Goal: Register for event/course

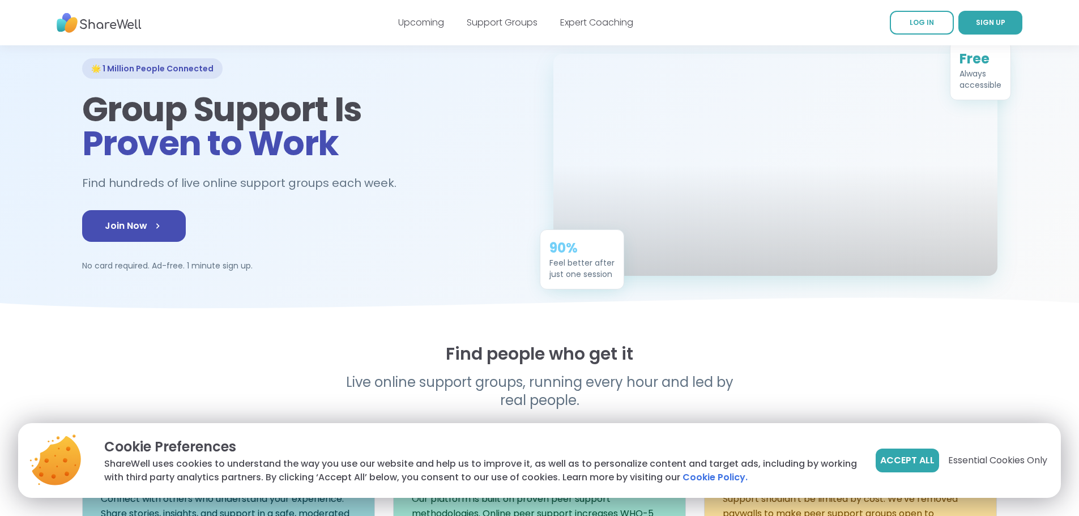
scroll to position [227, 0]
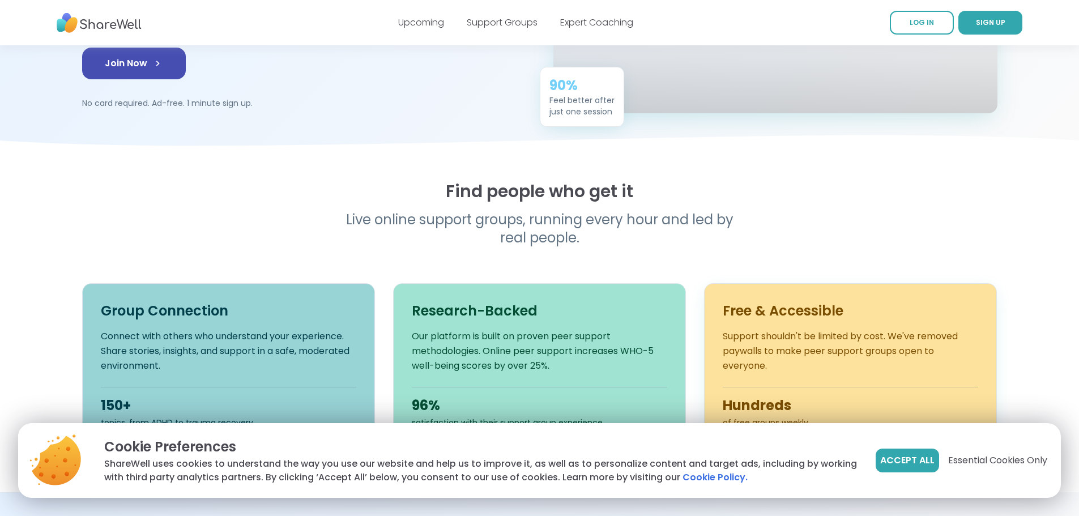
click at [1017, 460] on span "Essential Cookies Only" at bounding box center [997, 461] width 99 height 14
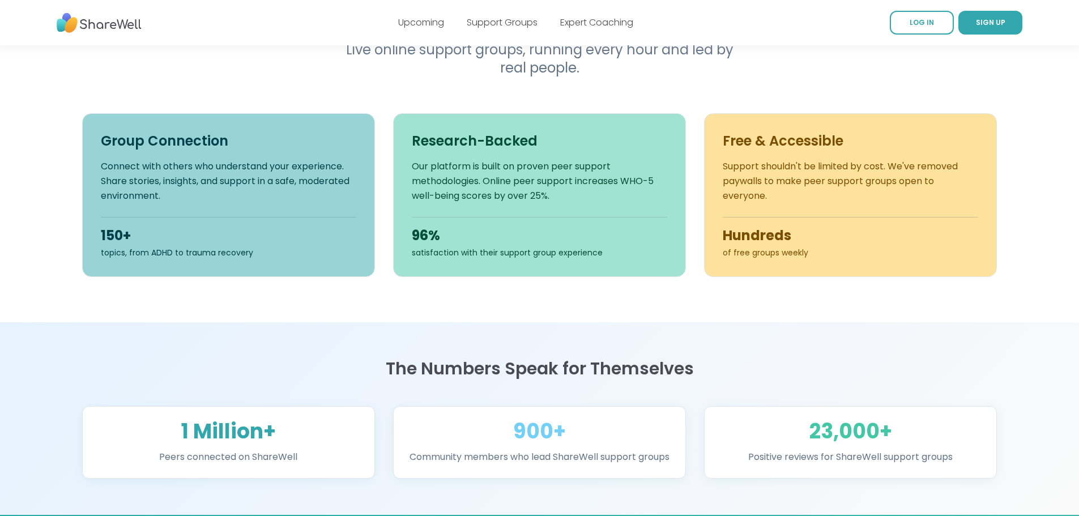
scroll to position [57, 0]
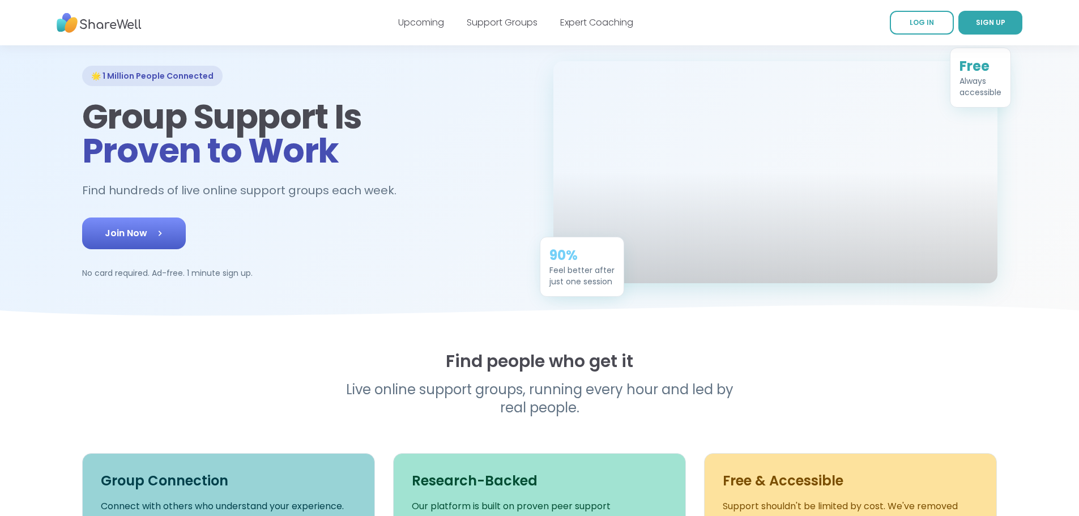
click at [86, 249] on link "Join Now" at bounding box center [134, 233] width 104 height 32
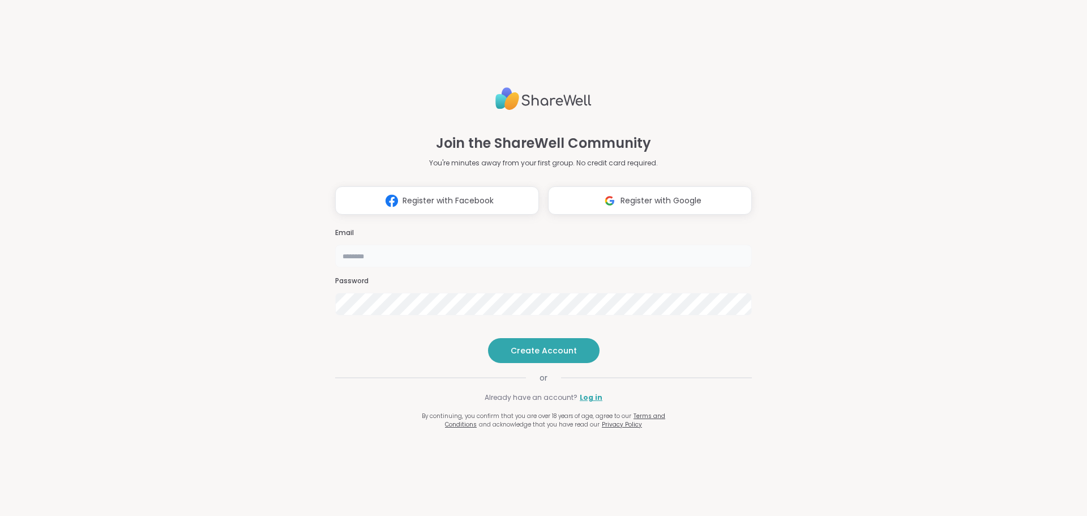
click at [363, 245] on input "email" at bounding box center [543, 256] width 417 height 23
type input "**********"
click at [555, 356] on span "Create Account" at bounding box center [544, 350] width 66 height 11
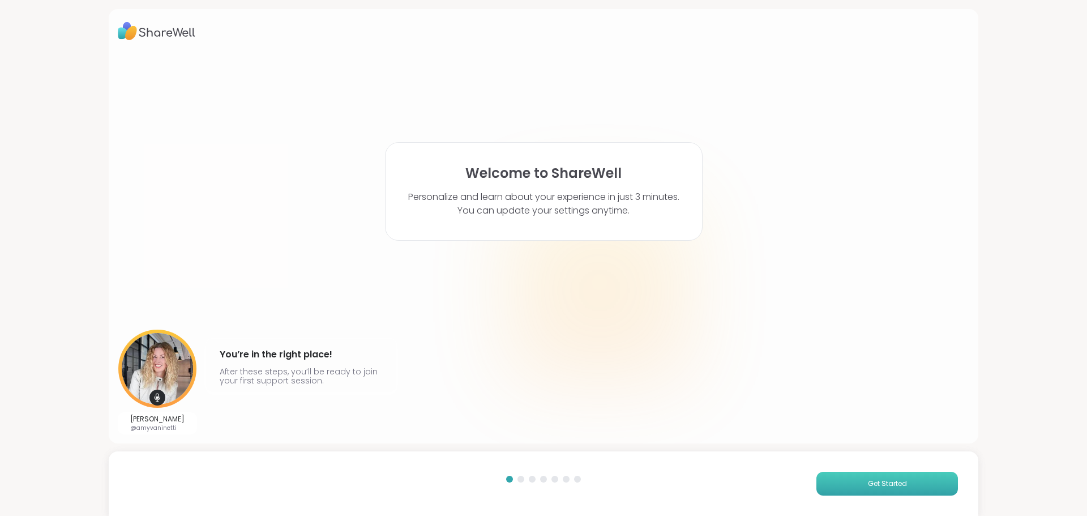
click at [885, 485] on span "Get Started" at bounding box center [887, 484] width 39 height 10
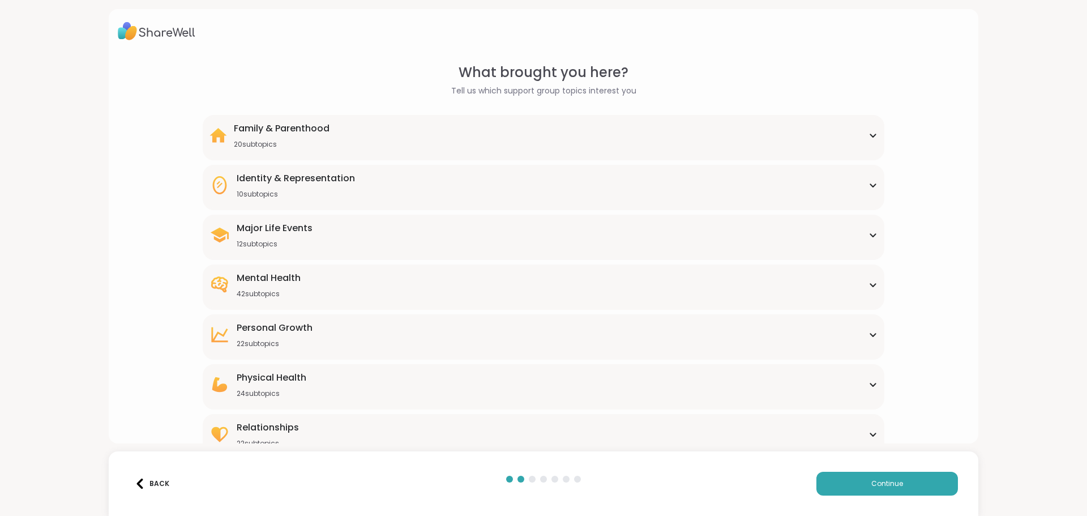
click at [359, 291] on div "Mental Health 42 subtopics" at bounding box center [544, 284] width 668 height 27
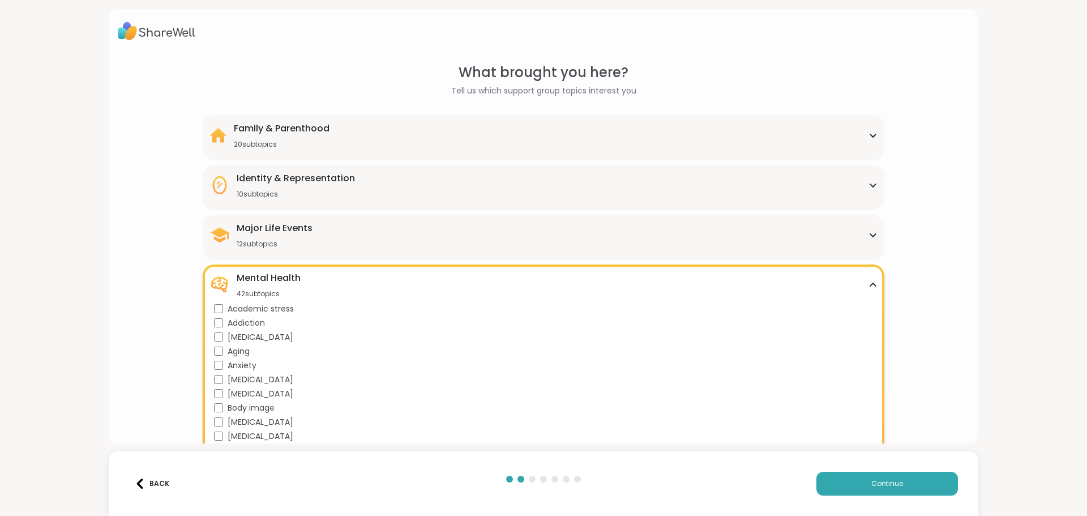
click at [237, 135] on div "Family & Parenthood 20 subtopics" at bounding box center [282, 135] width 96 height 27
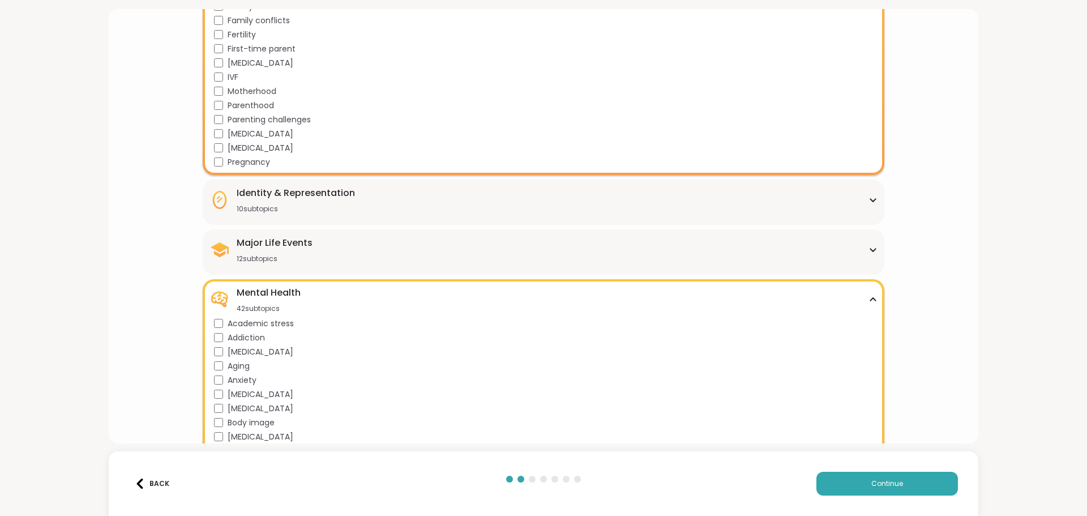
scroll to position [283, 0]
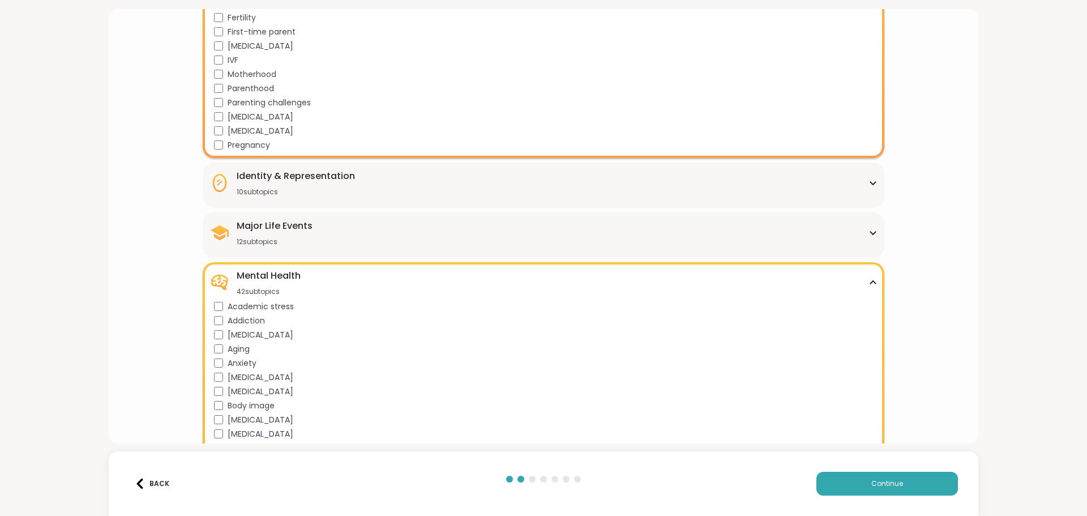
click at [424, 191] on div "Identity & Representation 10 subtopics" at bounding box center [544, 182] width 668 height 27
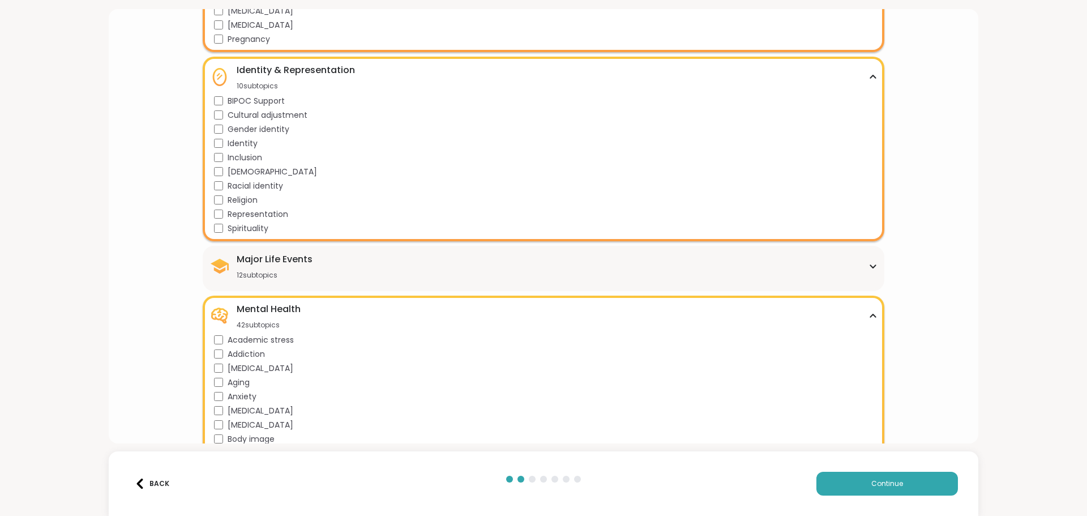
scroll to position [396, 0]
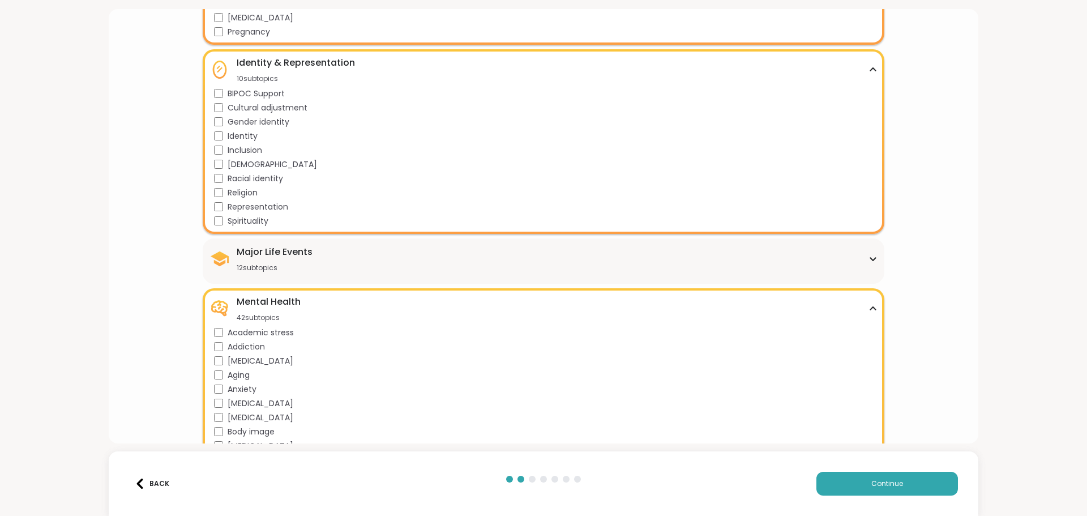
click at [347, 263] on div "Major Life Events 12 subtopics" at bounding box center [544, 258] width 668 height 27
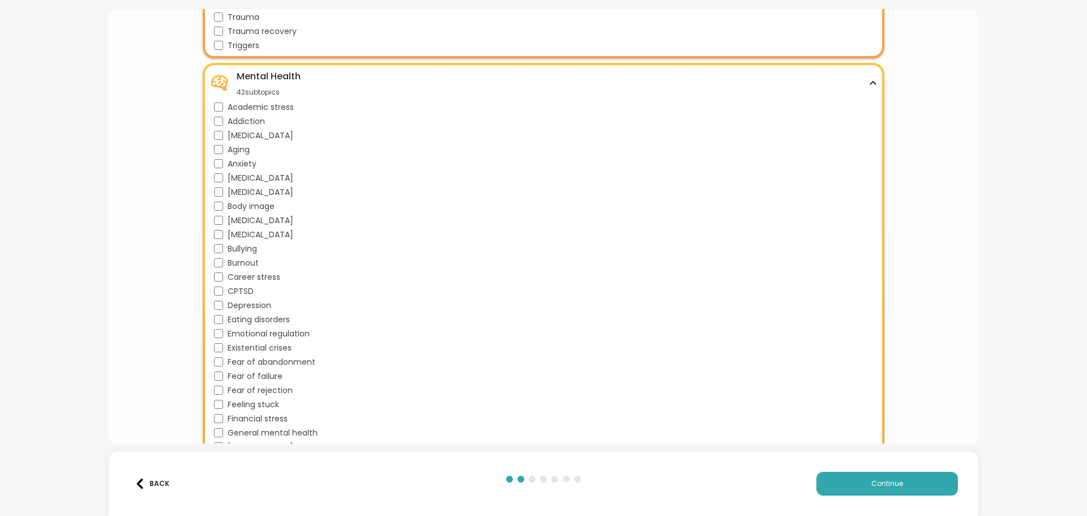
scroll to position [793, 0]
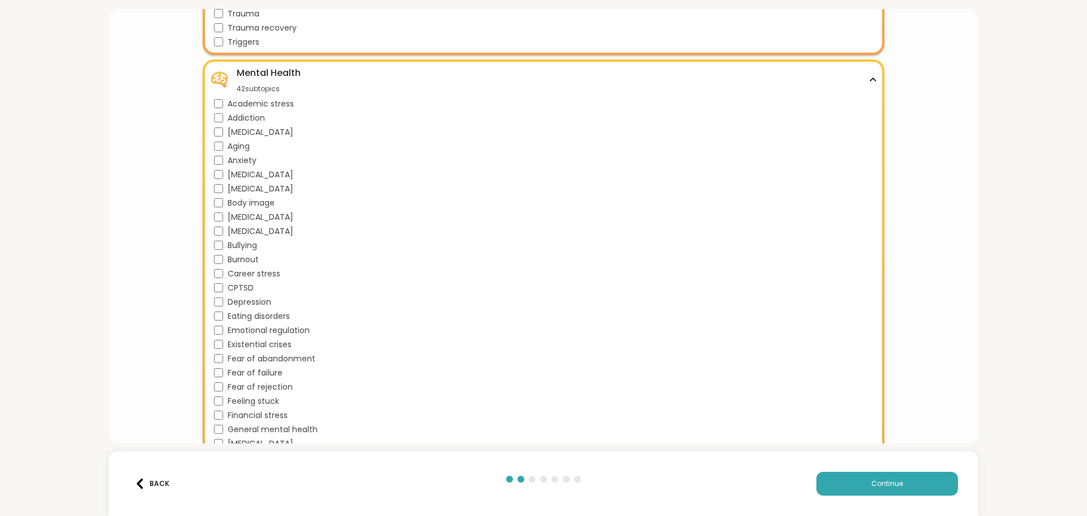
click at [222, 302] on div "Depression" at bounding box center [545, 302] width 663 height 12
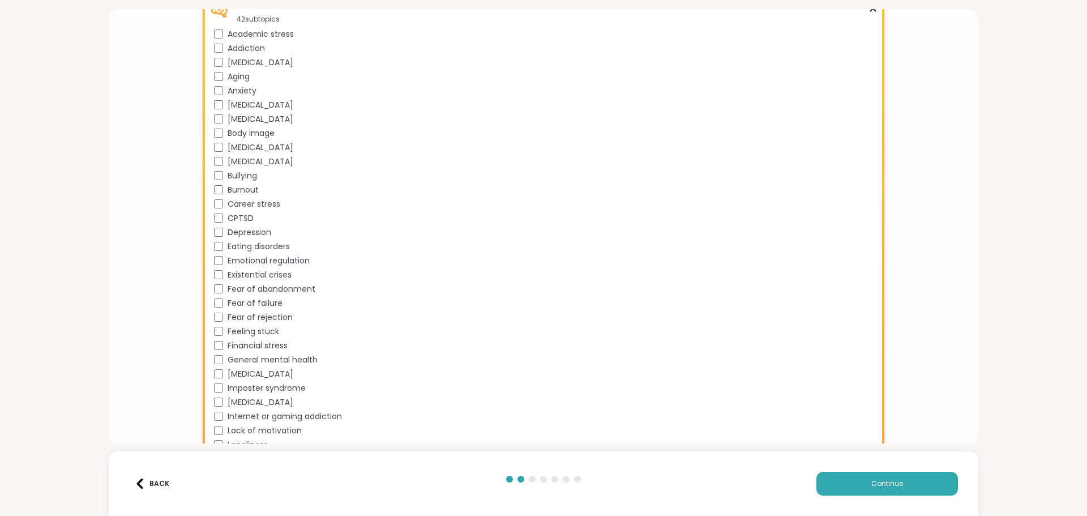
scroll to position [906, 0]
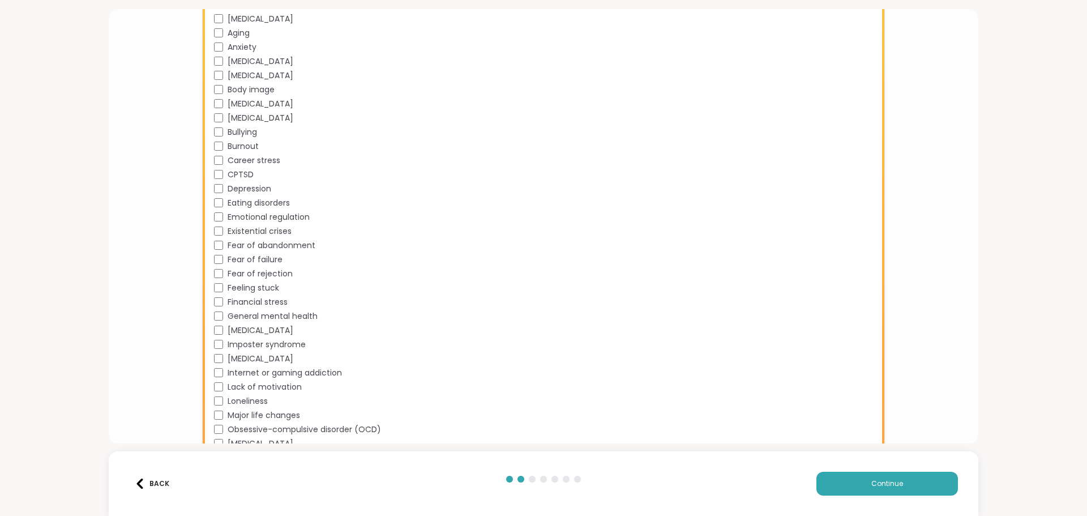
click at [217, 283] on div "Feeling stuck" at bounding box center [545, 288] width 663 height 12
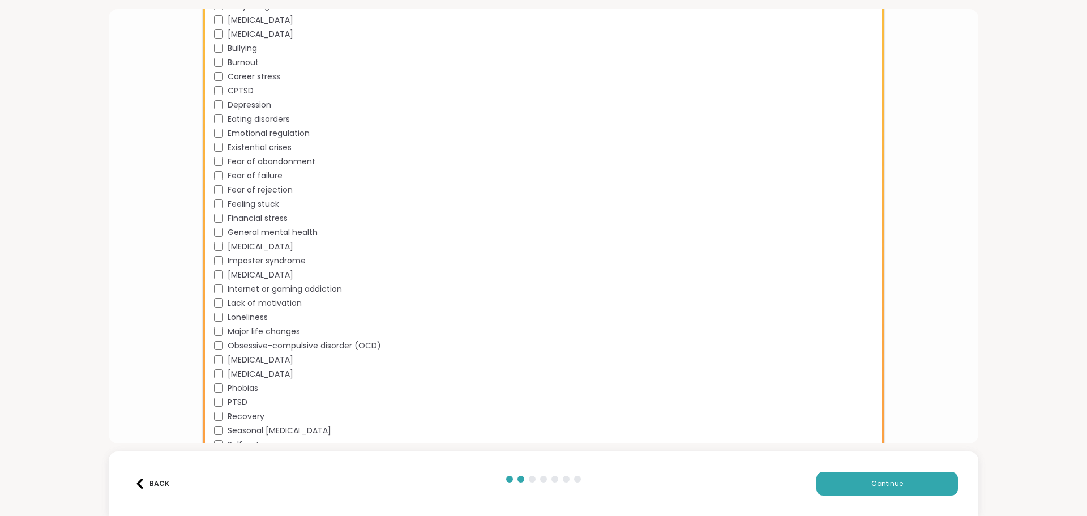
scroll to position [1019, 0]
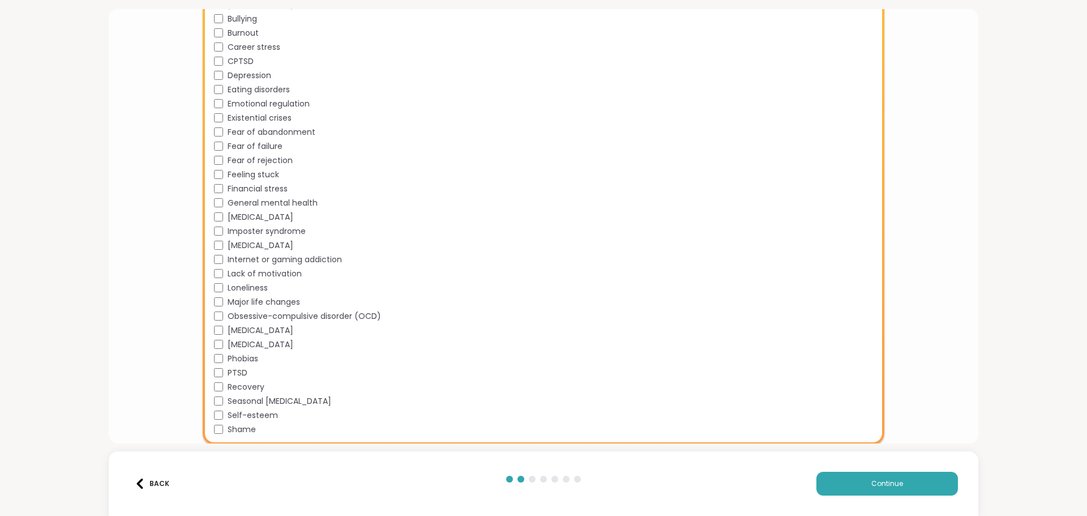
click at [222, 302] on div "Major life changes" at bounding box center [545, 302] width 663 height 12
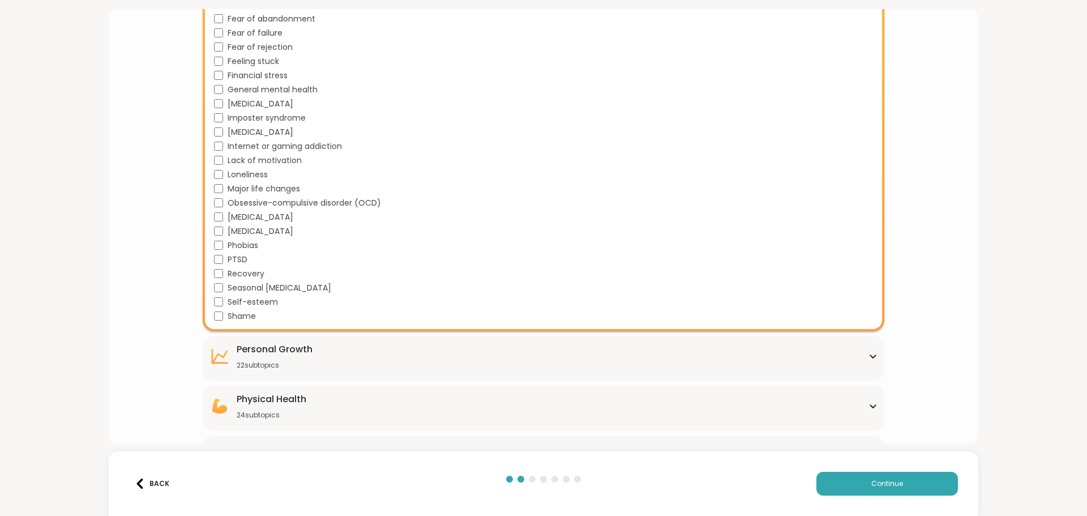
scroll to position [1170, 0]
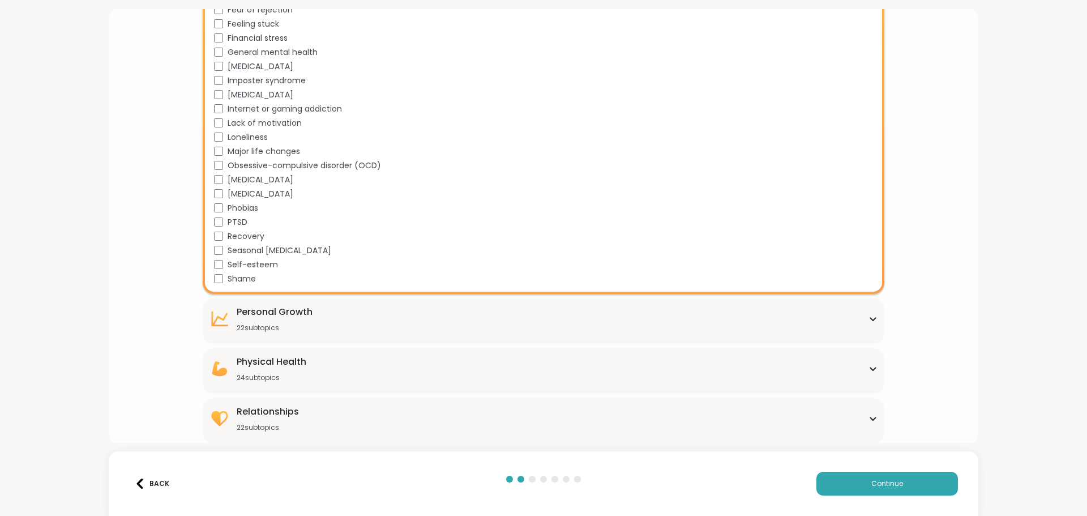
click at [385, 424] on div "Relationships 22 subtopics" at bounding box center [544, 418] width 668 height 27
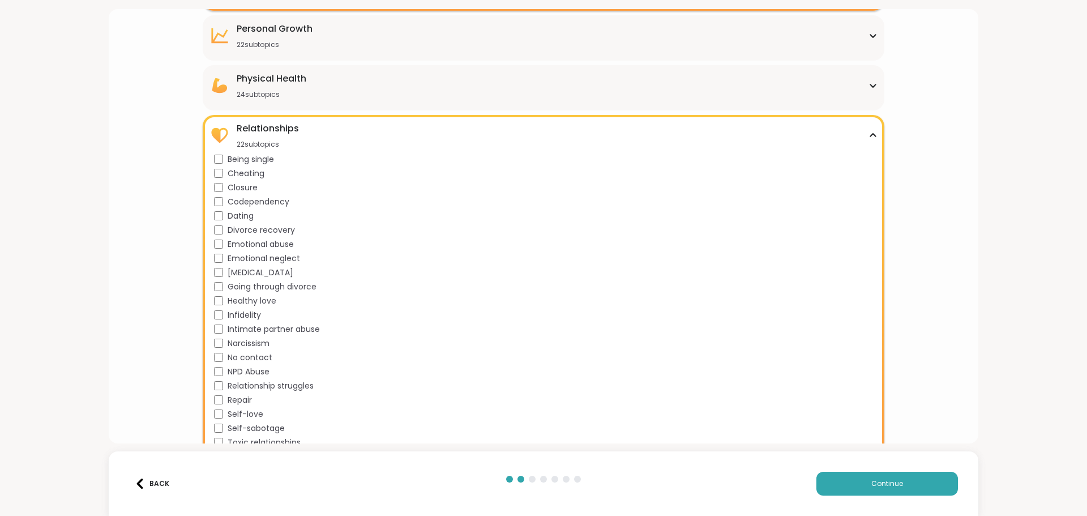
scroll to position [1479, 0]
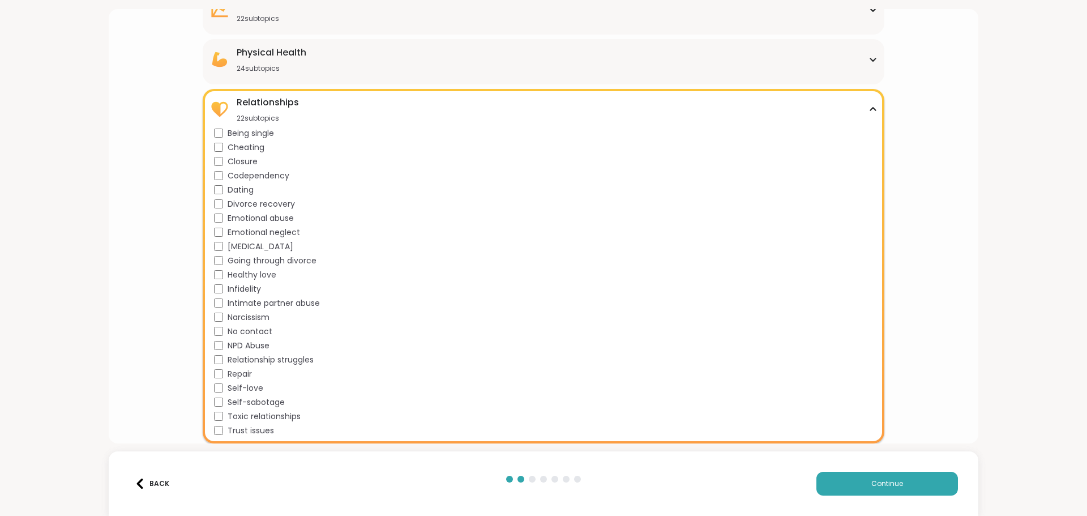
click at [216, 396] on div "Self-sabotage" at bounding box center [545, 402] width 663 height 12
click at [223, 415] on div "Toxic relationships" at bounding box center [545, 417] width 663 height 12
click at [208, 428] on div "Relationships 22 subtopics Being single Cheating Closure Codependency Dating Di…" at bounding box center [543, 266] width 681 height 355
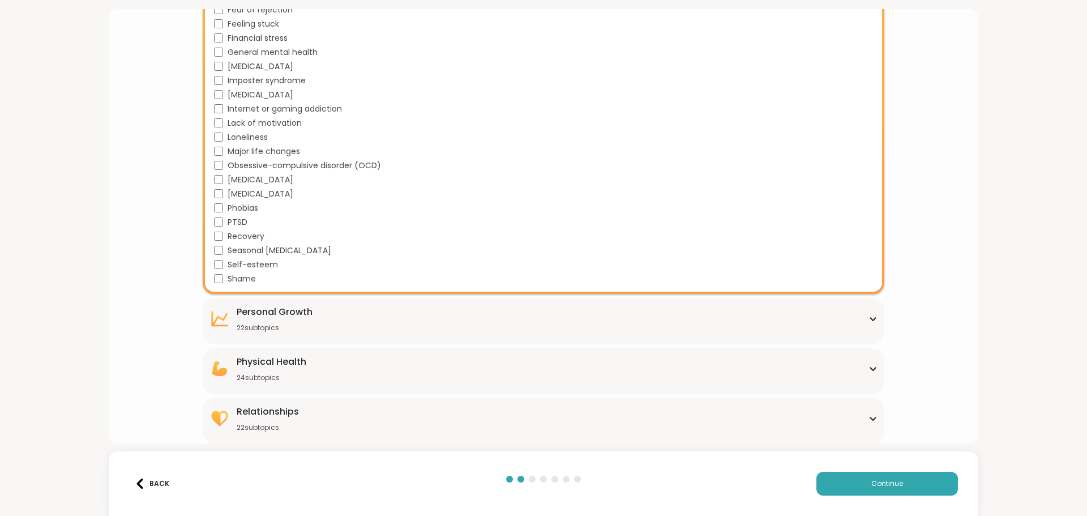
scroll to position [1170, 0]
click at [375, 429] on div "Relationships 22 subtopics" at bounding box center [544, 418] width 668 height 27
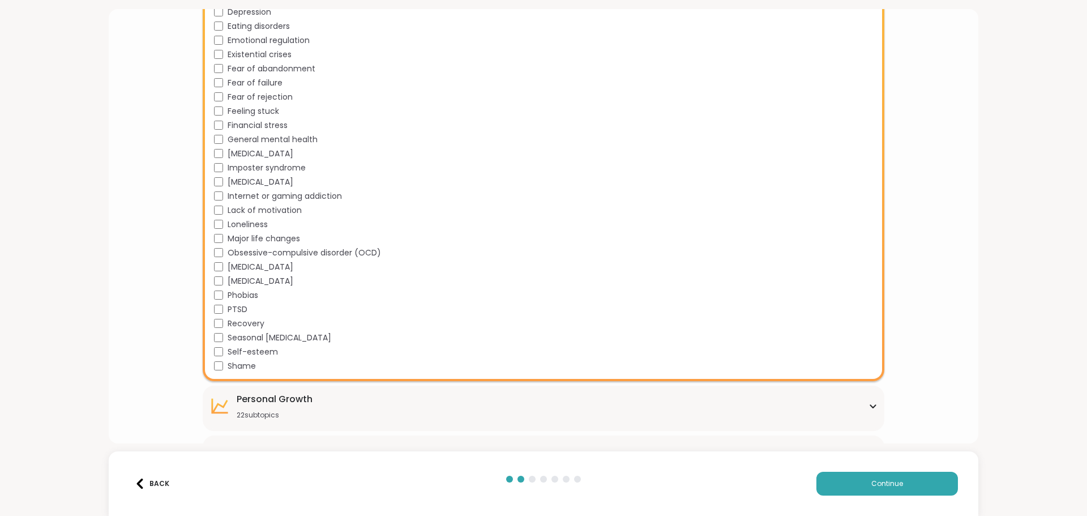
scroll to position [1196, 0]
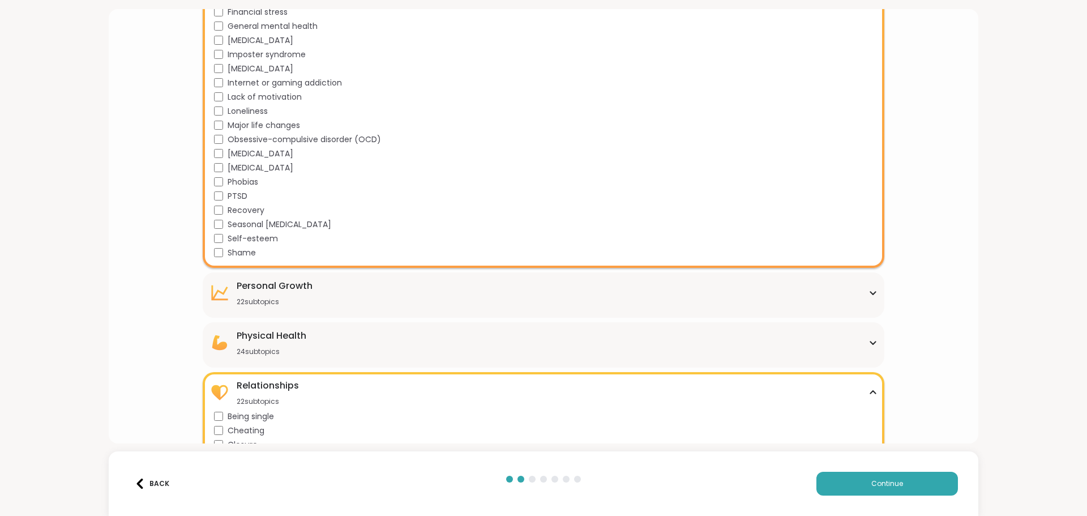
click at [462, 305] on div "Personal Growth 22 subtopics" at bounding box center [544, 292] width 668 height 27
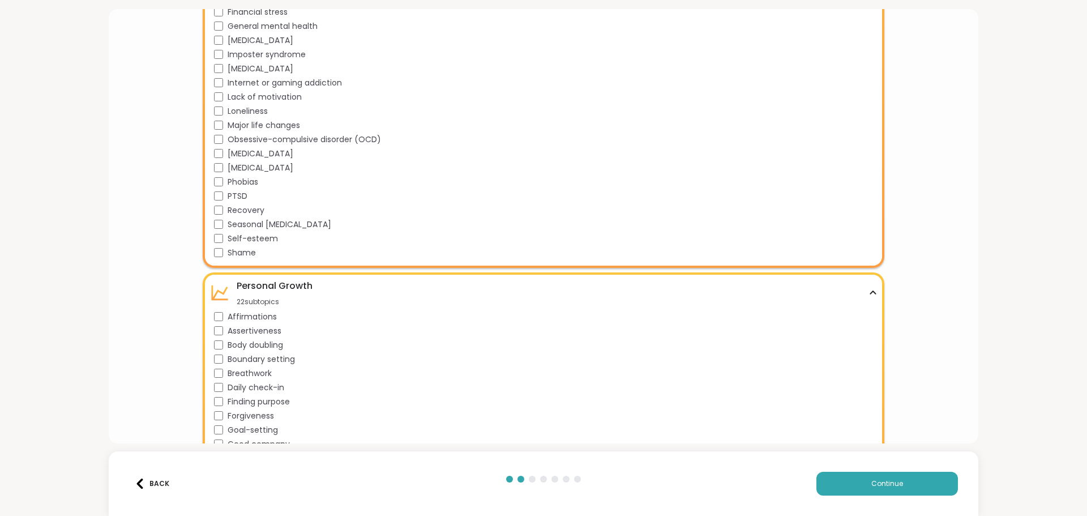
click at [245, 331] on span "Assertiveness" at bounding box center [255, 331] width 54 height 12
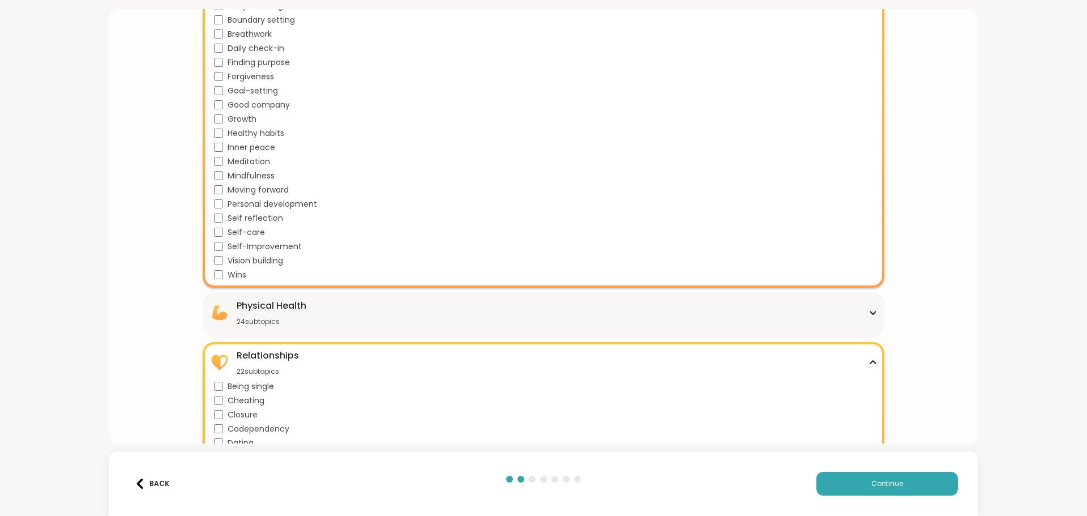
scroll to position [1536, 0]
click at [524, 323] on div "Physical Health 24 subtopics" at bounding box center [544, 311] width 668 height 27
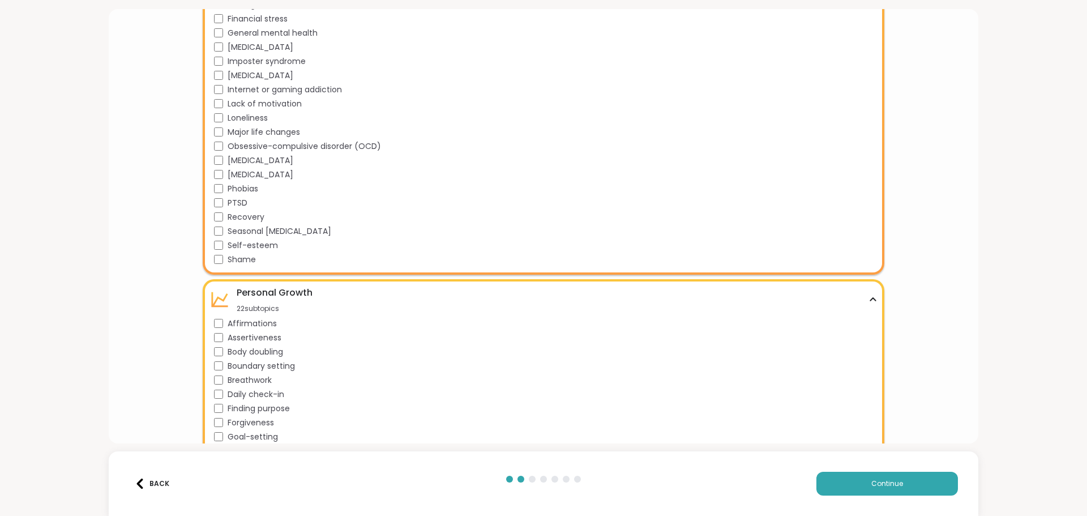
scroll to position [1303, 0]
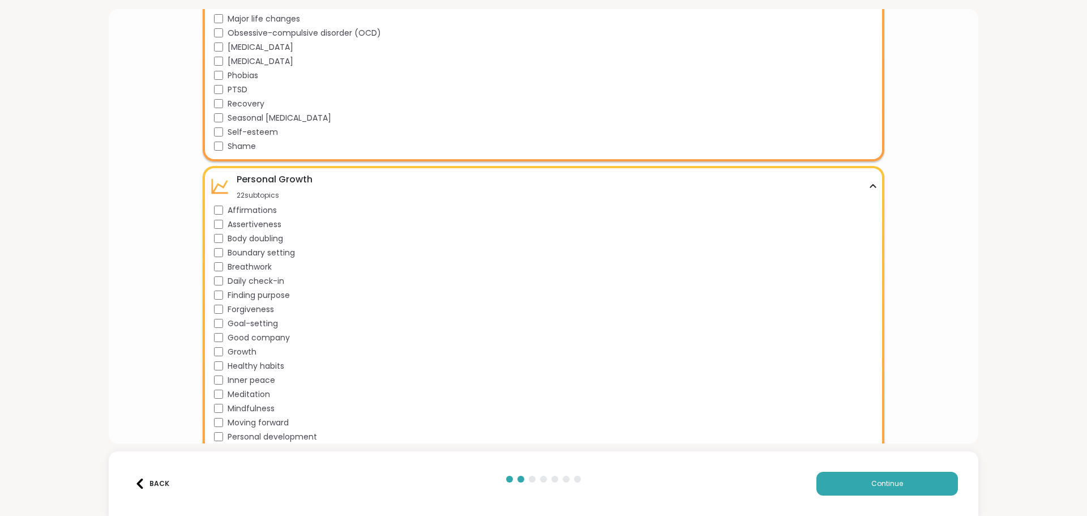
click at [232, 308] on span "Forgiveness" at bounding box center [251, 310] width 46 height 12
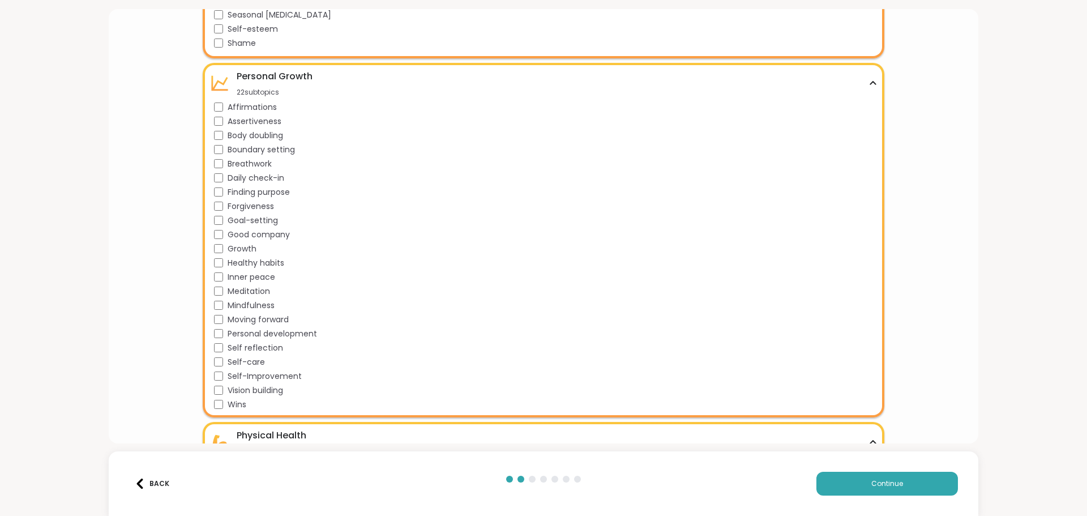
scroll to position [1416, 0]
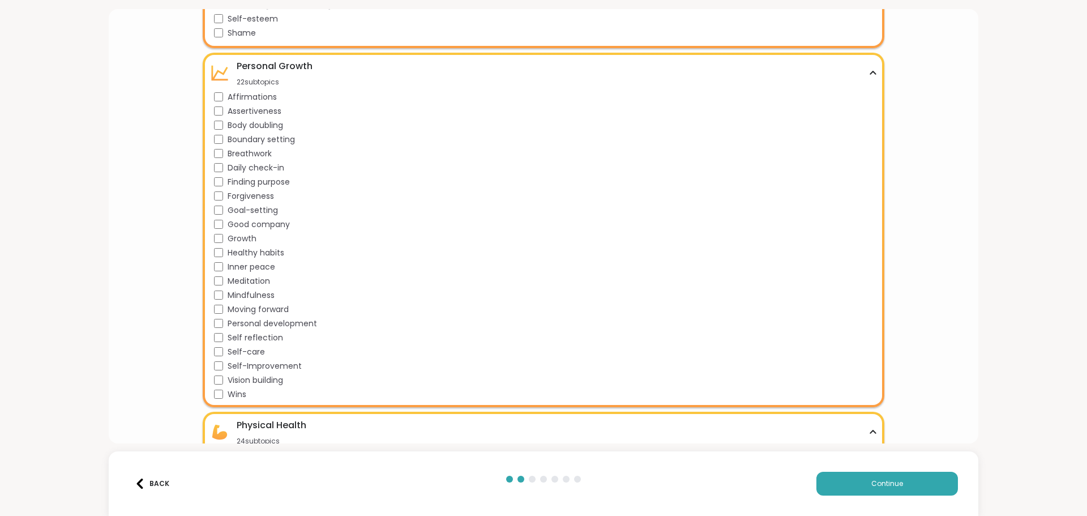
click at [228, 269] on span "Inner peace" at bounding box center [252, 267] width 48 height 12
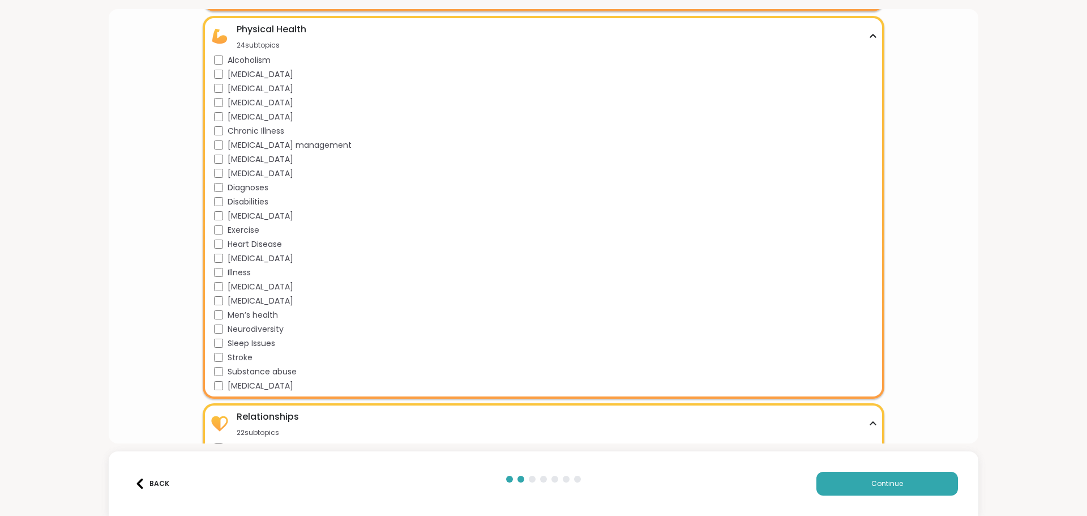
scroll to position [1812, 0]
click at [223, 370] on div "Substance abuse" at bounding box center [545, 371] width 663 height 12
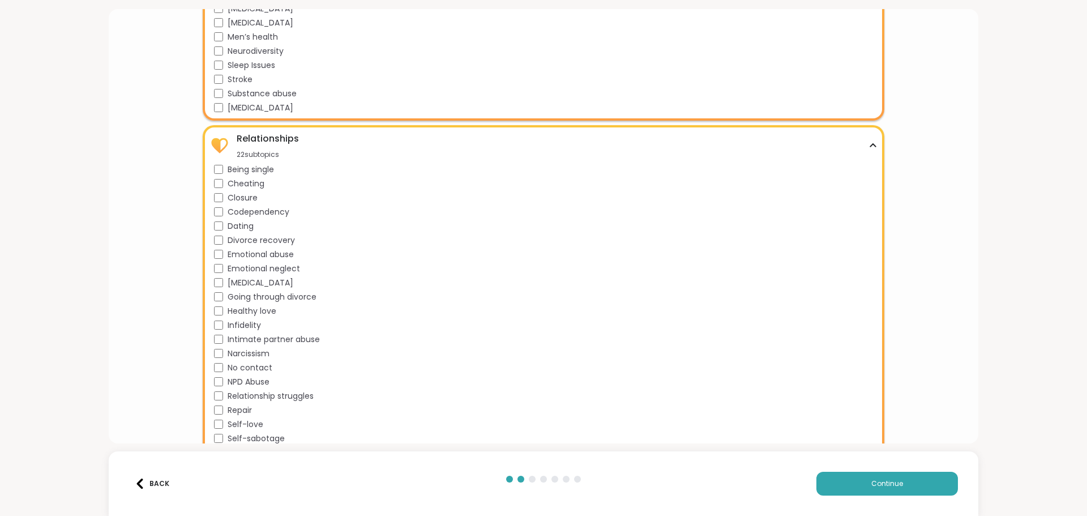
scroll to position [2126, 0]
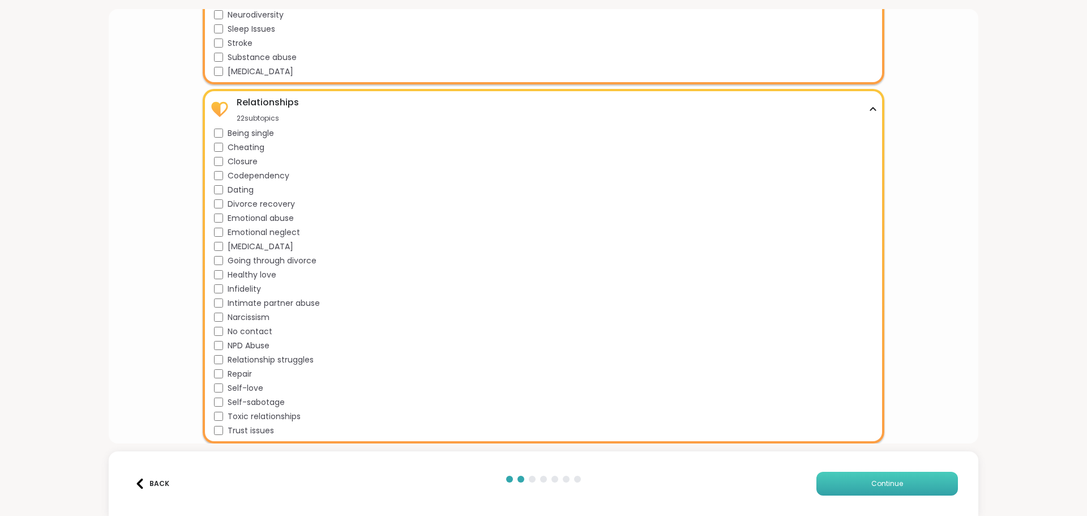
click at [831, 490] on button "Continue" at bounding box center [888, 484] width 142 height 24
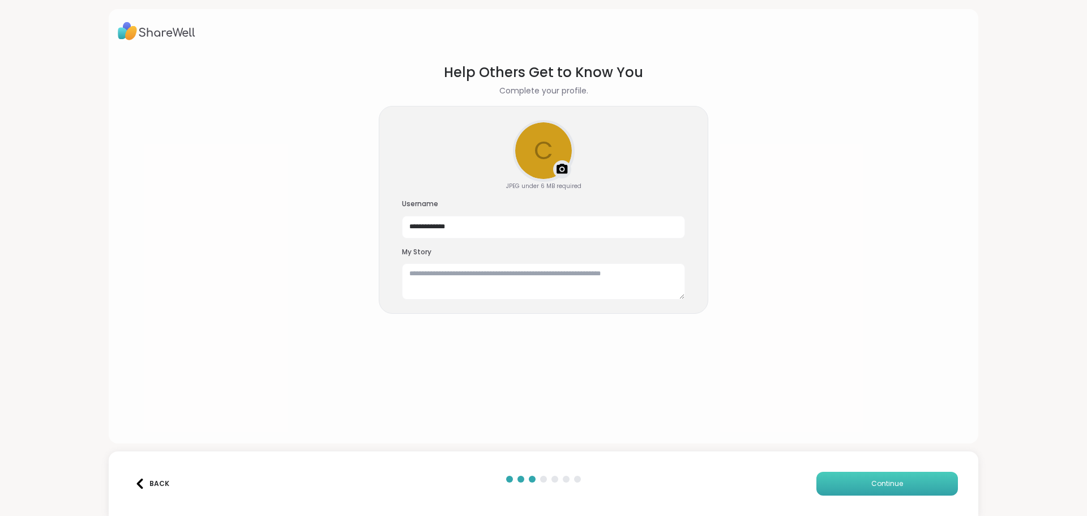
scroll to position [0, 0]
click at [480, 220] on input "**********" at bounding box center [543, 227] width 283 height 23
drag, startPoint x: 479, startPoint y: 215, endPoint x: 339, endPoint y: 228, distance: 140.4
click at [339, 228] on section "**********" at bounding box center [544, 243] width 852 height 381
click at [424, 292] on textarea at bounding box center [543, 281] width 283 height 36
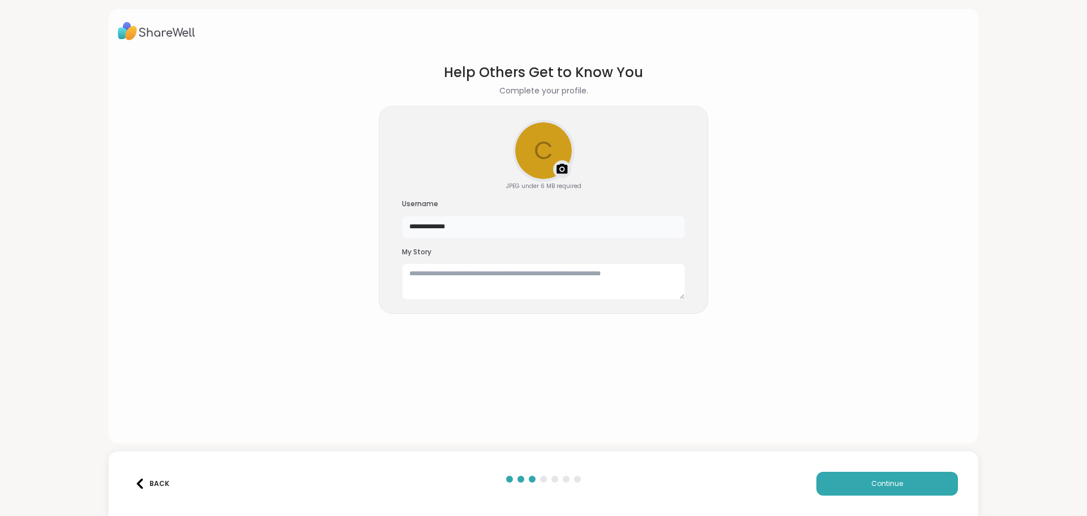
drag, startPoint x: 490, startPoint y: 228, endPoint x: 326, endPoint y: 233, distance: 164.3
click at [326, 233] on section "**********" at bounding box center [544, 243] width 852 height 381
type input "****"
click at [406, 279] on textarea at bounding box center [543, 281] width 283 height 36
type textarea "*"
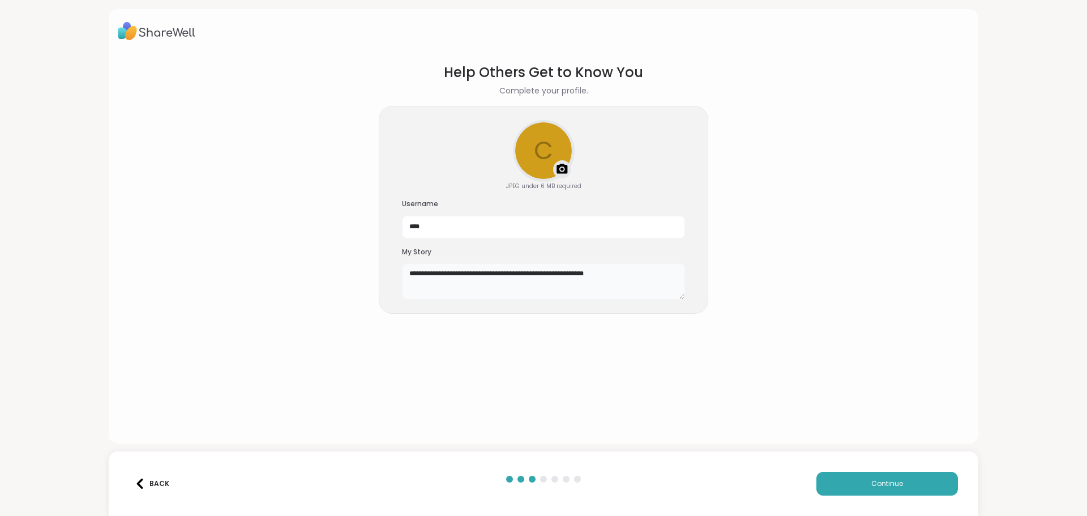
click at [406, 273] on textarea "**********" at bounding box center [543, 281] width 283 height 36
click at [514, 270] on textarea "**********" at bounding box center [543, 281] width 283 height 36
click at [560, 274] on textarea "**********" at bounding box center [543, 281] width 283 height 36
click at [558, 275] on textarea "**********" at bounding box center [543, 281] width 283 height 36
click at [643, 269] on textarea "**********" at bounding box center [543, 281] width 283 height 36
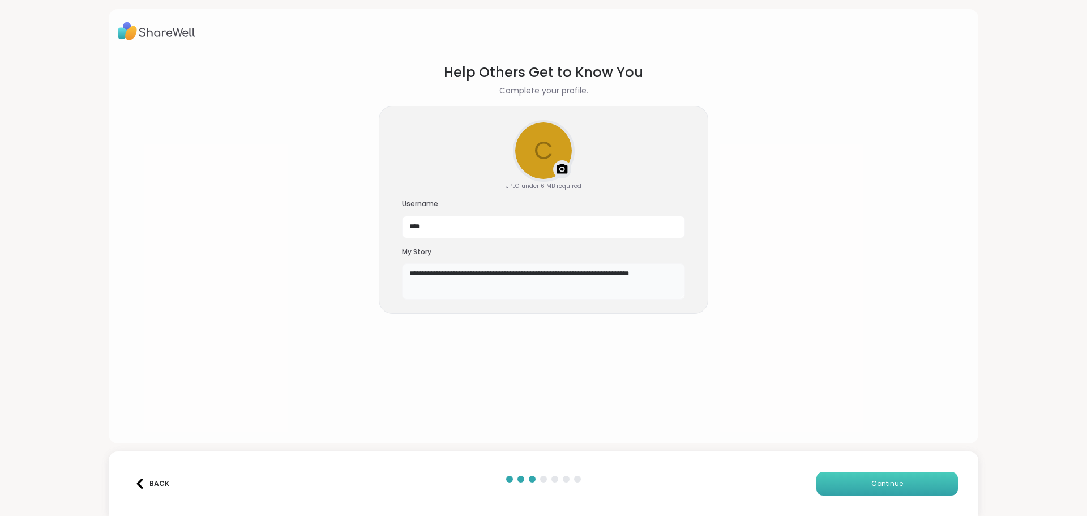
type textarea "**********"
click at [878, 483] on span "Continue" at bounding box center [888, 484] width 32 height 10
click at [442, 232] on input "****" at bounding box center [543, 227] width 283 height 23
type input "*"
click at [886, 485] on span "Continue" at bounding box center [888, 484] width 32 height 10
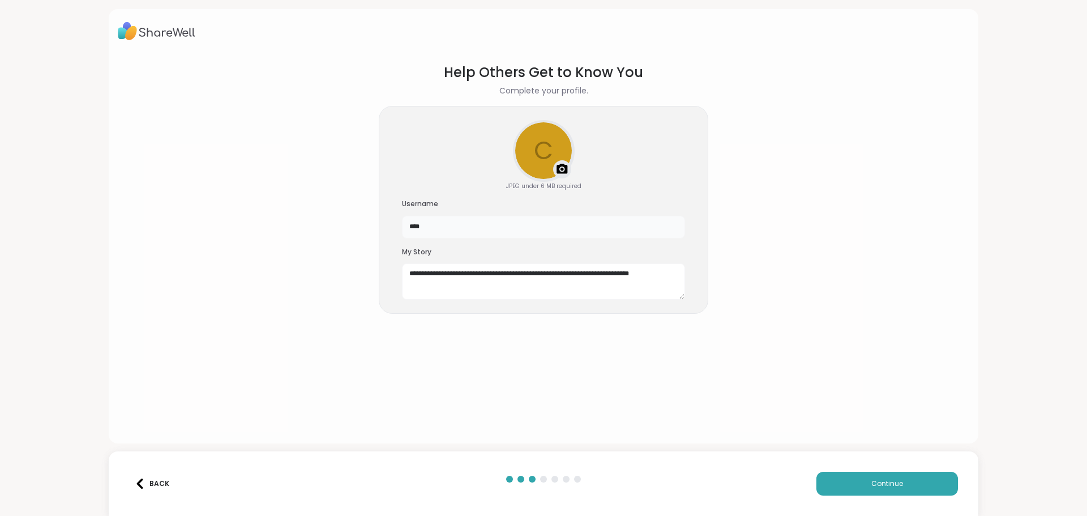
drag, startPoint x: 443, startPoint y: 227, endPoint x: 353, endPoint y: 216, distance: 90.7
click at [353, 216] on section "**********" at bounding box center [544, 243] width 852 height 381
type input "**********"
click at [857, 489] on button "Continue" at bounding box center [888, 484] width 142 height 24
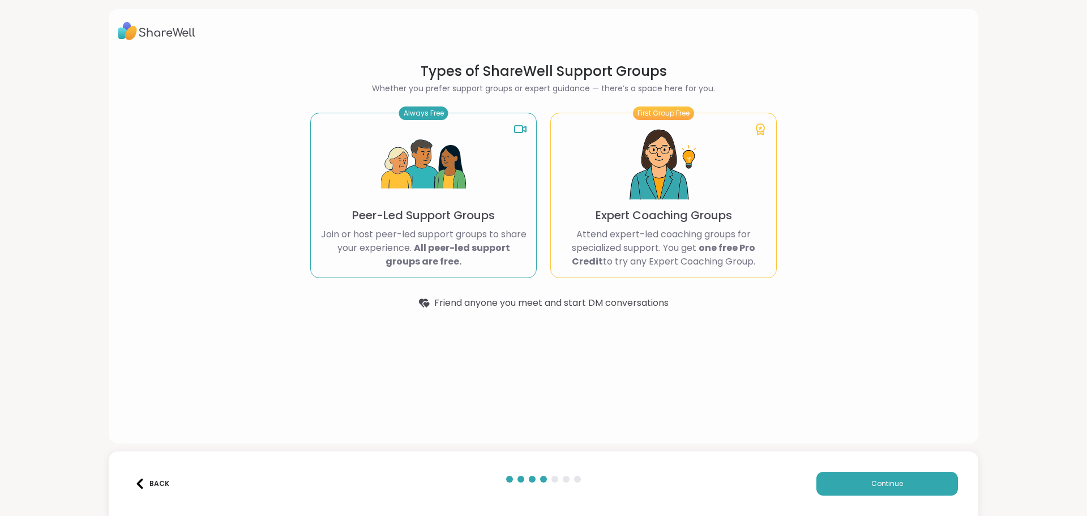
click at [442, 193] on img at bounding box center [423, 164] width 85 height 85
click at [642, 181] on img at bounding box center [663, 164] width 85 height 85
click at [868, 476] on button "Continue" at bounding box center [888, 484] width 142 height 24
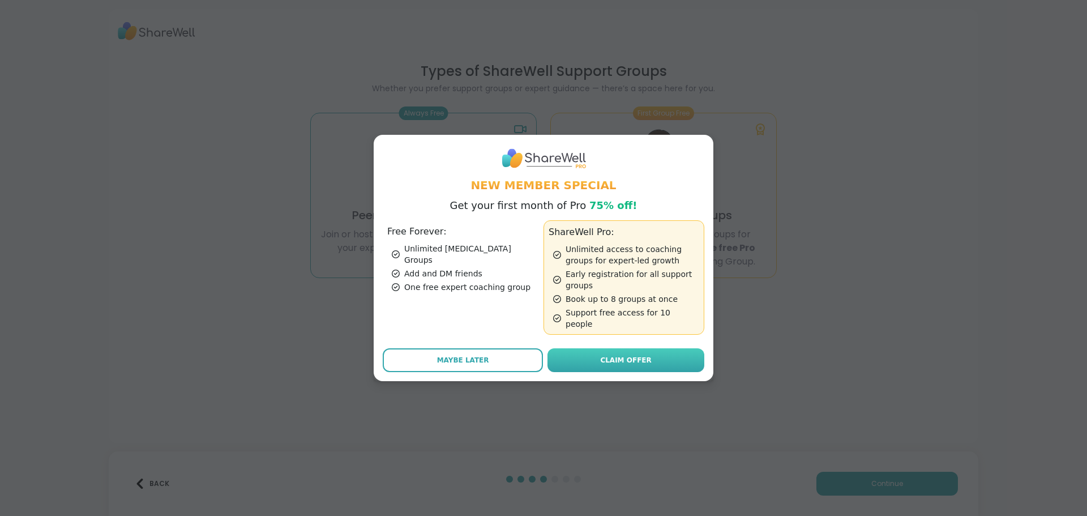
click at [626, 355] on span "Claim Offer" at bounding box center [625, 360] width 51 height 10
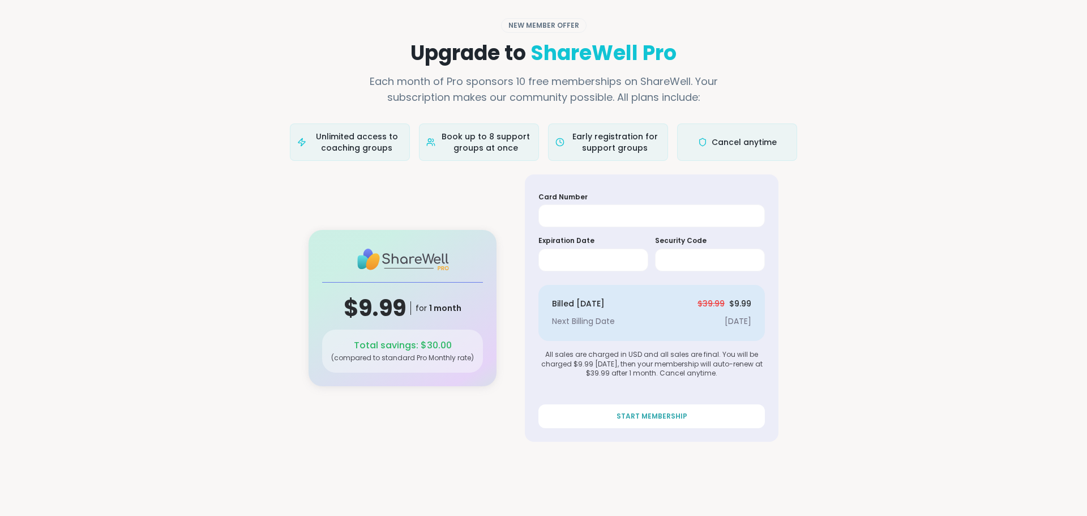
click at [565, 206] on div at bounding box center [652, 215] width 227 height 23
click at [694, 417] on button "START MEMBERSHIP" at bounding box center [652, 416] width 227 height 24
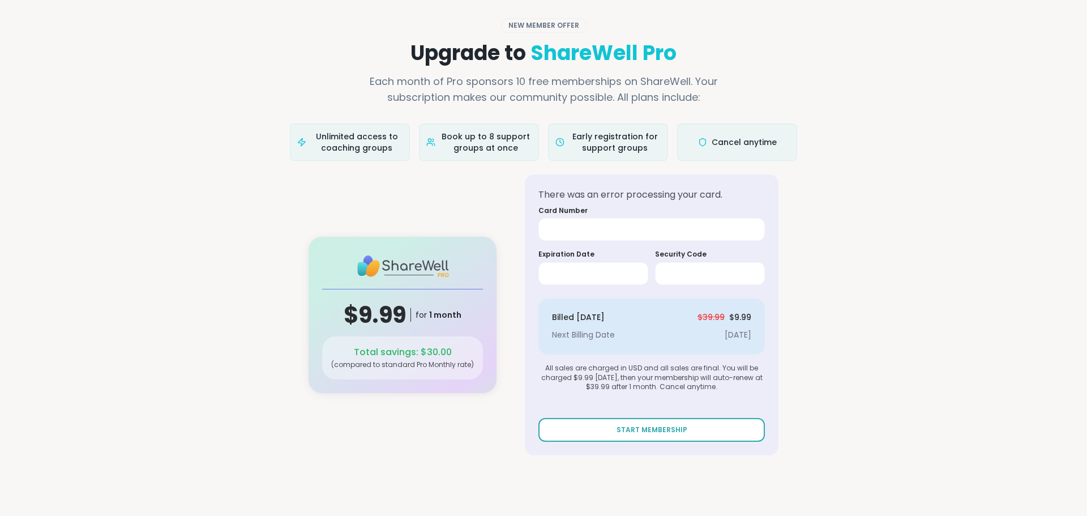
click at [604, 425] on button "START MEMBERSHIP" at bounding box center [652, 430] width 227 height 24
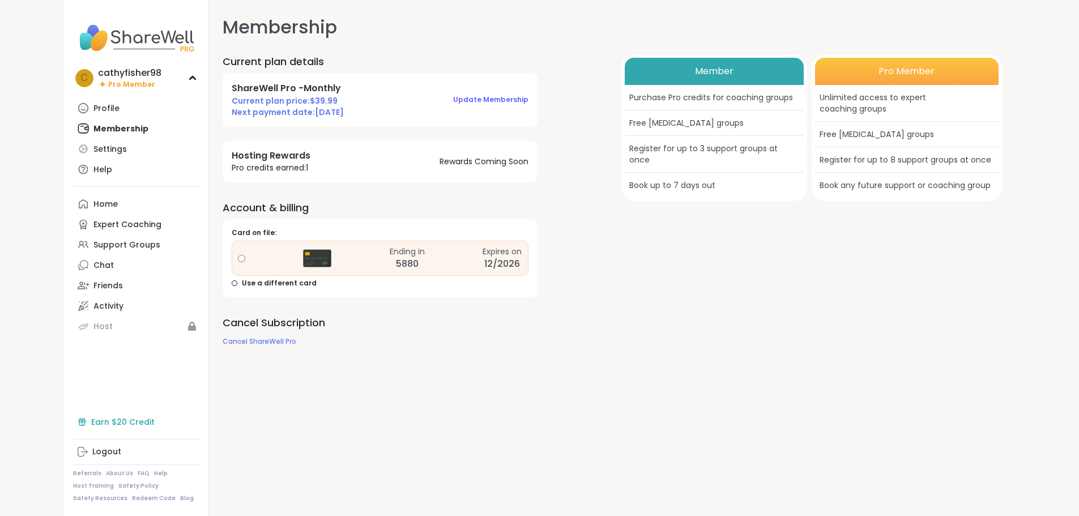
click at [73, 422] on div "Earn $20 Credit" at bounding box center [136, 422] width 126 height 20
click at [93, 200] on div "Home" at bounding box center [105, 204] width 24 height 11
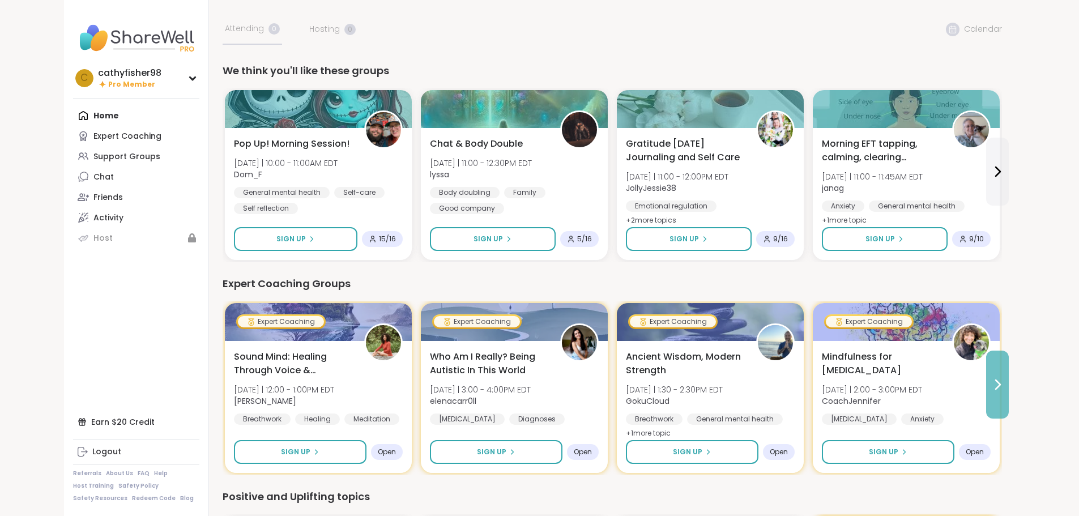
click at [1004, 383] on icon at bounding box center [998, 385] width 14 height 14
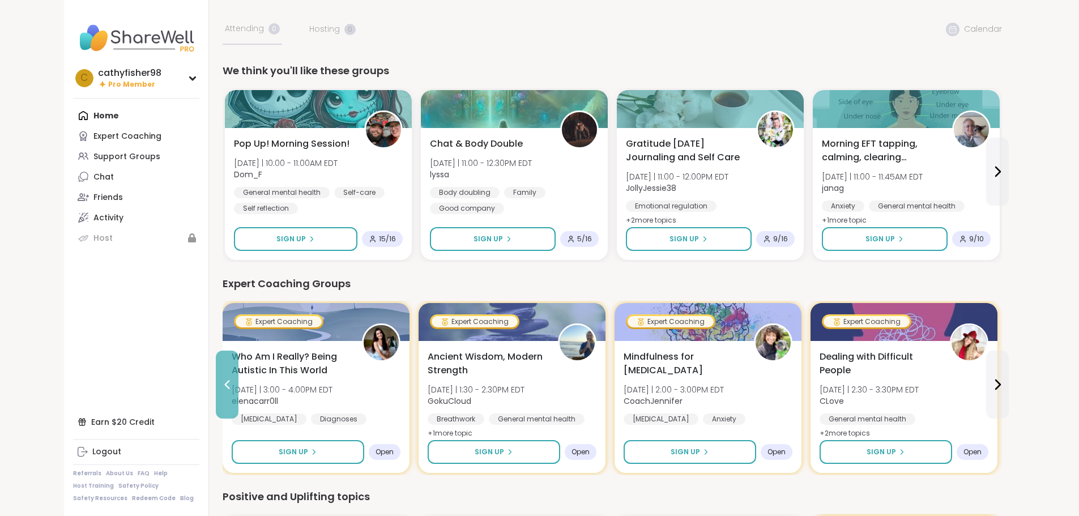
click at [220, 382] on icon at bounding box center [227, 385] width 14 height 14
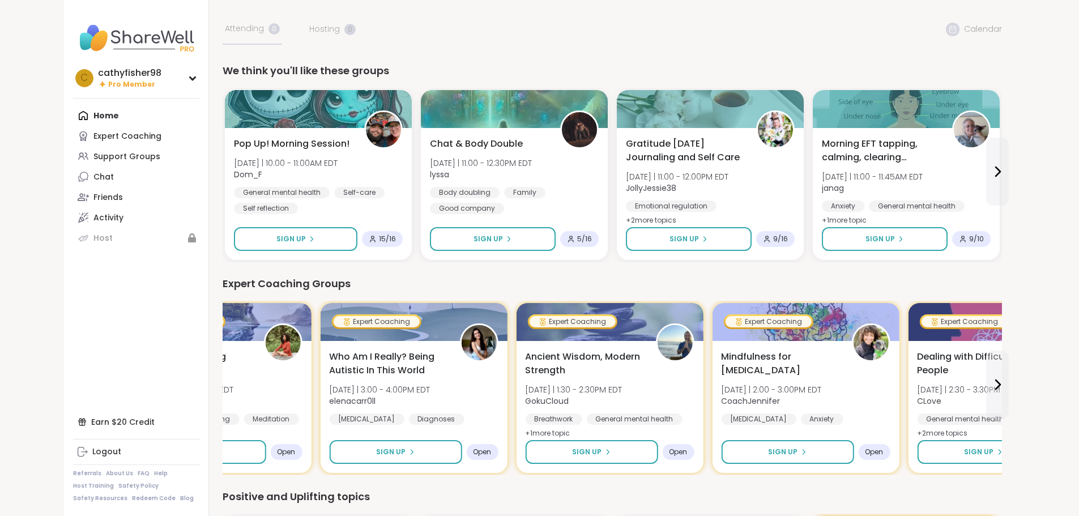
click at [165, 382] on div "Sound Mind: Healing Through Voice & Vibration Fri 10/10 | 12:00 - 1:00PM EDT Jo…" at bounding box center [217, 387] width 169 height 75
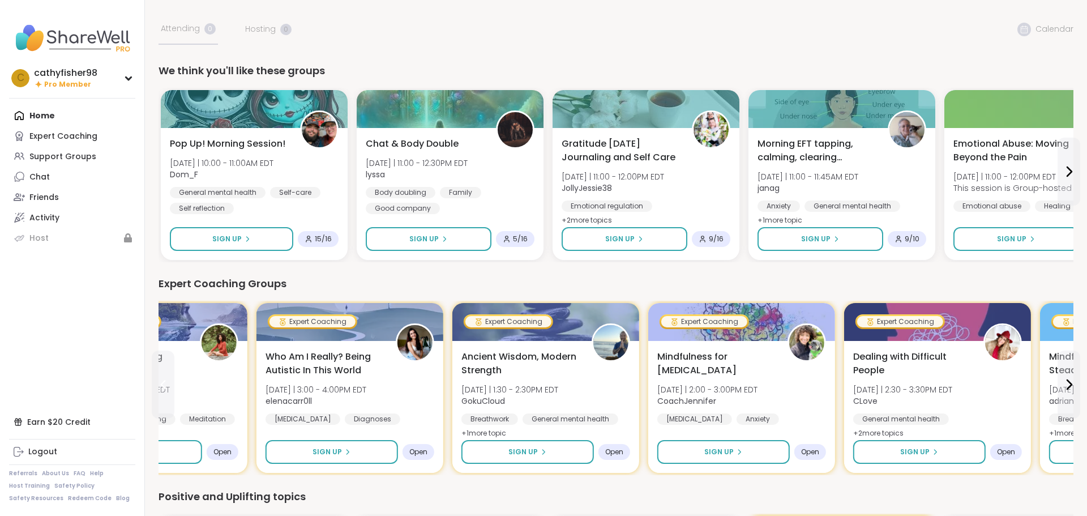
click at [165, 382] on icon at bounding box center [163, 385] width 14 height 14
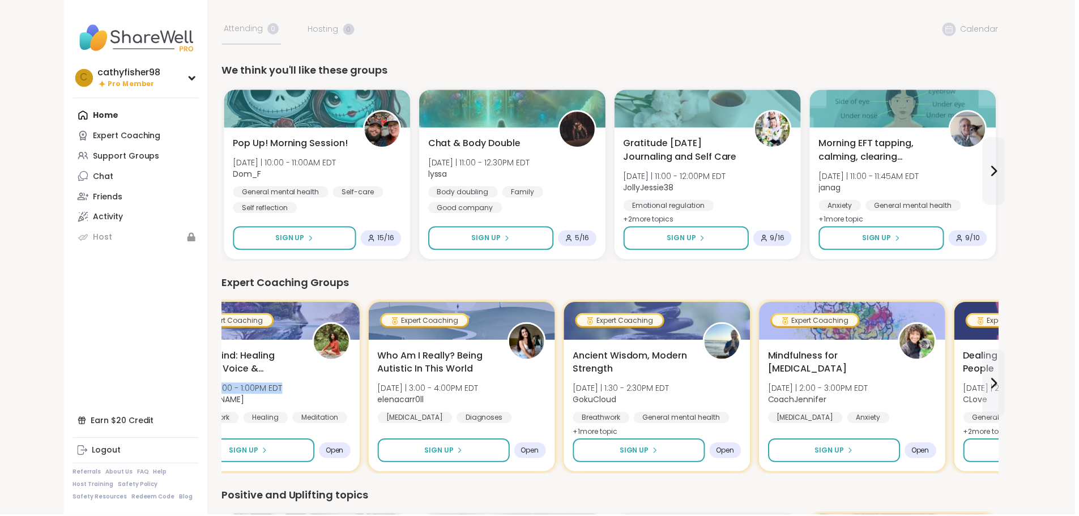
click at [183, 382] on div "Sound Mind: Healing Through Voice & Vibration Fri 10/10 | 12:00 - 1:00PM EDT Jo…" at bounding box center [267, 387] width 169 height 75
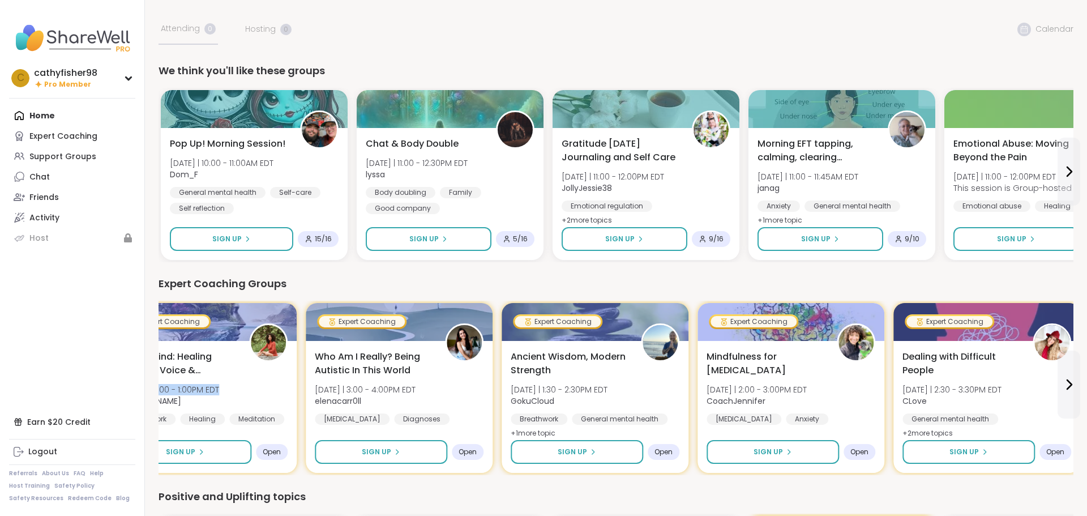
click at [165, 382] on div "Sound Mind: Healing Through Voice & Vibration Fri 10/10 | 12:00 - 1:00PM EDT Jo…" at bounding box center [203, 387] width 169 height 75
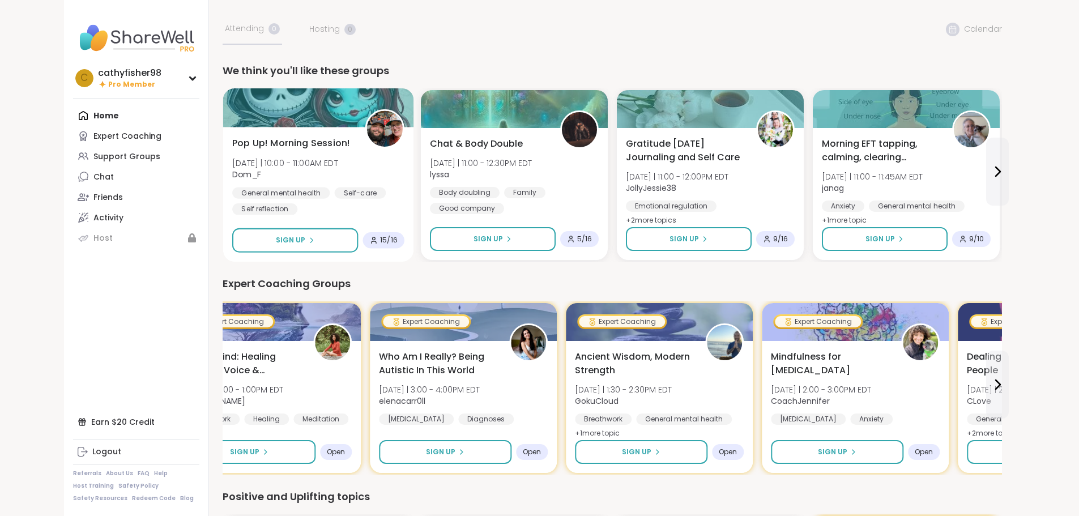
click at [232, 146] on span "Pop Up! Morning Session!" at bounding box center [291, 143] width 118 height 14
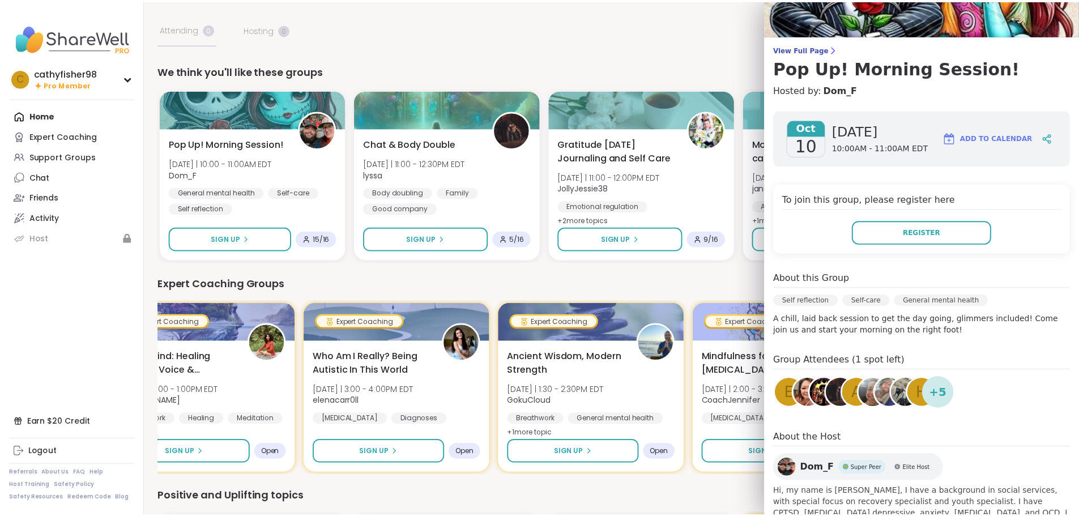
scroll to position [109, 0]
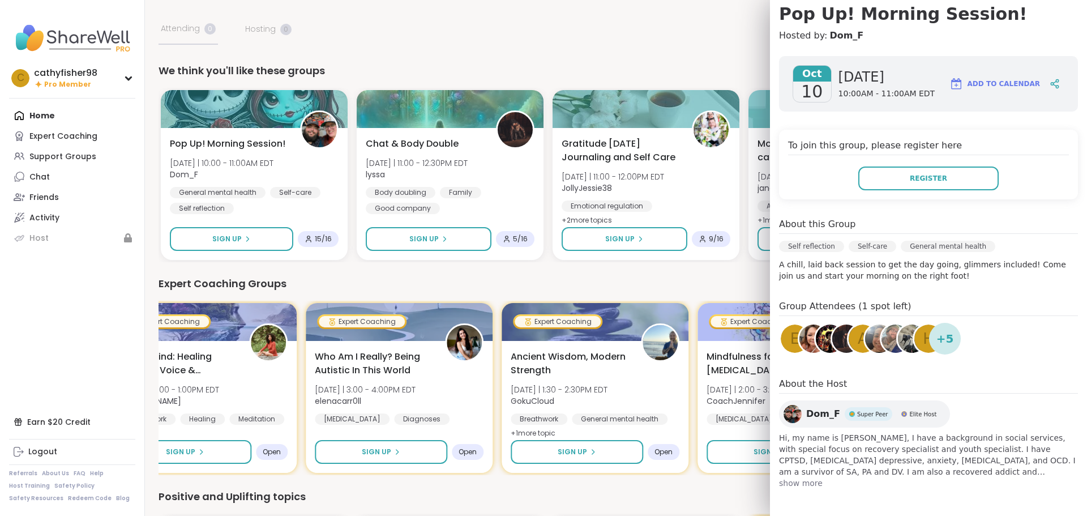
click at [784, 413] on img at bounding box center [793, 414] width 18 height 18
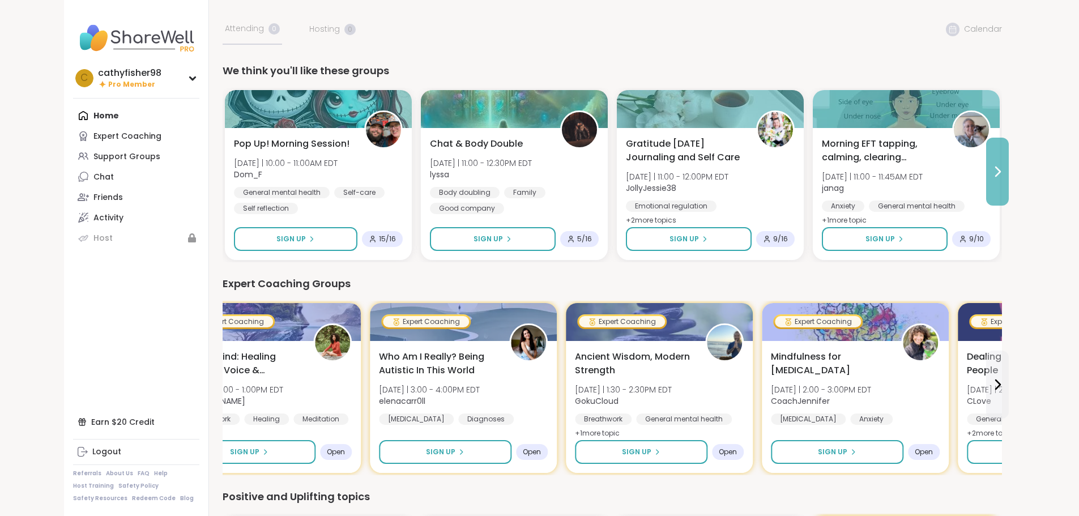
click at [1004, 165] on icon at bounding box center [998, 172] width 14 height 14
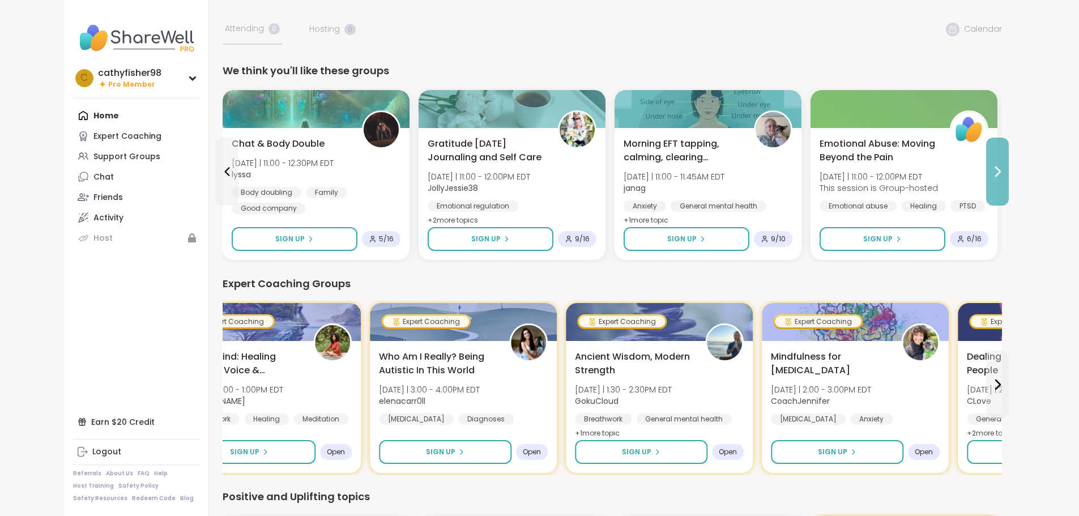
click at [1004, 165] on icon at bounding box center [998, 172] width 14 height 14
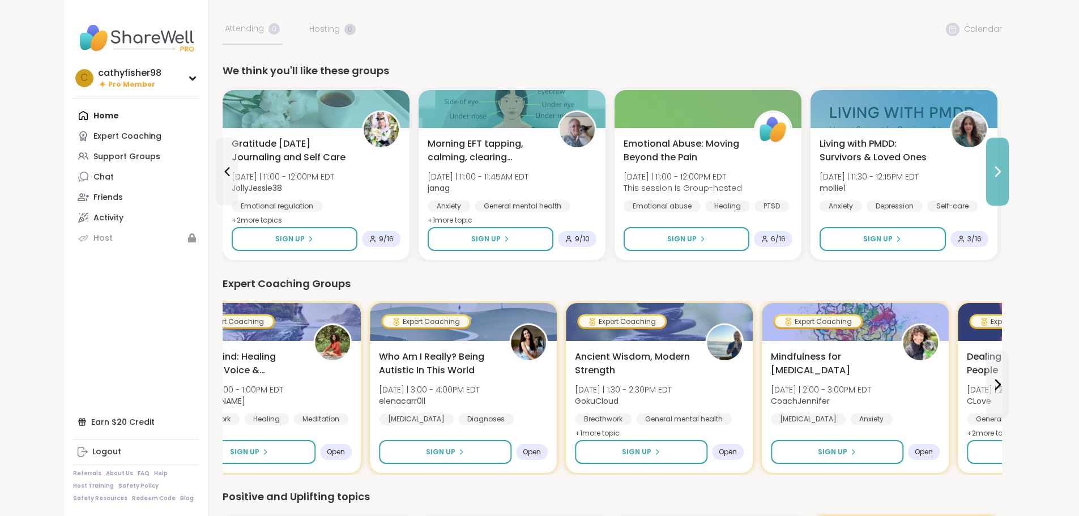
click at [1004, 165] on icon at bounding box center [998, 172] width 14 height 14
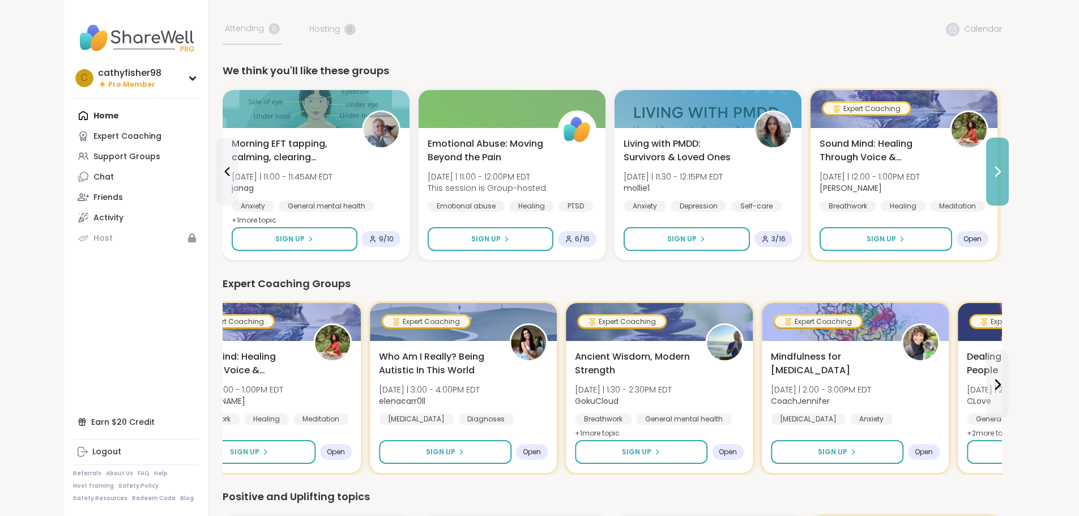
click at [1004, 165] on icon at bounding box center [998, 172] width 14 height 14
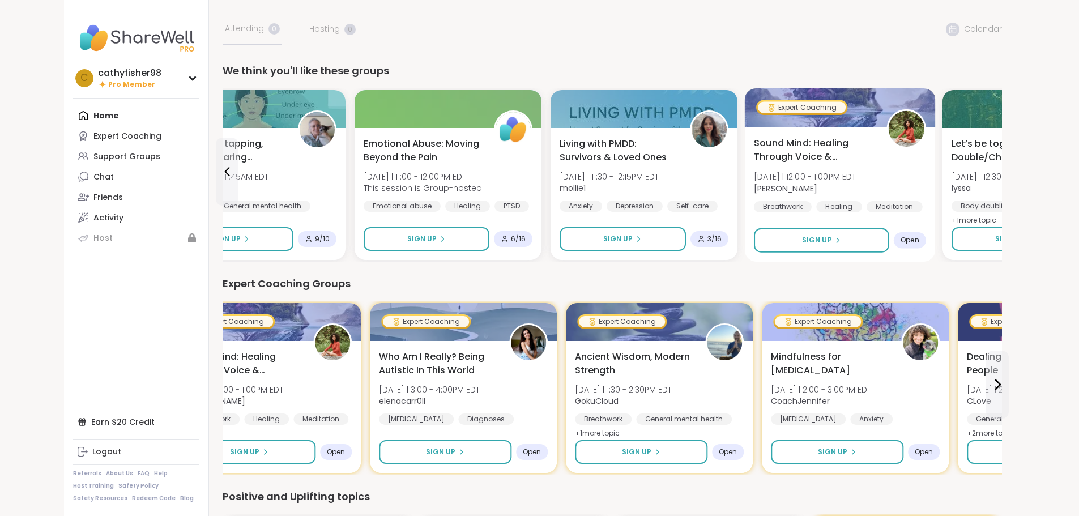
click at [754, 151] on span "Sound Mind: Healing Through Voice & Vibration" at bounding box center [814, 150] width 120 height 28
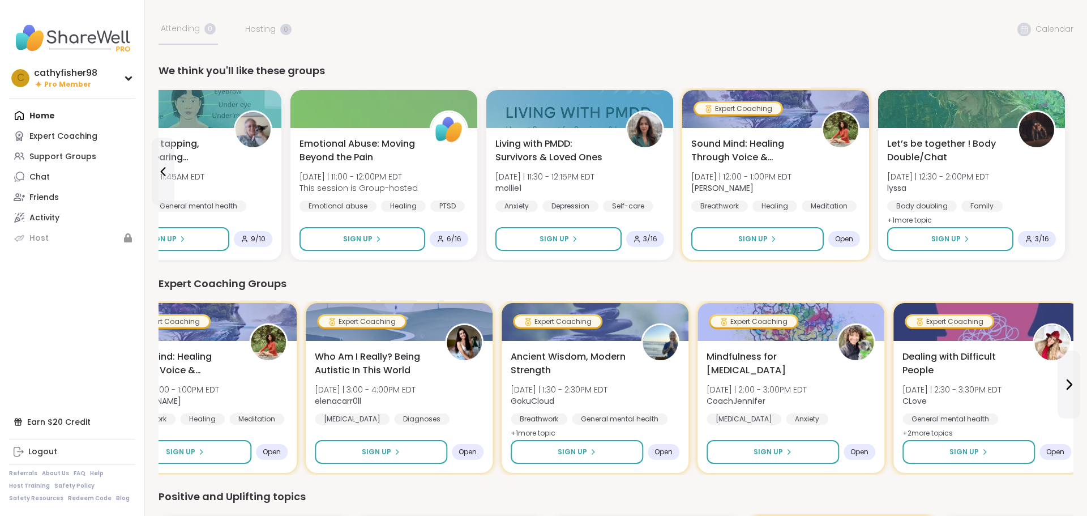
click at [75, 300] on nav "c cathyfisher98 Pro Member Profile Membership Settings Help Home Expert Coachin…" at bounding box center [72, 258] width 145 height 516
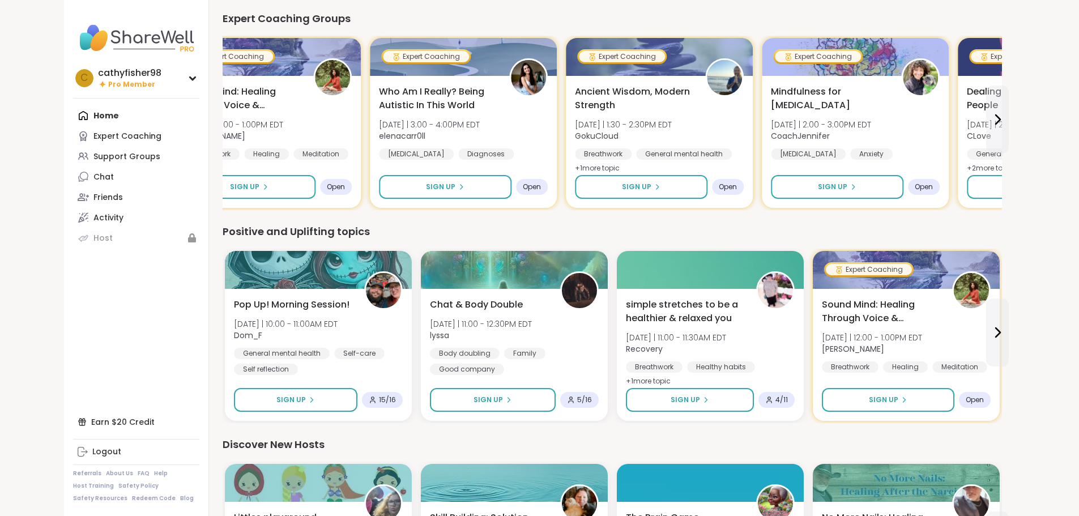
scroll to position [137, 0]
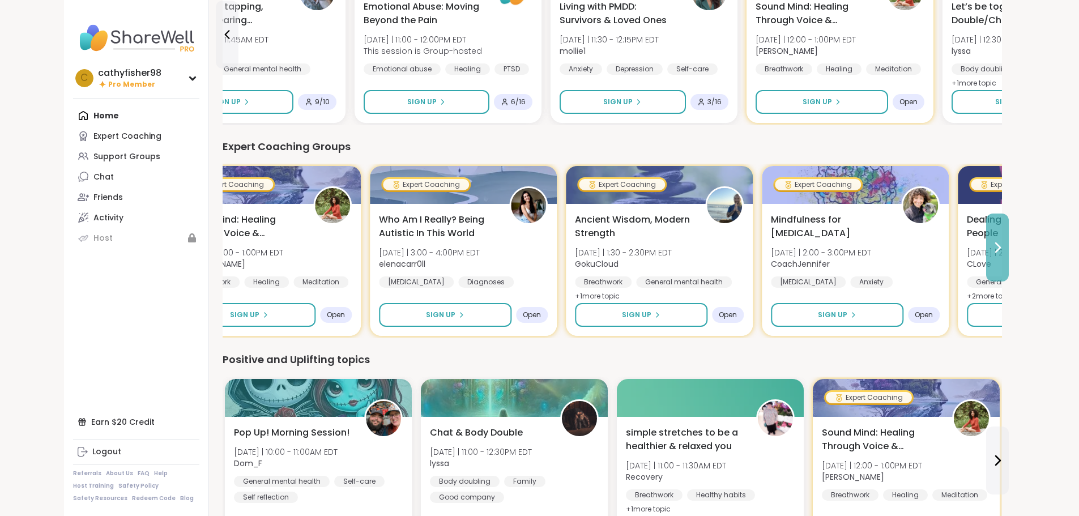
click at [1009, 250] on button at bounding box center [997, 248] width 23 height 68
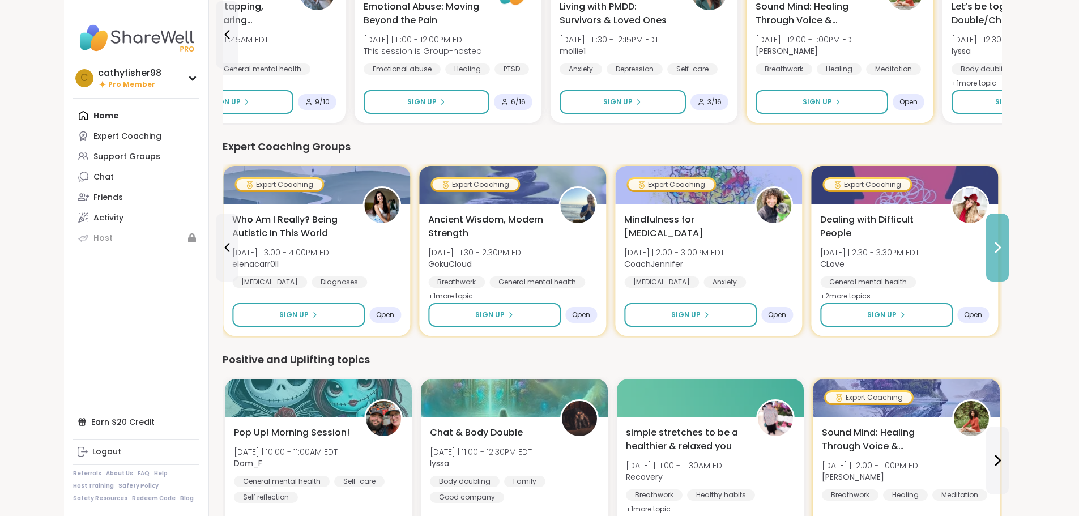
click at [1009, 250] on button at bounding box center [997, 248] width 23 height 68
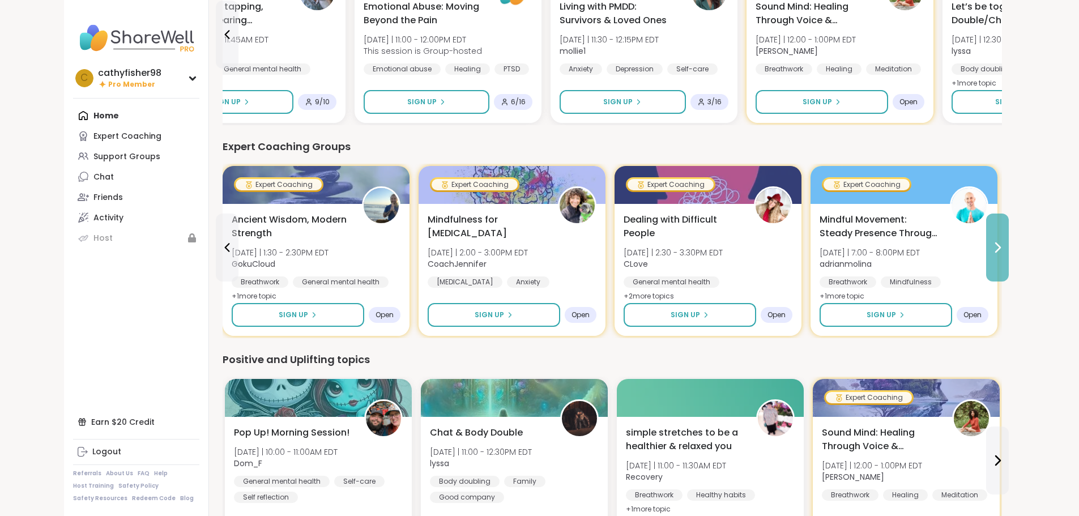
click at [1009, 251] on button at bounding box center [997, 248] width 23 height 68
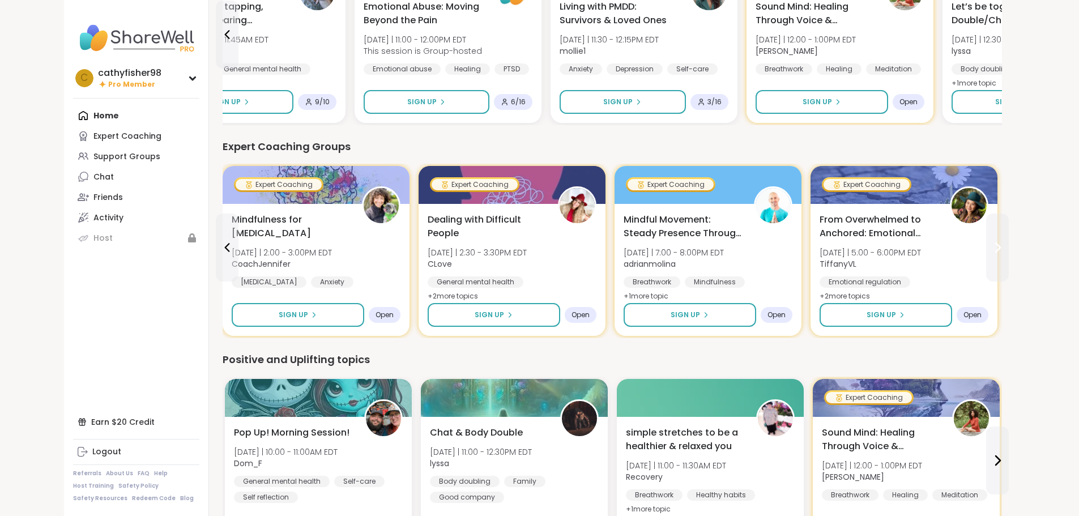
click at [1009, 251] on button at bounding box center [997, 248] width 23 height 68
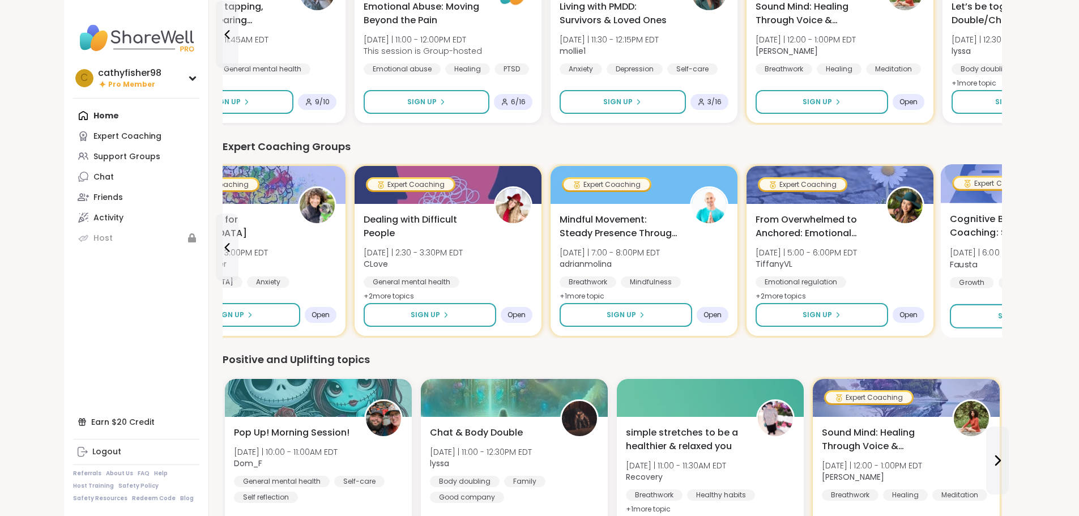
click at [957, 224] on span "Cognitive Behavioral Coaching: Shifting Self-Talk" at bounding box center [1010, 226] width 120 height 28
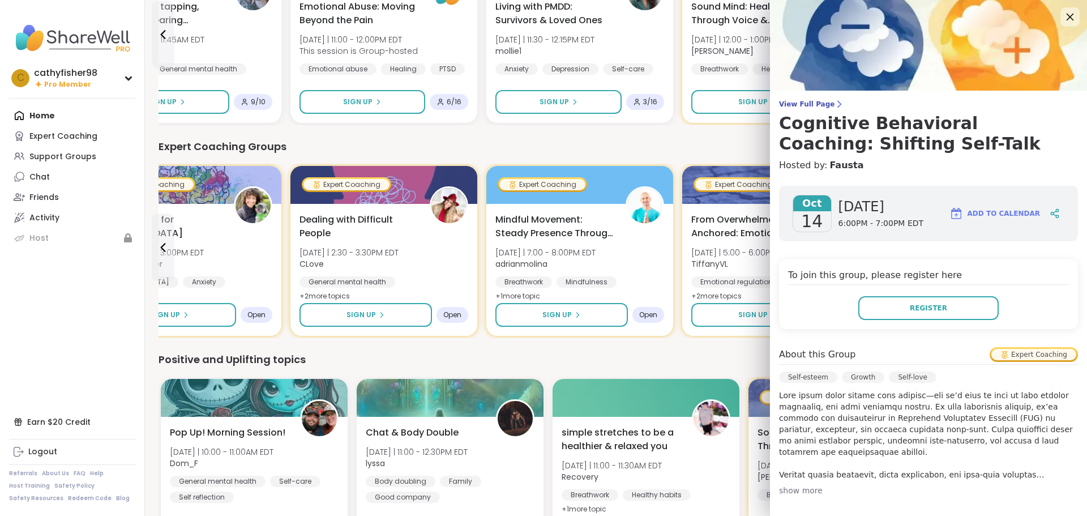
click at [1067, 18] on icon at bounding box center [1070, 17] width 7 height 7
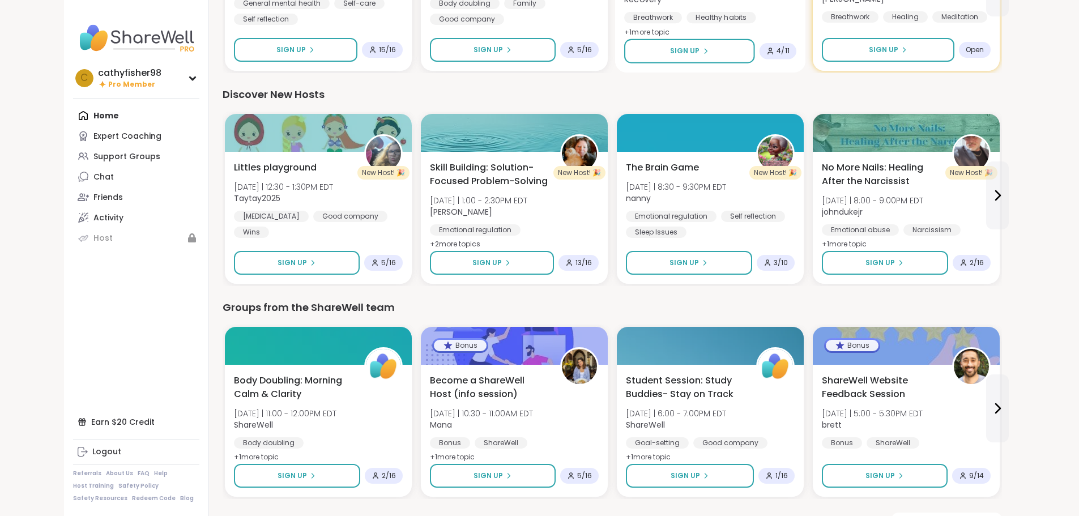
scroll to position [647, 0]
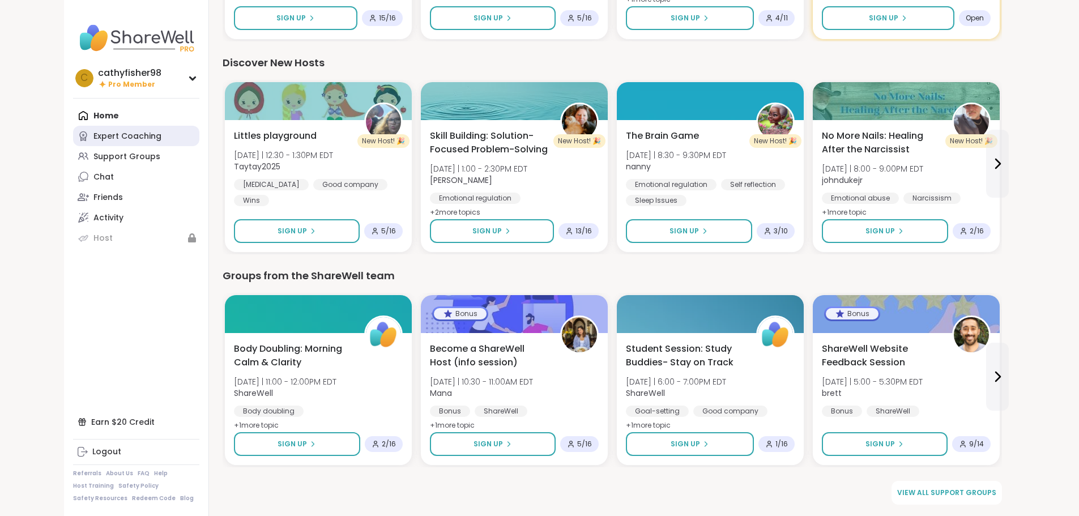
click at [93, 137] on div "Expert Coaching" at bounding box center [127, 136] width 68 height 11
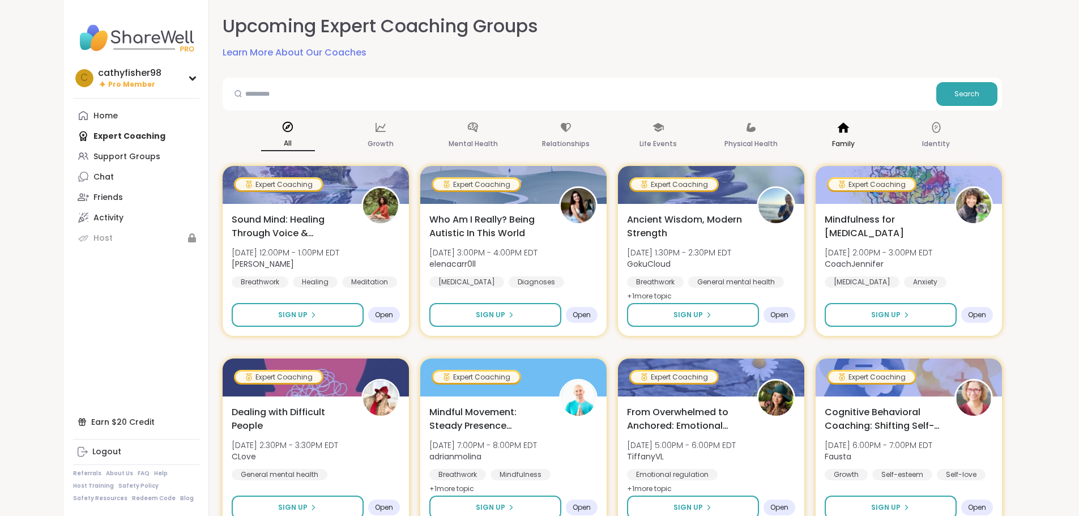
click at [855, 139] on p "Family" at bounding box center [843, 144] width 23 height 14
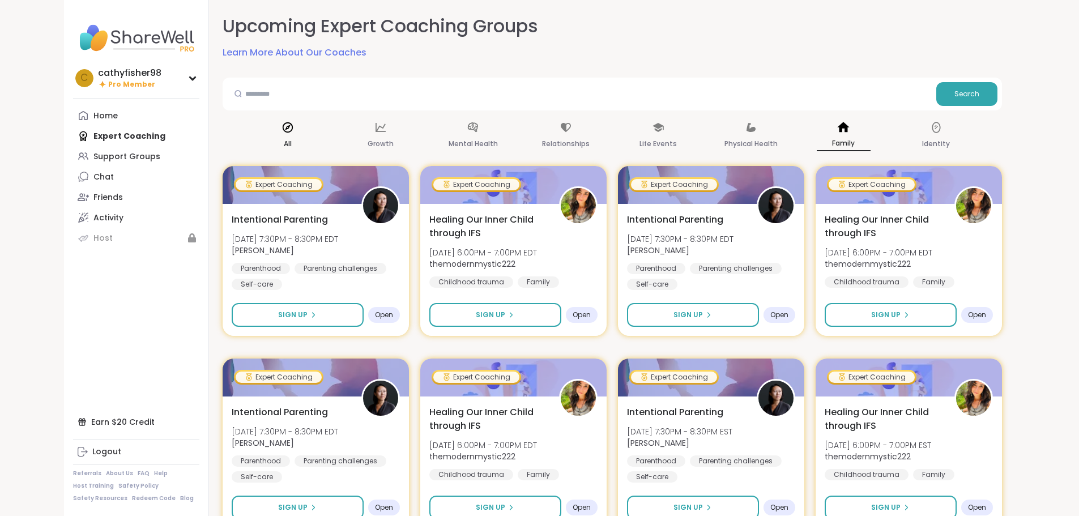
click at [283, 129] on icon at bounding box center [288, 127] width 10 height 10
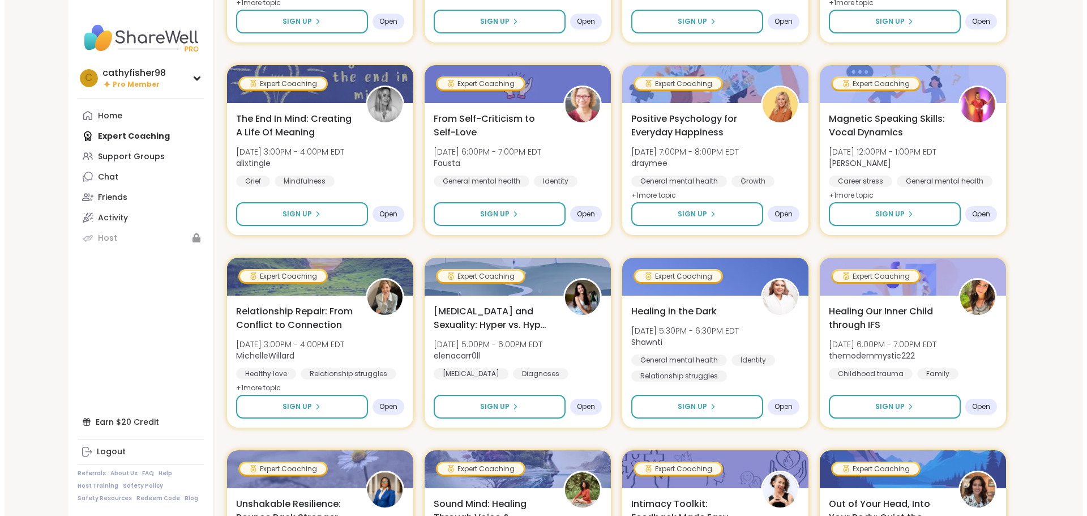
scroll to position [680, 0]
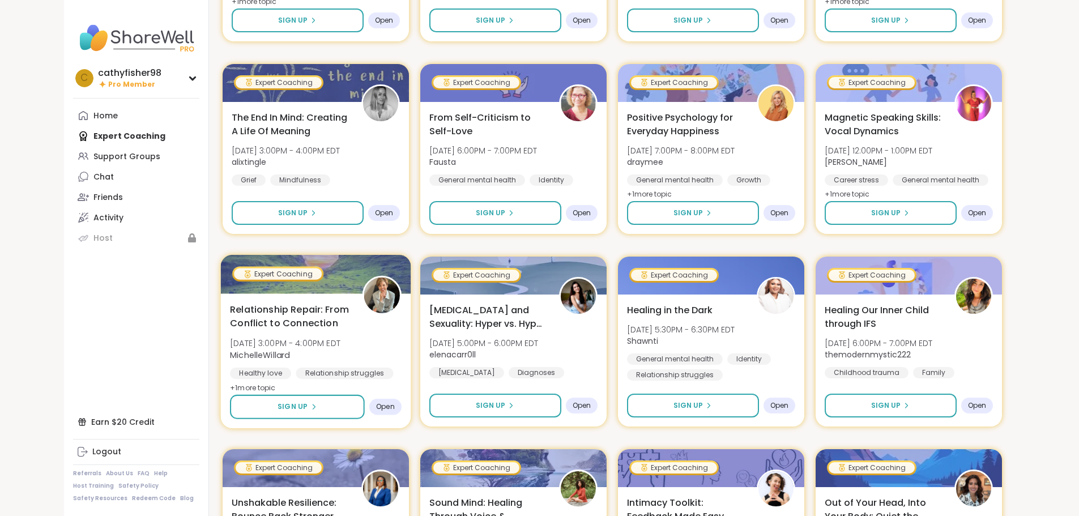
click at [233, 281] on div at bounding box center [315, 274] width 190 height 39
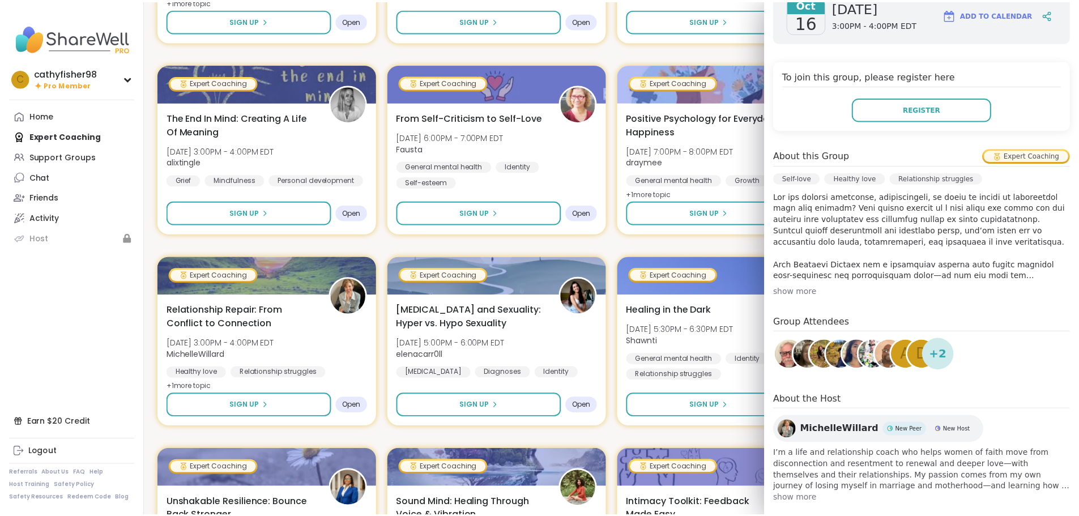
scroll to position [215, 0]
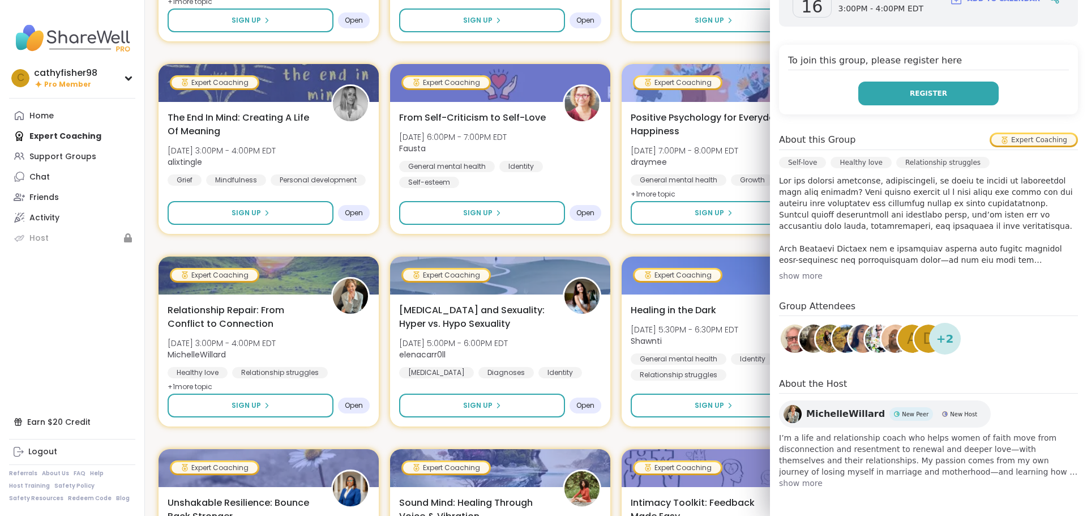
click at [880, 90] on button "Register" at bounding box center [929, 94] width 140 height 24
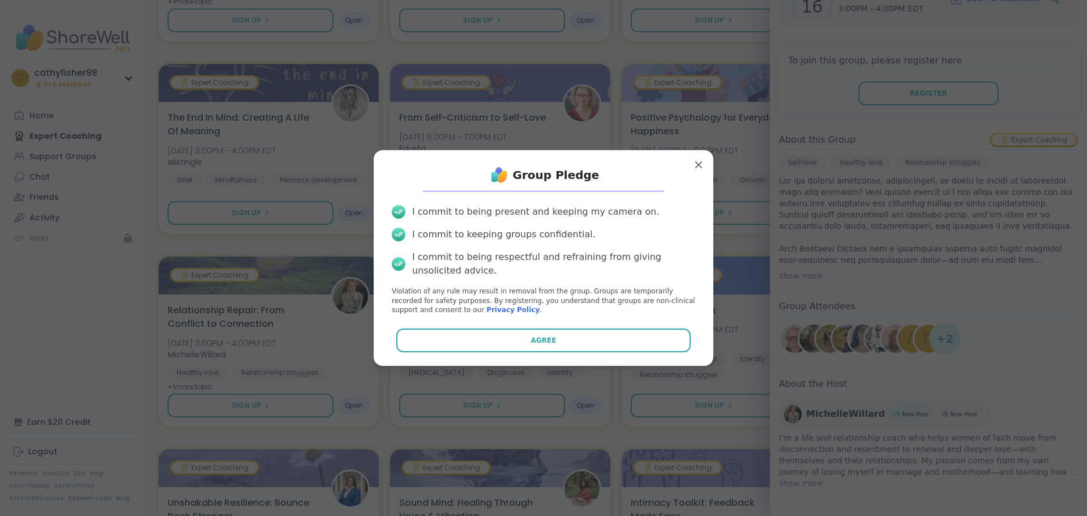
click at [394, 212] on icon at bounding box center [398, 211] width 9 height 5
click at [468, 215] on div "I commit to being present and keeping my camera on." at bounding box center [535, 212] width 247 height 14
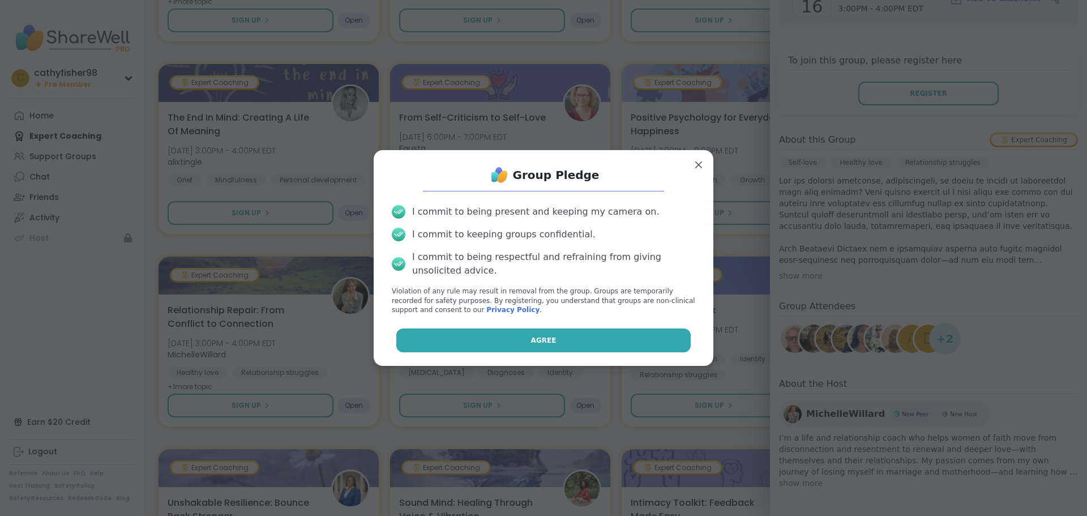
click at [531, 343] on span "Agree" at bounding box center [543, 340] width 25 height 10
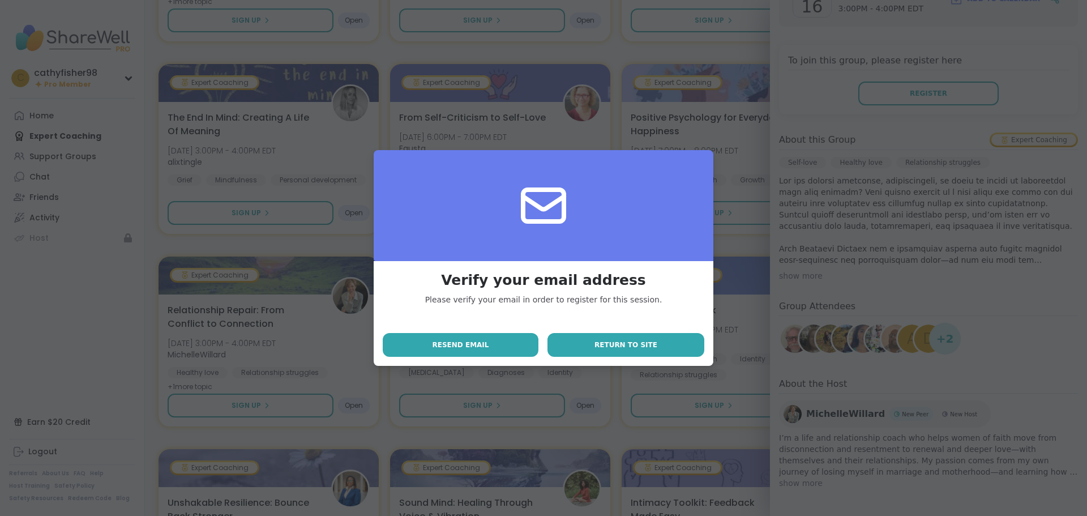
click at [577, 342] on button "Return to site" at bounding box center [626, 345] width 157 height 24
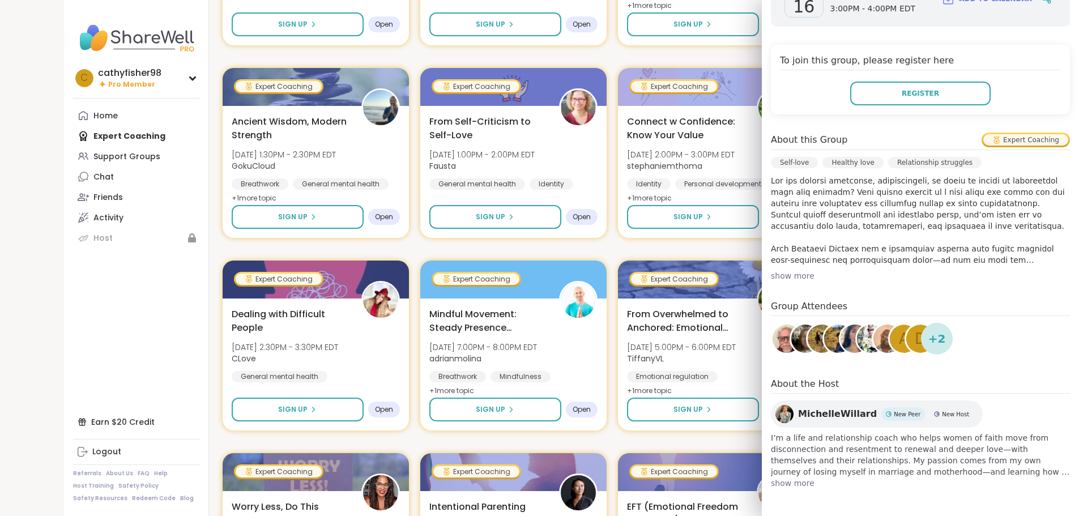
scroll to position [1407, 0]
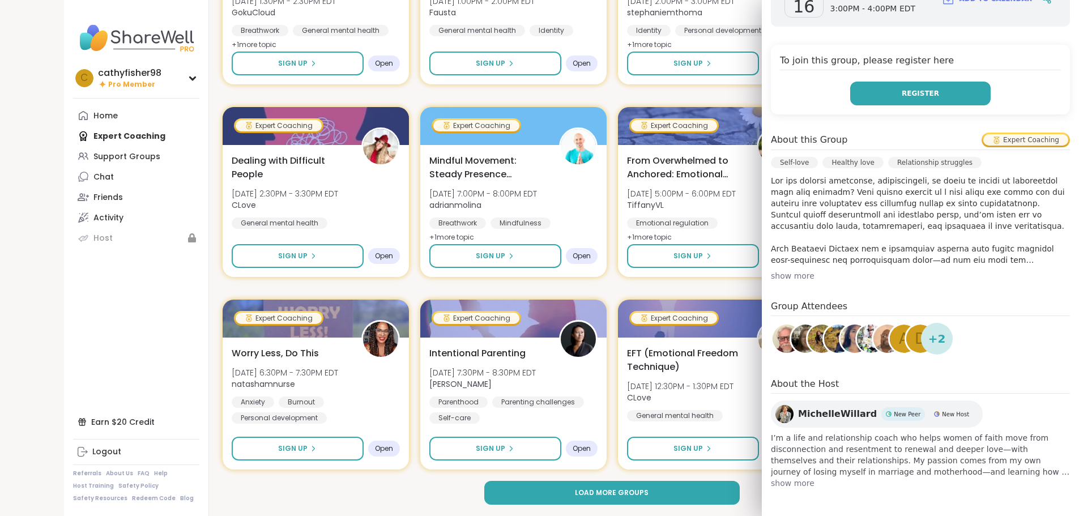
click at [902, 87] on button "Register" at bounding box center [920, 94] width 140 height 24
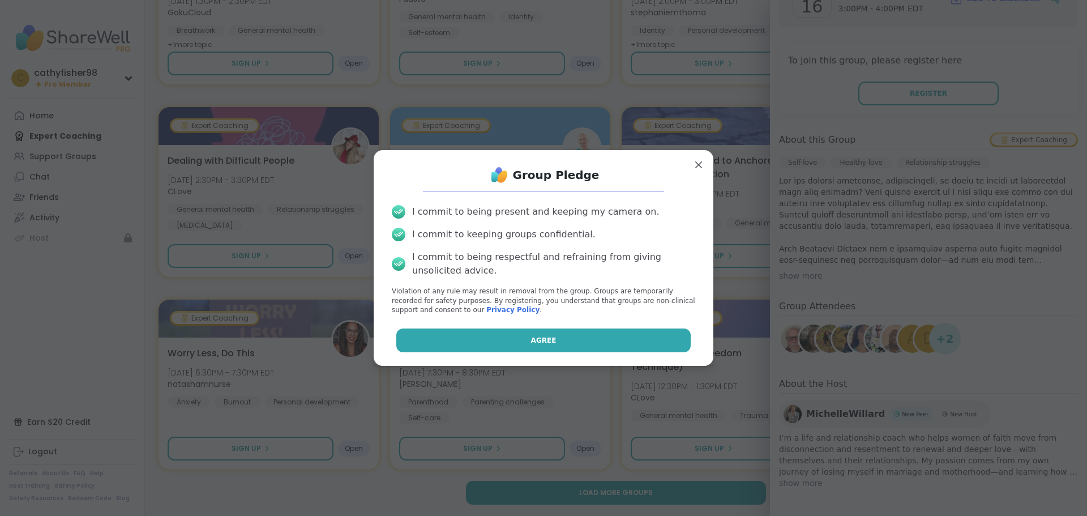
click at [449, 339] on button "Agree" at bounding box center [543, 340] width 295 height 24
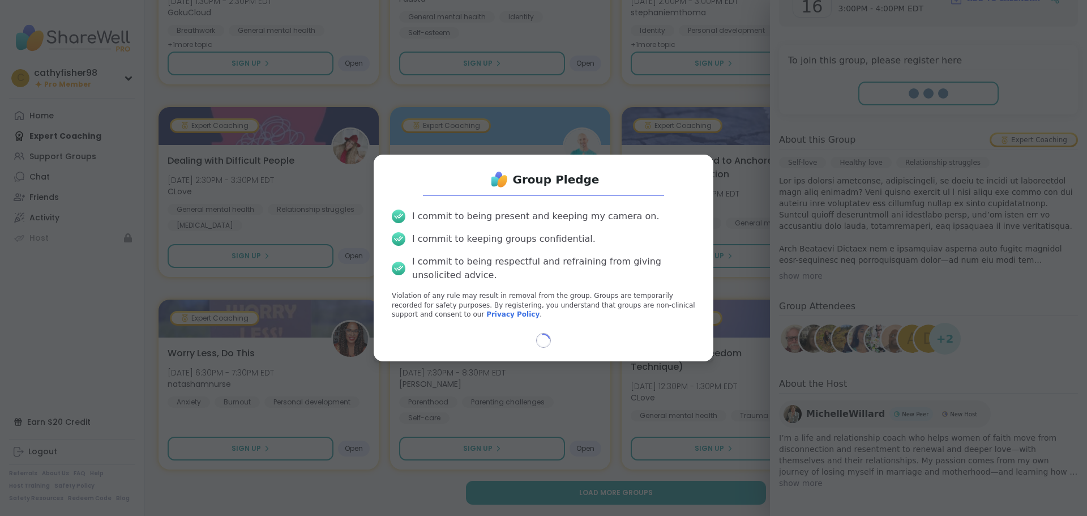
select select "**"
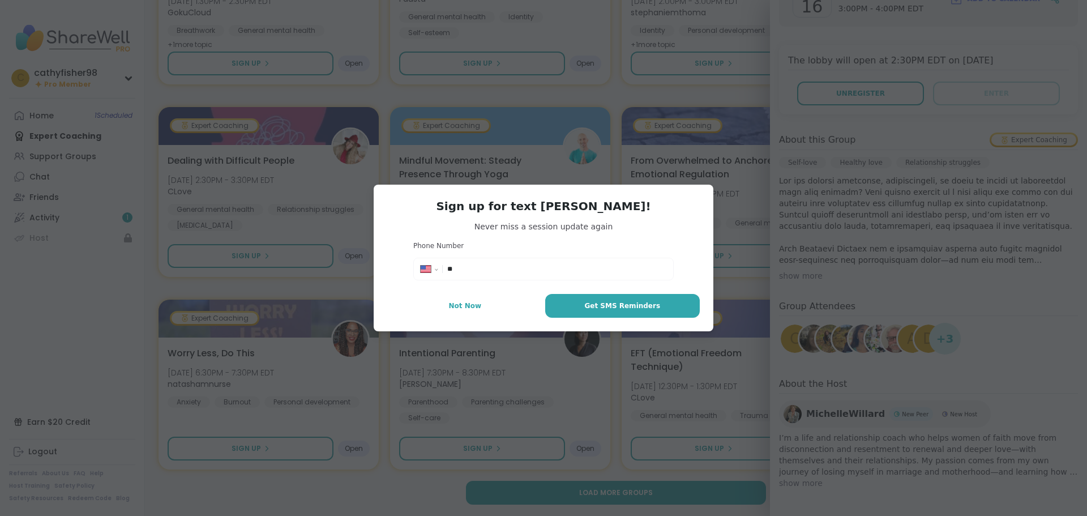
click at [466, 272] on input "**" at bounding box center [556, 268] width 219 height 11
drag, startPoint x: 466, startPoint y: 272, endPoint x: 402, endPoint y: 266, distance: 64.4
click at [402, 266] on div "**********" at bounding box center [544, 258] width 340 height 147
click at [479, 264] on input "**" at bounding box center [556, 268] width 219 height 11
type input "**********"
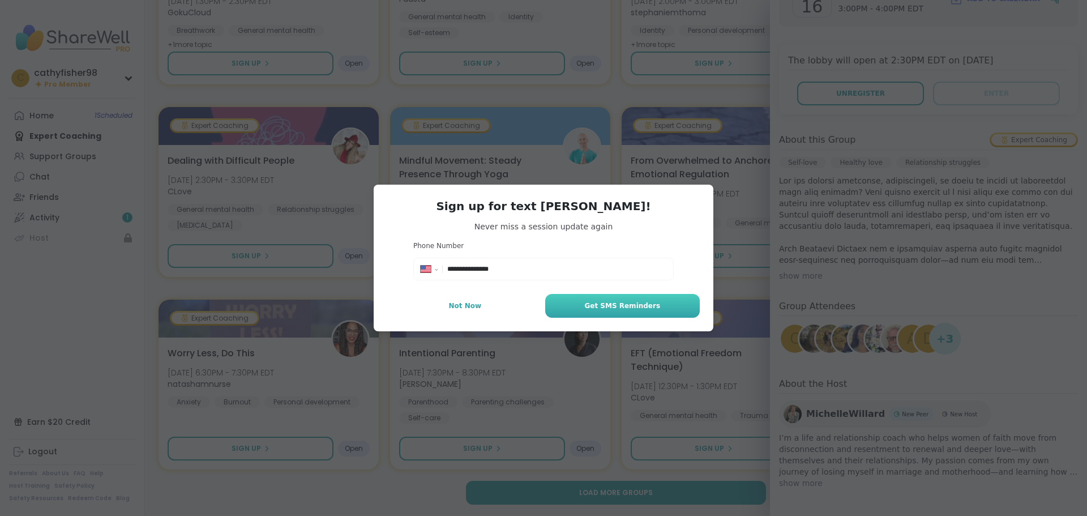
click at [574, 300] on button "Get SMS Reminders" at bounding box center [622, 306] width 155 height 24
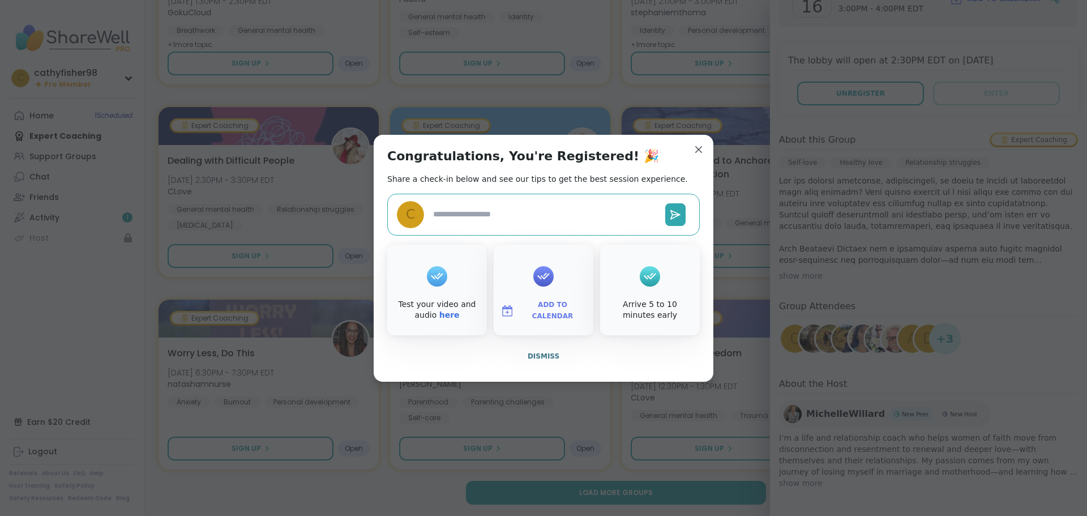
click at [548, 311] on span "Add to Calendar" at bounding box center [553, 311] width 68 height 22
click at [510, 232] on button "Outlook" at bounding box center [544, 232] width 86 height 25
click at [398, 365] on button "Dismiss" at bounding box center [543, 356] width 313 height 24
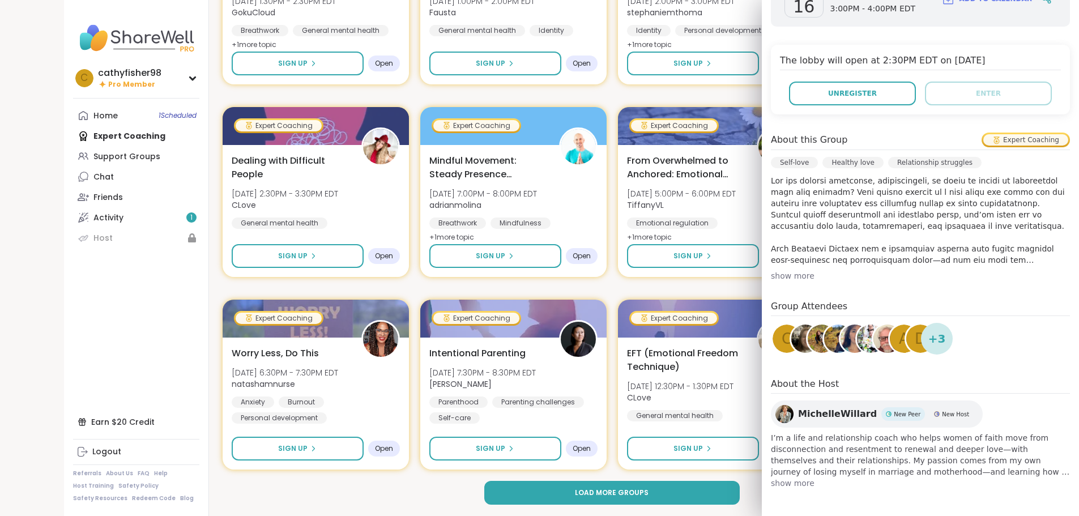
click at [816, 411] on span "MichelleWillard" at bounding box center [837, 414] width 79 height 14
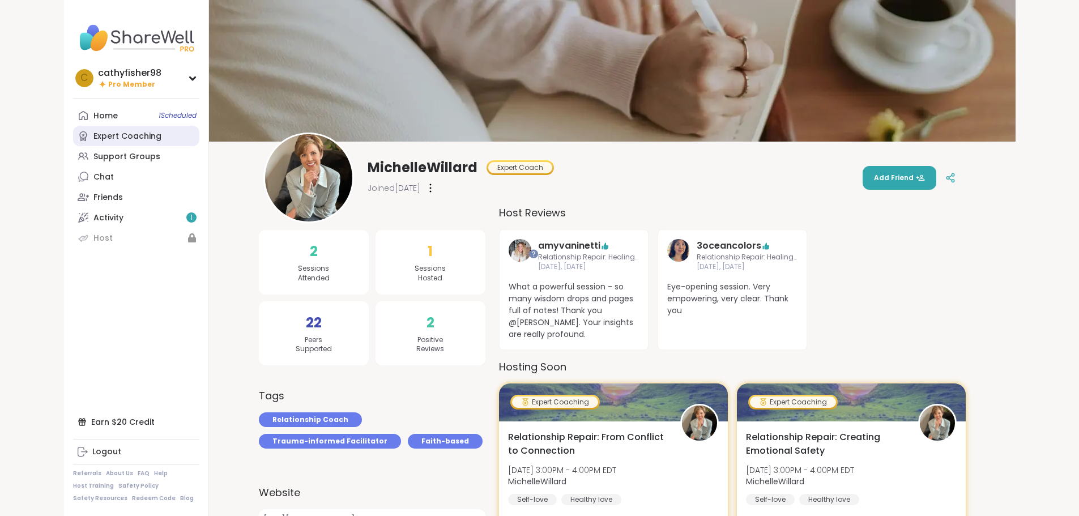
click at [93, 134] on div "Expert Coaching" at bounding box center [127, 136] width 68 height 11
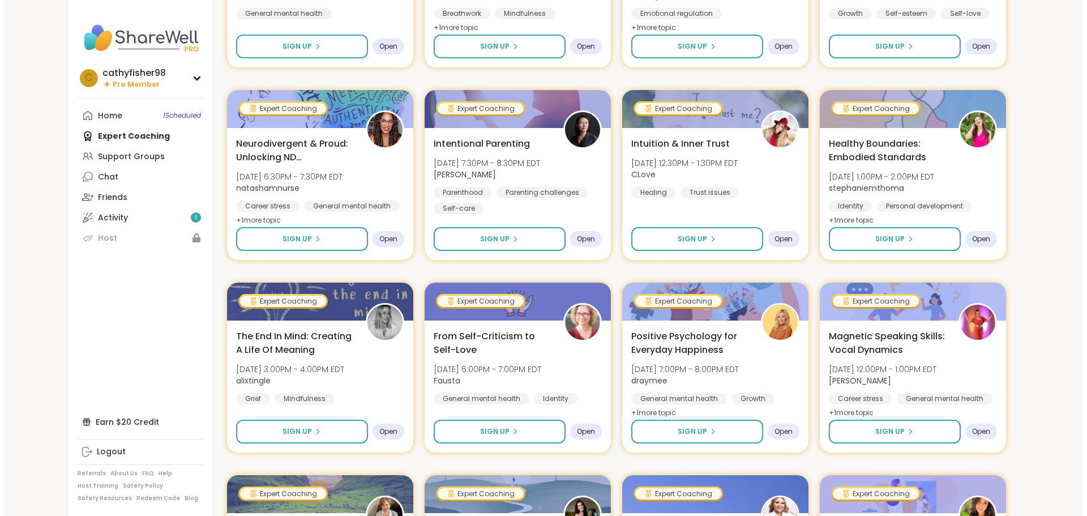
scroll to position [510, 0]
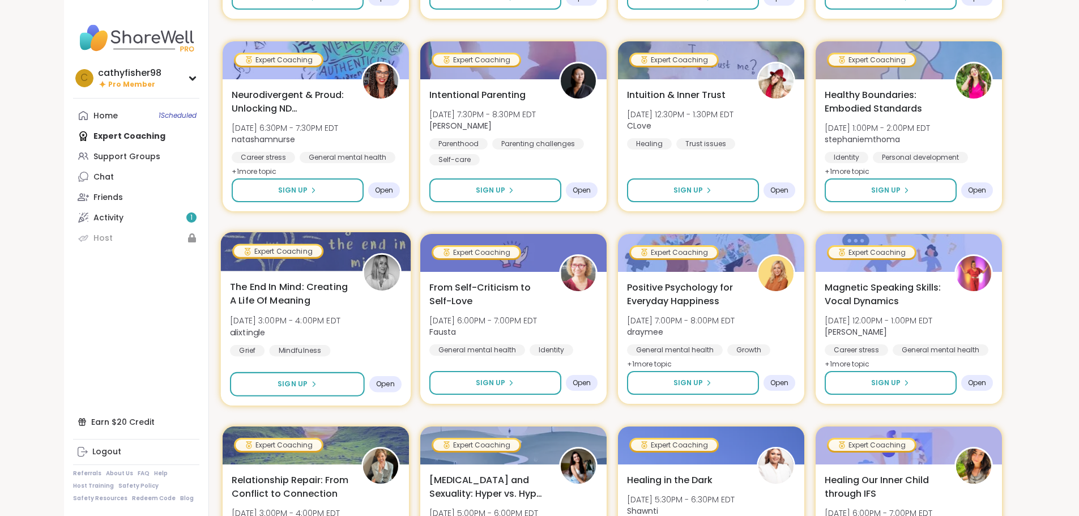
click at [364, 281] on img at bounding box center [382, 273] width 36 height 36
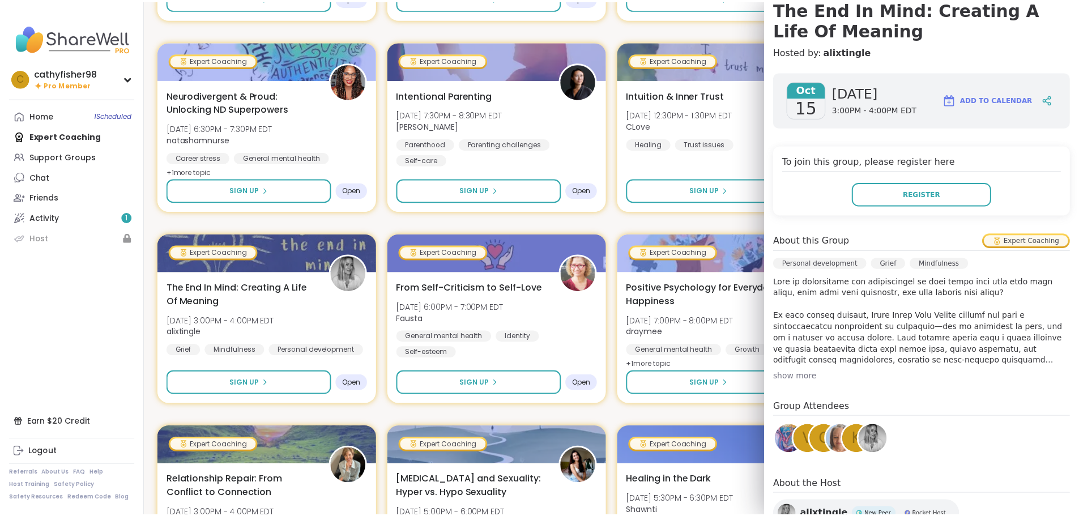
scroll to position [0, 0]
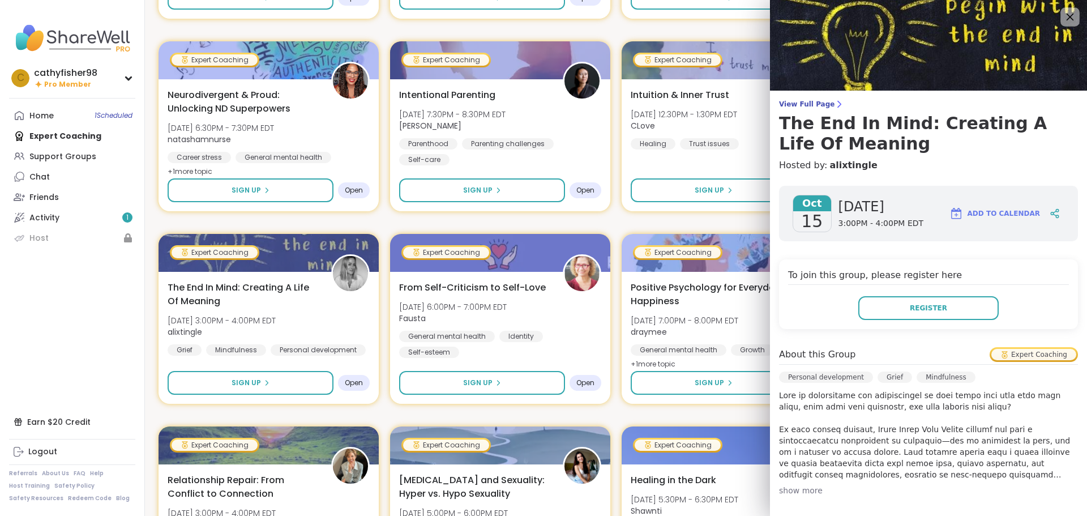
click at [1067, 14] on icon at bounding box center [1070, 17] width 7 height 7
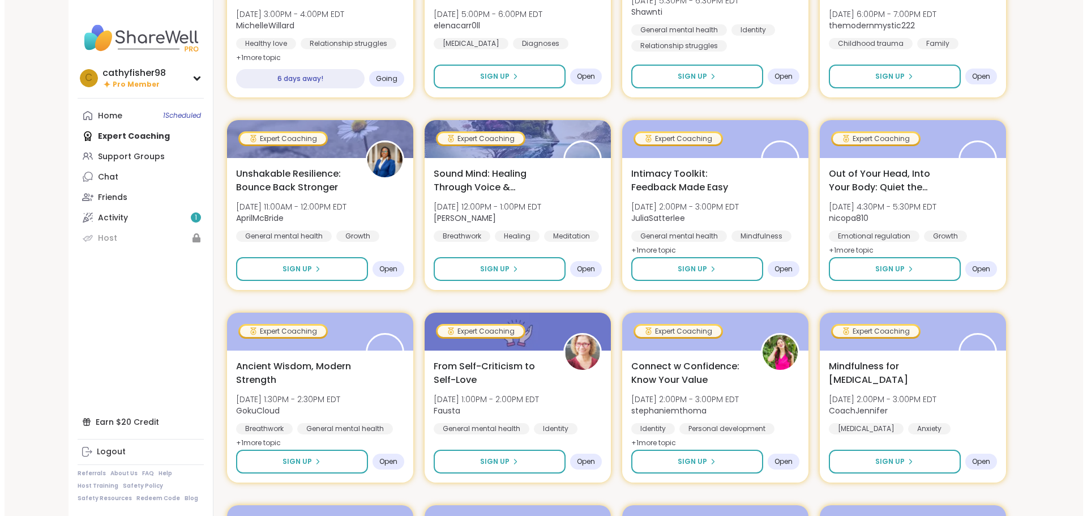
scroll to position [1019, 0]
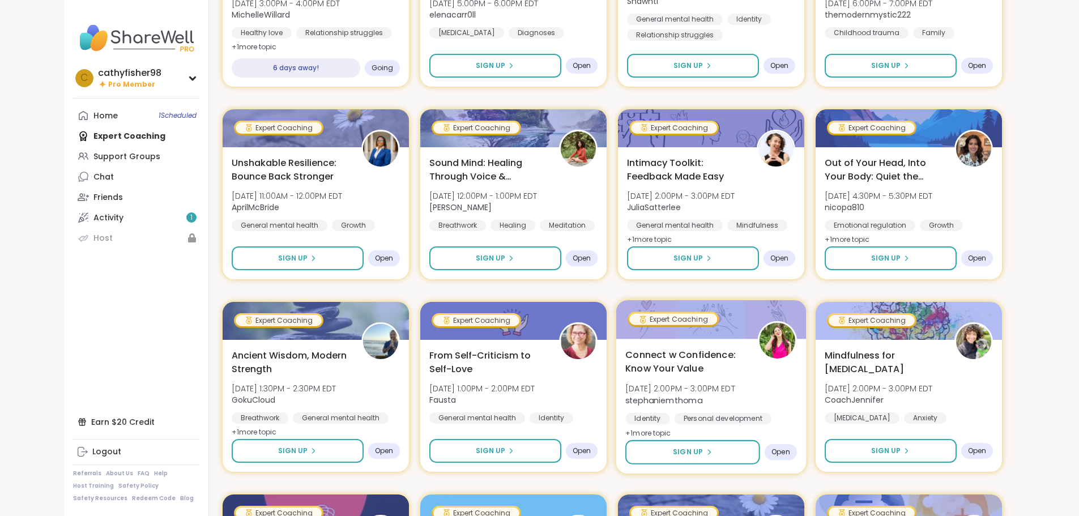
click at [715, 358] on span "Connect w Confidence: Know Your Value" at bounding box center [684, 362] width 119 height 28
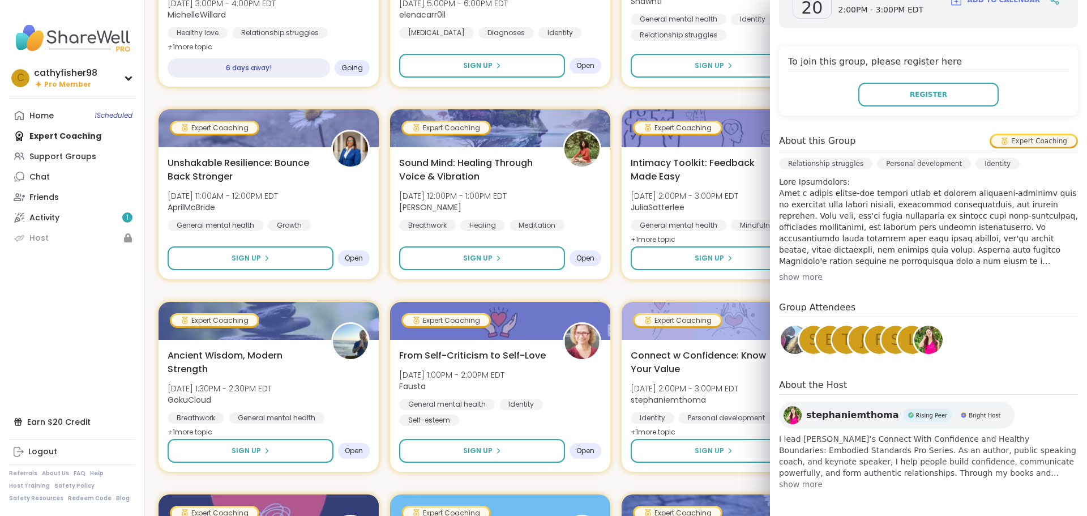
scroll to position [215, 0]
click at [791, 486] on span "show more" at bounding box center [928, 482] width 299 height 11
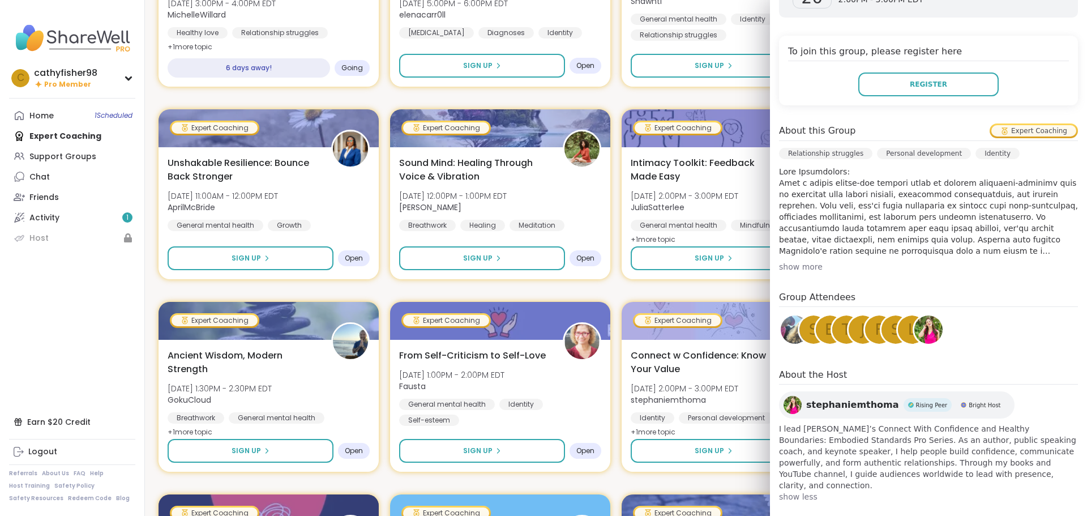
scroll to position [226, 0]
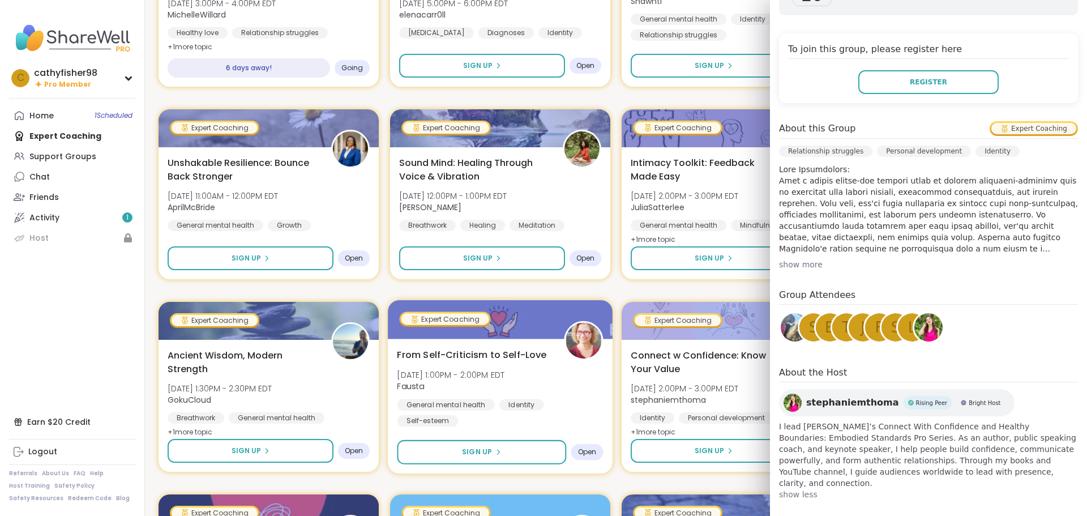
click at [496, 382] on span "Fausta" at bounding box center [451, 386] width 108 height 11
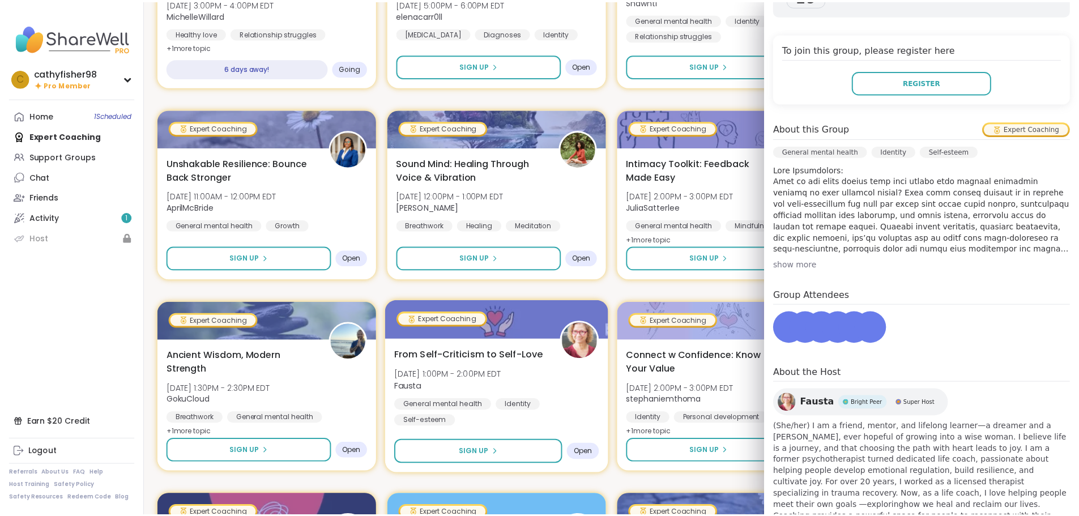
scroll to position [206, 0]
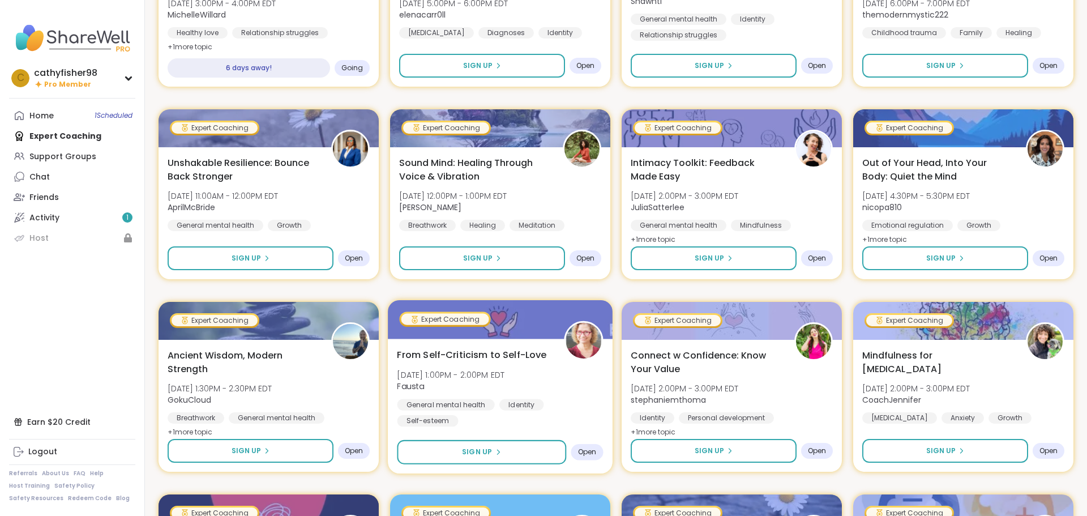
click at [463, 355] on span "From Self-Criticism to Self-Love" at bounding box center [472, 355] width 150 height 14
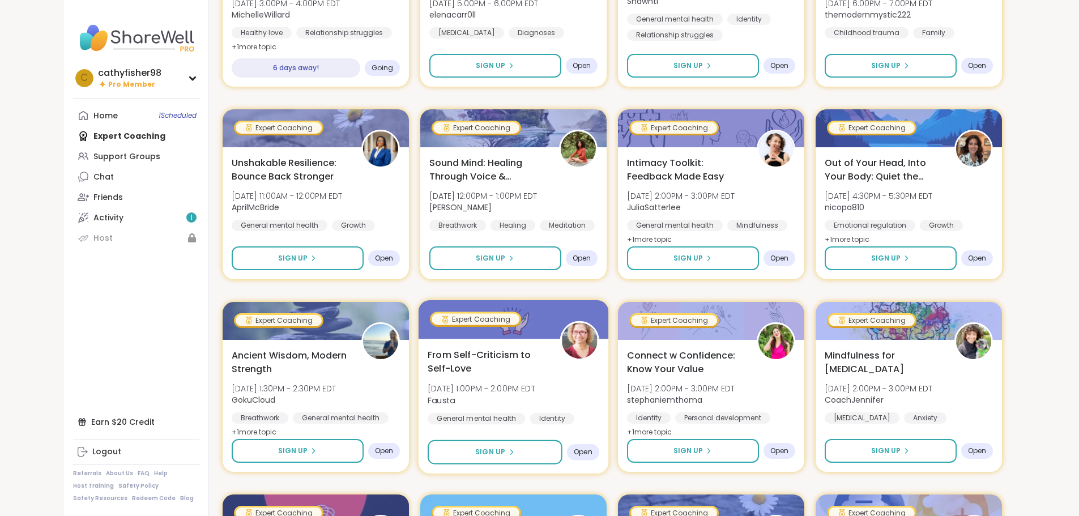
click at [463, 355] on span "From Self-Criticism to Self-Love" at bounding box center [487, 362] width 119 height 28
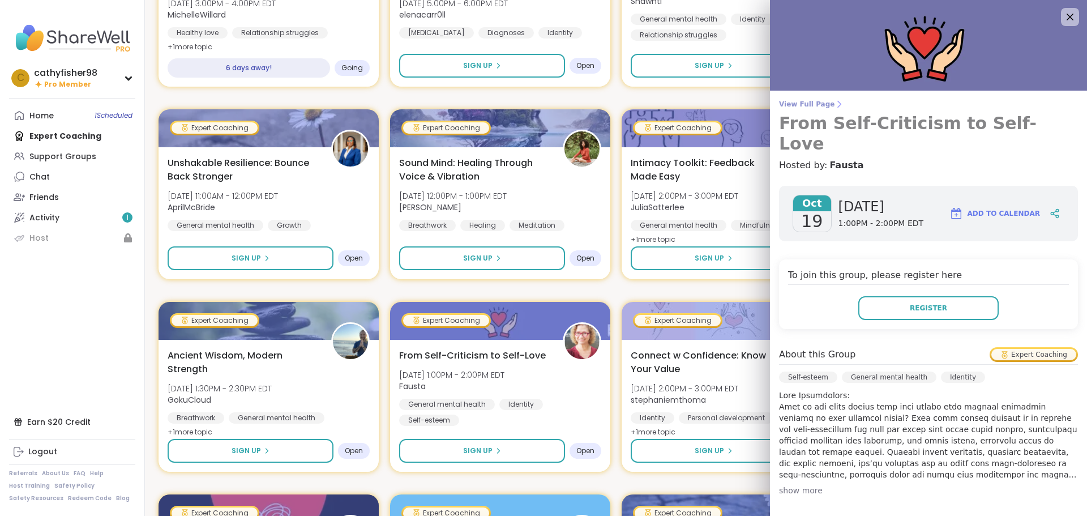
click at [793, 104] on span "View Full Page" at bounding box center [928, 104] width 299 height 9
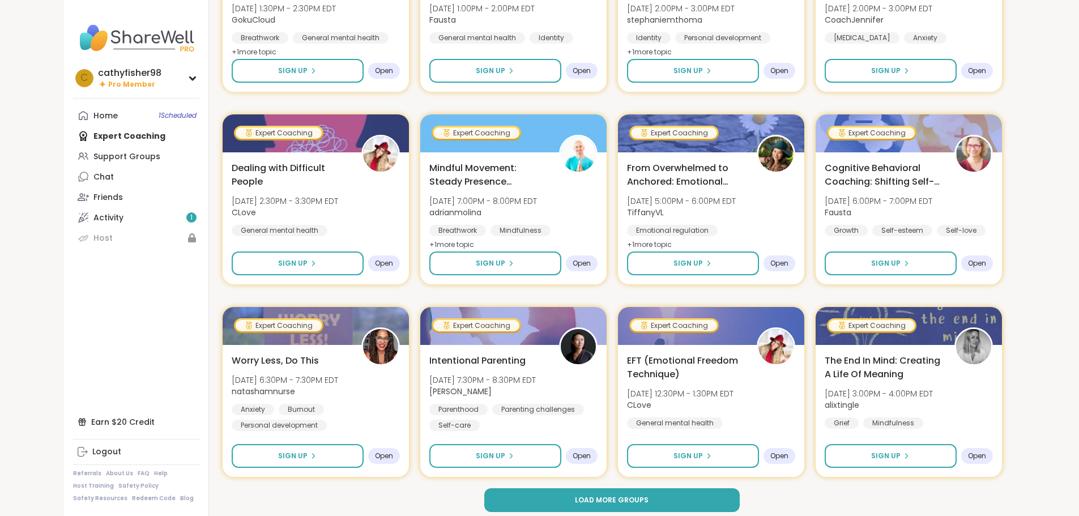
scroll to position [1407, 0]
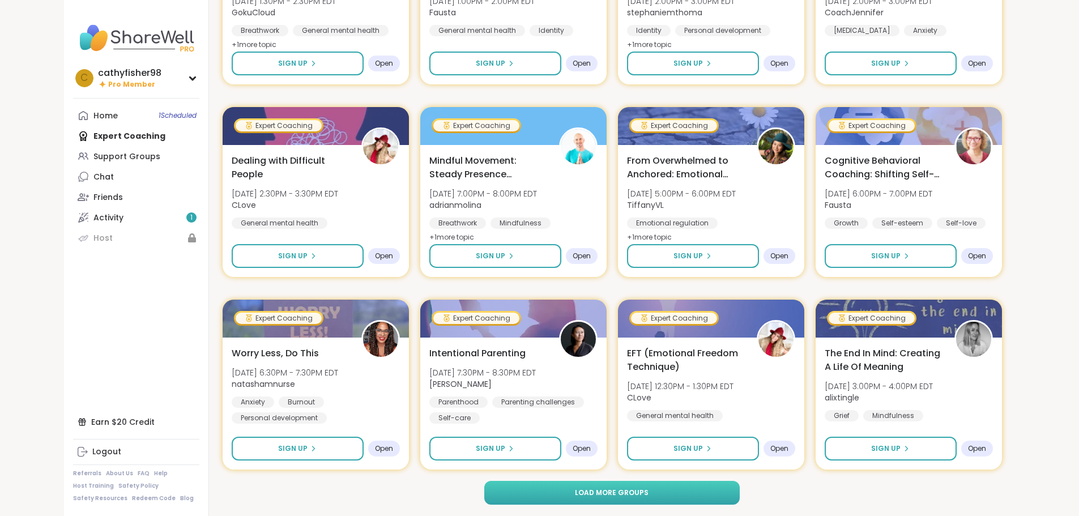
click at [608, 485] on button "Load more groups" at bounding box center [611, 493] width 255 height 24
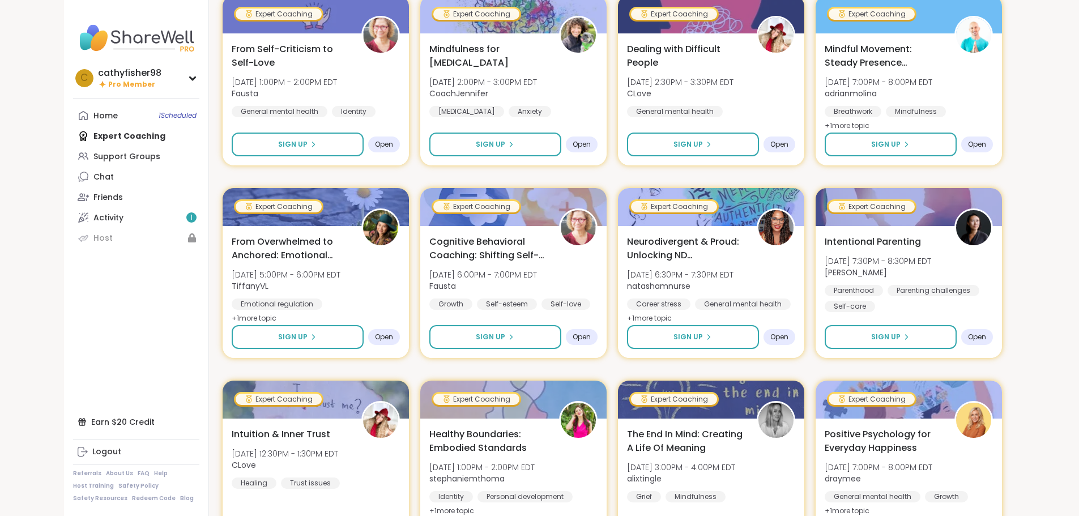
scroll to position [2483, 0]
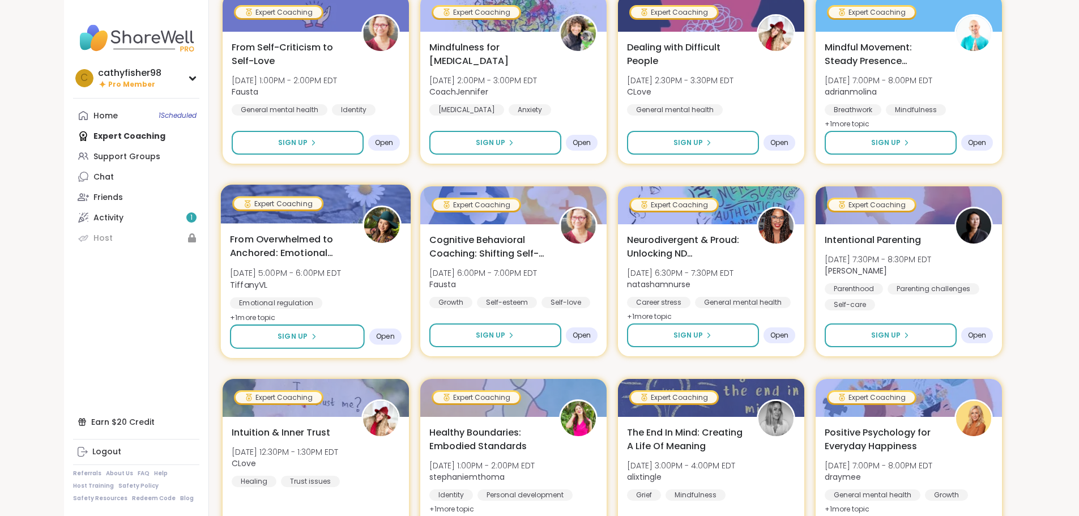
click at [236, 240] on span "From Overwhelmed to Anchored: Emotional Regulation" at bounding box center [289, 246] width 119 height 28
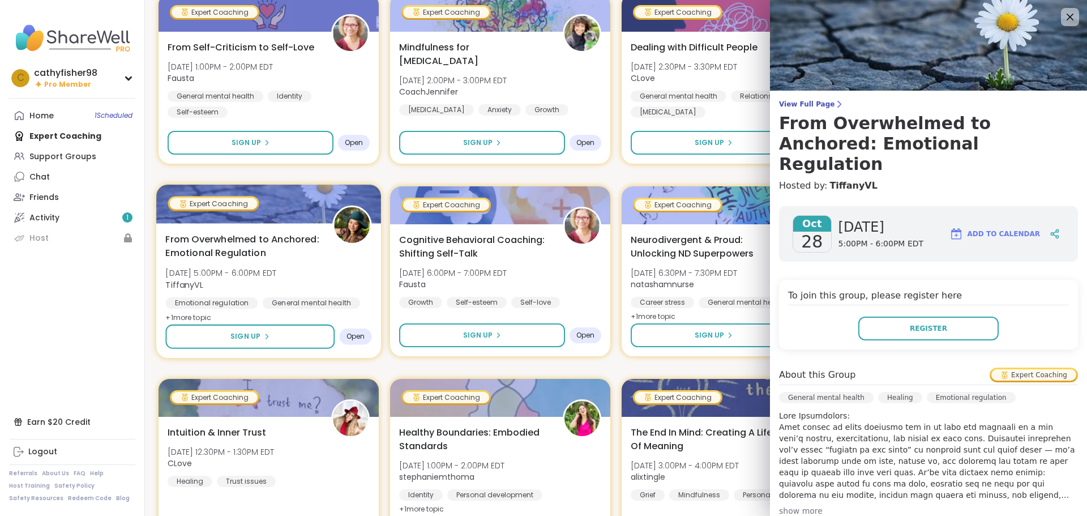
click at [234, 250] on span "From Overwhelmed to Anchored: Emotional Regulation" at bounding box center [242, 246] width 154 height 28
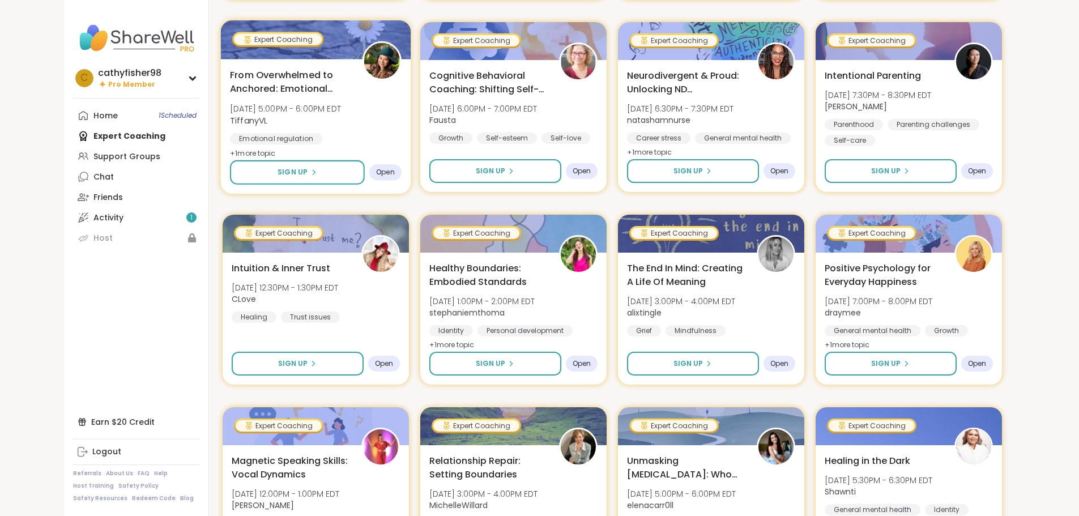
scroll to position [2653, 0]
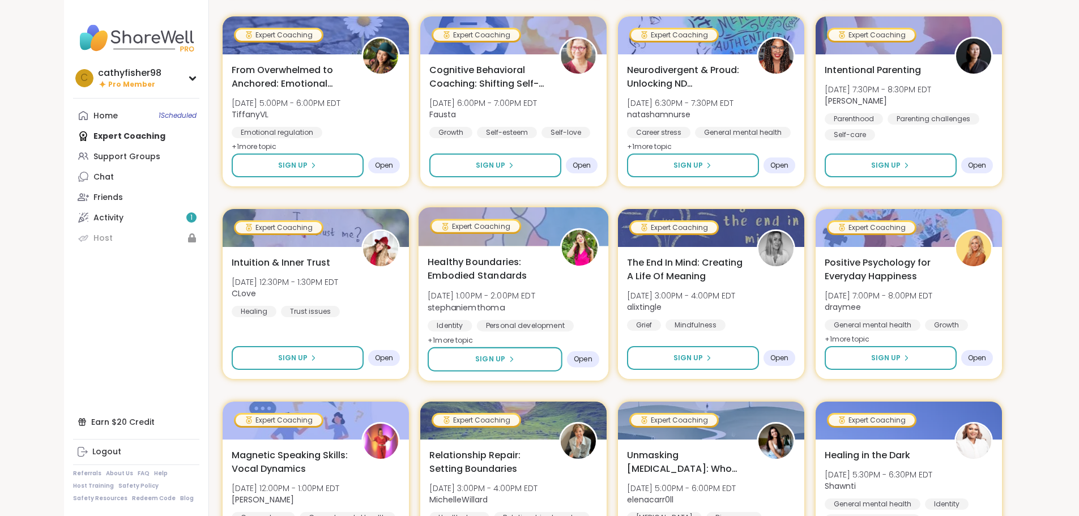
click at [450, 240] on div at bounding box center [513, 226] width 190 height 39
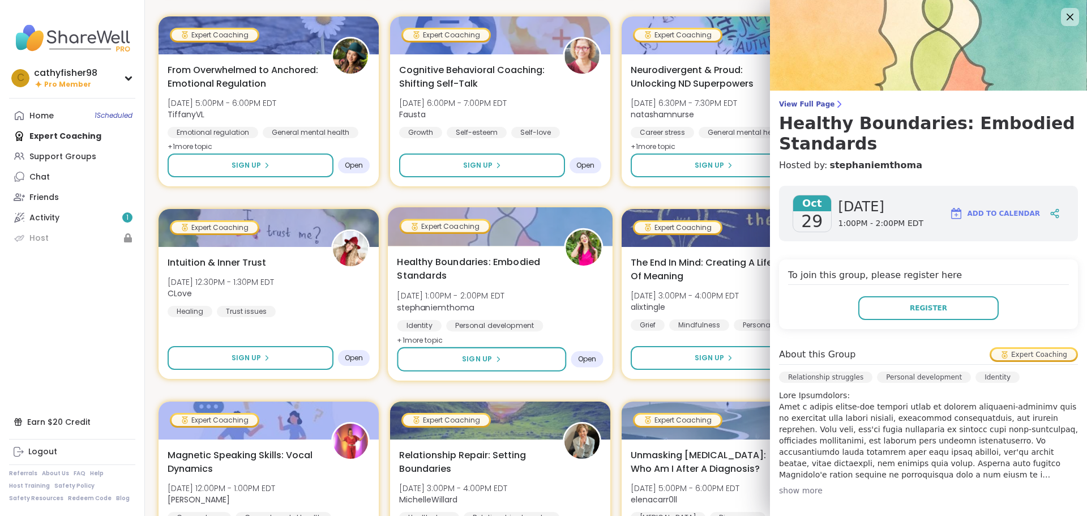
click at [577, 245] on img at bounding box center [584, 248] width 36 height 36
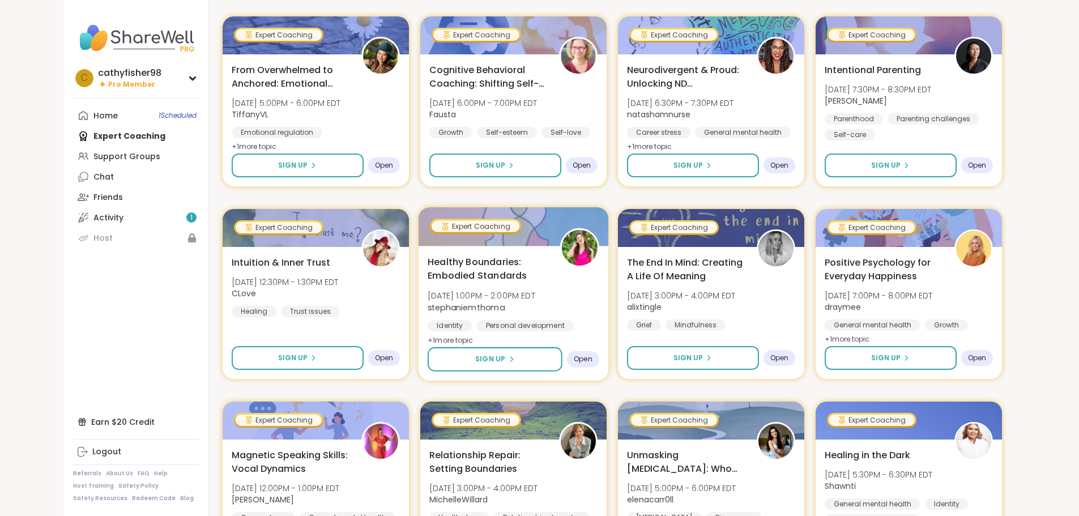
click at [577, 245] on img at bounding box center [579, 248] width 36 height 36
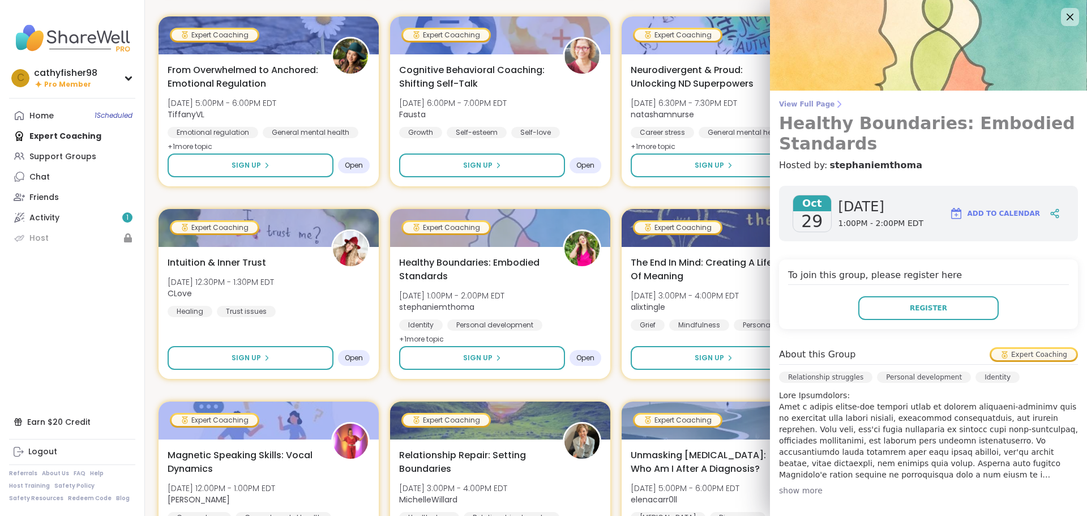
click at [810, 106] on span "View Full Page" at bounding box center [928, 104] width 299 height 9
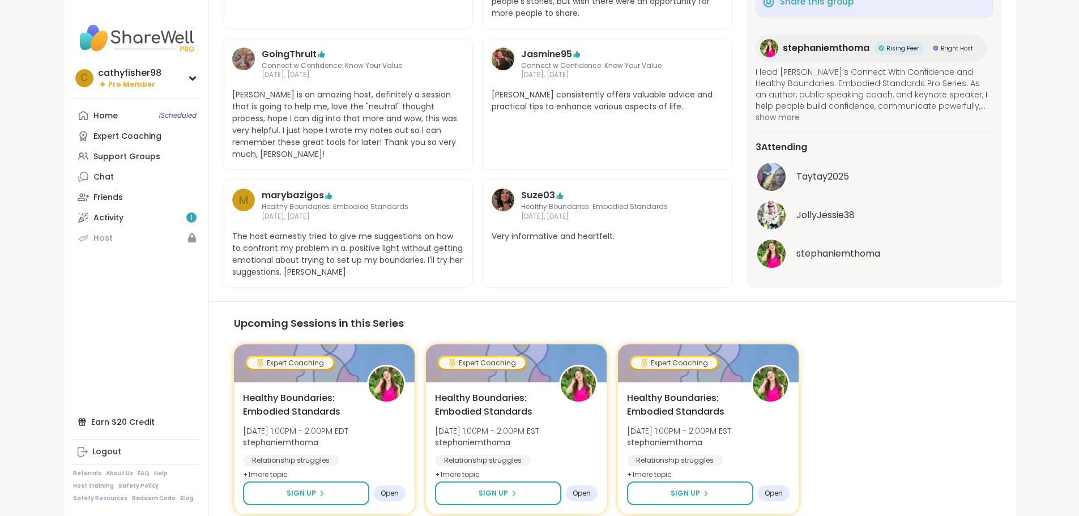
scroll to position [615, 0]
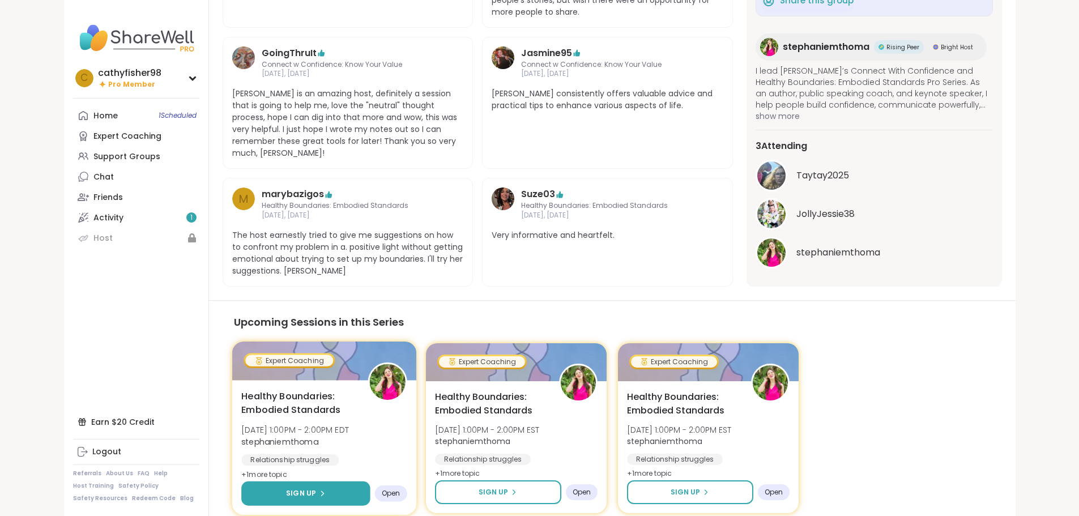
click at [241, 481] on button "Sign Up" at bounding box center [305, 493] width 129 height 24
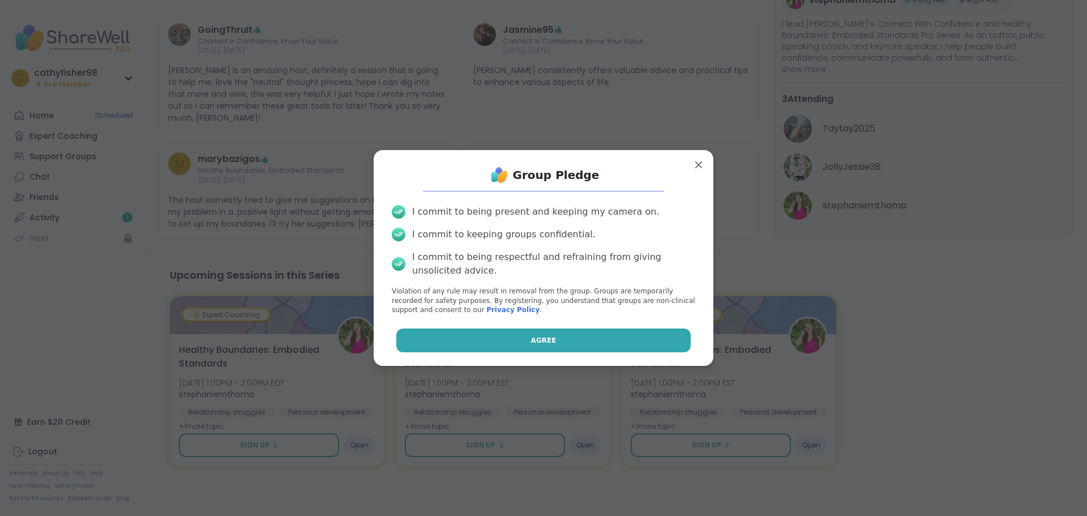
click at [462, 332] on button "Agree" at bounding box center [543, 340] width 295 height 24
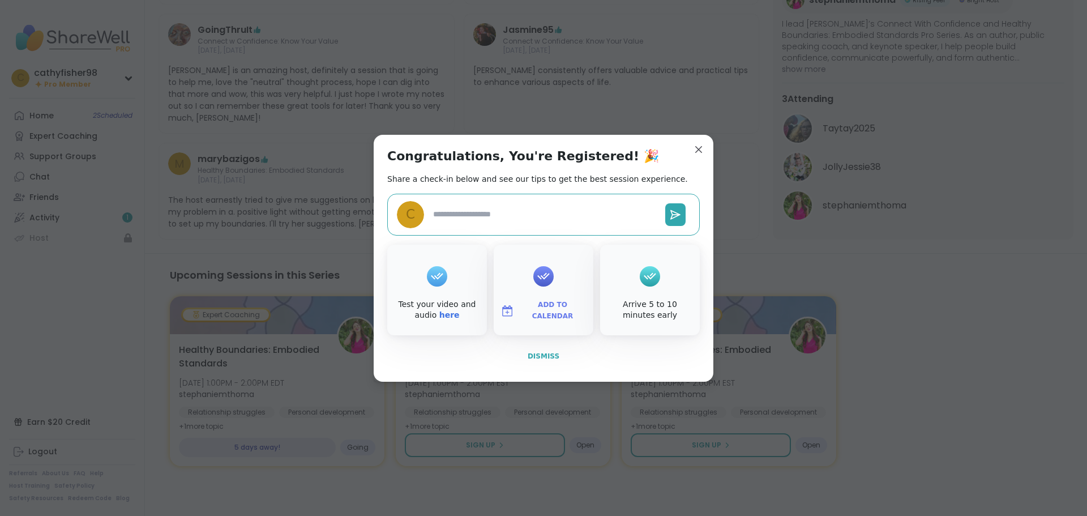
click at [539, 359] on span "Dismiss" at bounding box center [544, 356] width 32 height 8
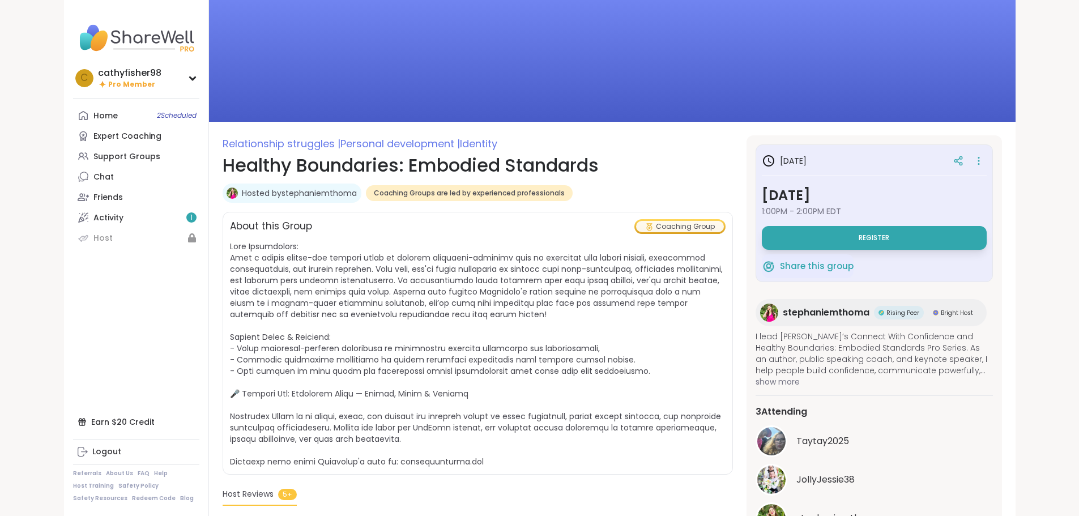
scroll to position [0, 0]
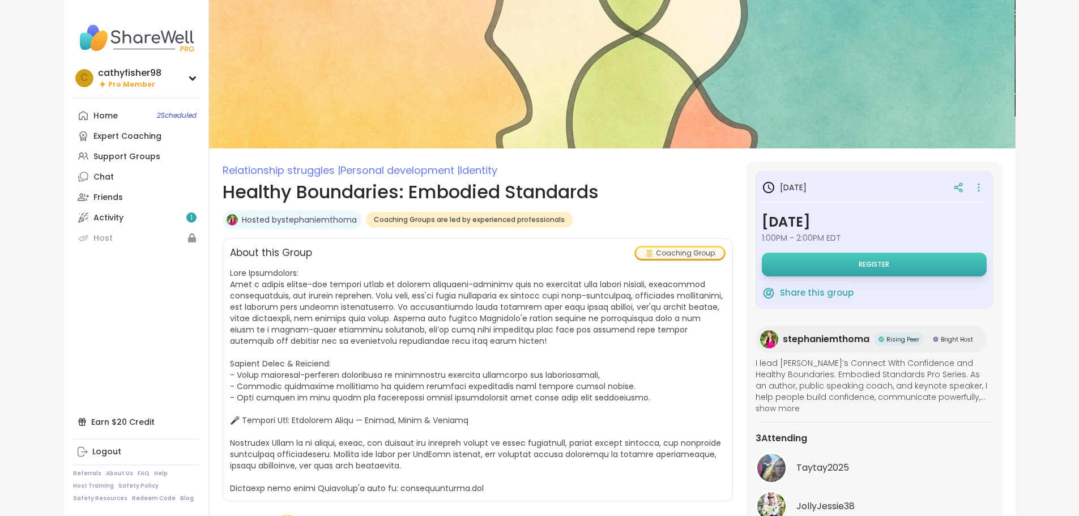
click at [900, 265] on button "Register" at bounding box center [874, 265] width 225 height 24
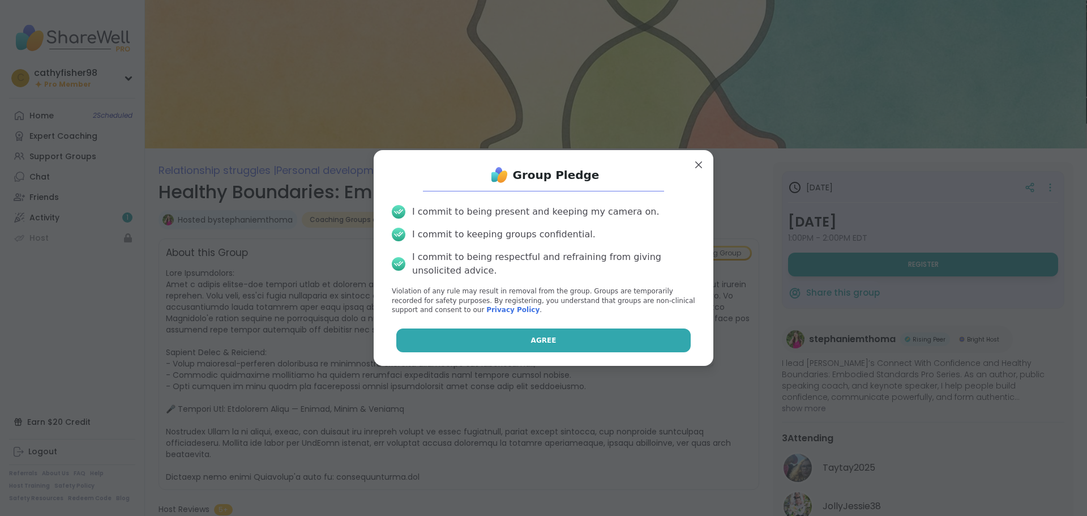
click at [540, 339] on span "Agree" at bounding box center [543, 340] width 25 height 10
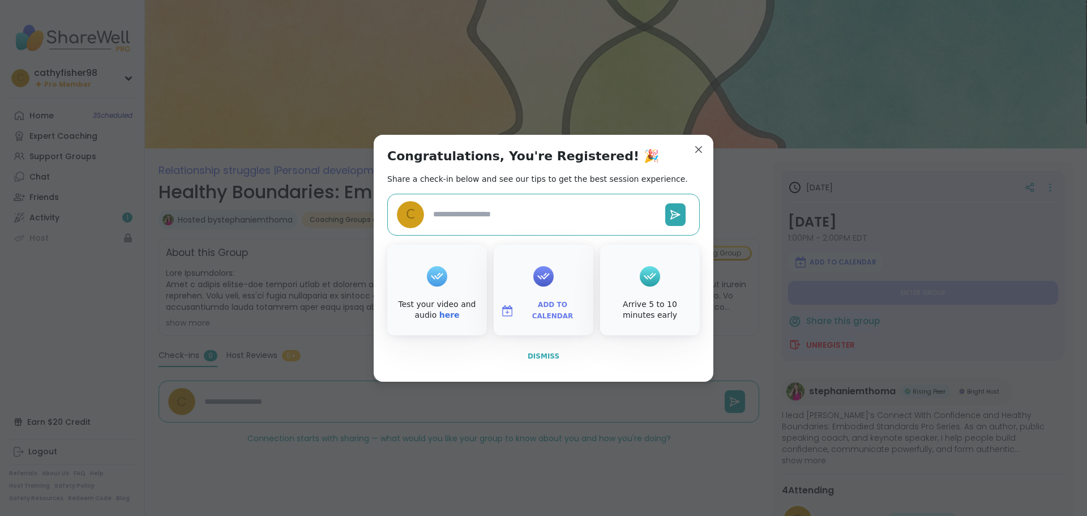
click at [532, 356] on span "Dismiss" at bounding box center [544, 356] width 32 height 8
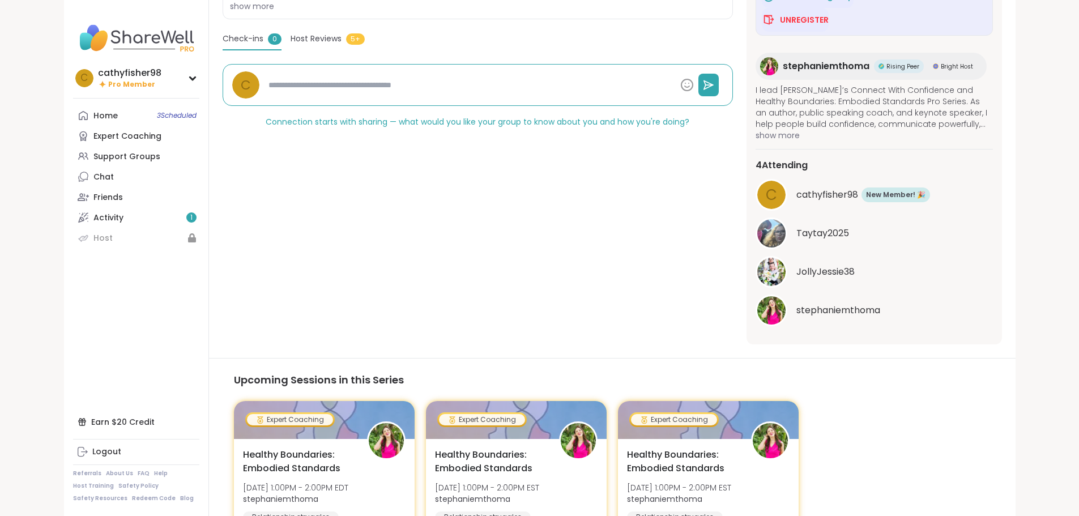
scroll to position [421, 0]
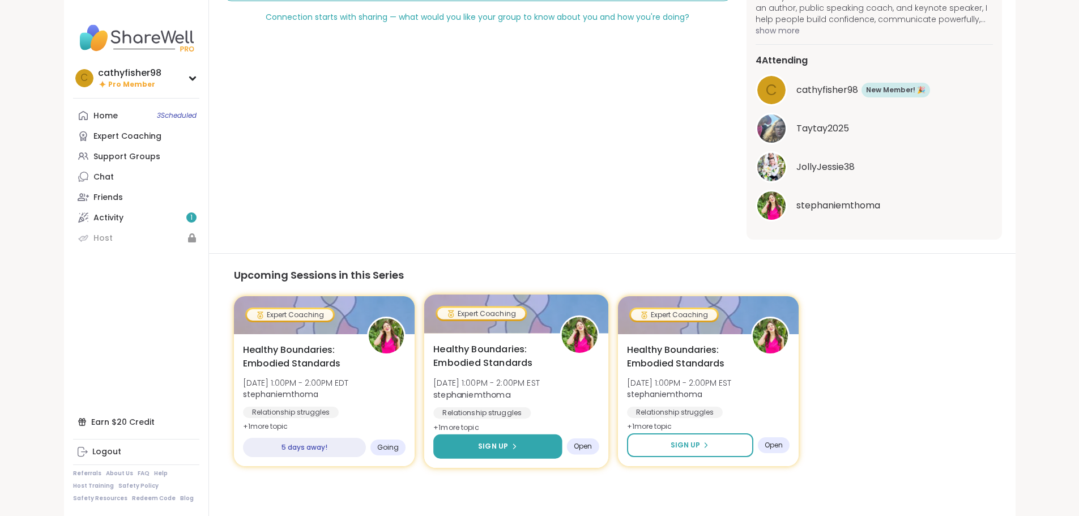
click at [458, 443] on button "Sign Up" at bounding box center [497, 446] width 129 height 24
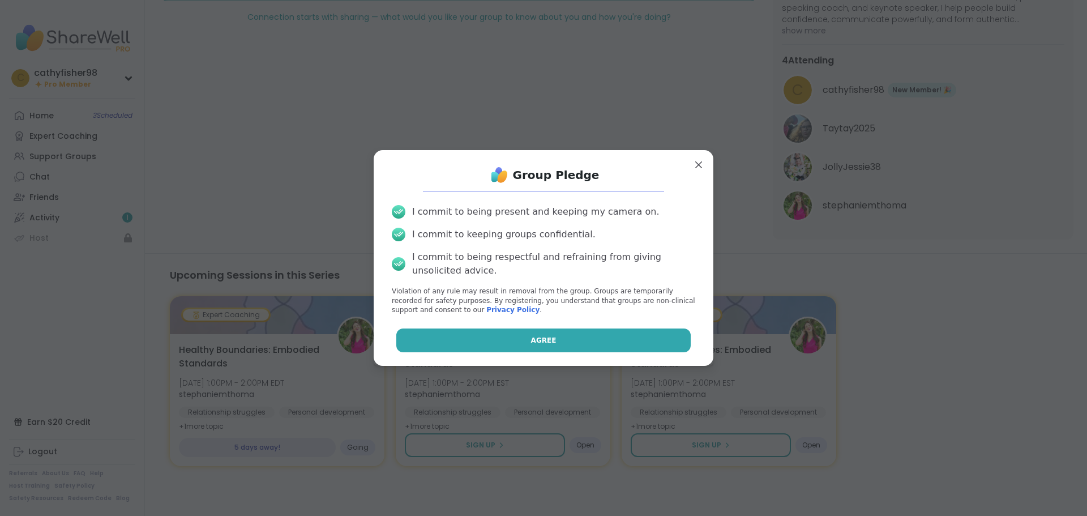
click at [502, 343] on button "Agree" at bounding box center [543, 340] width 295 height 24
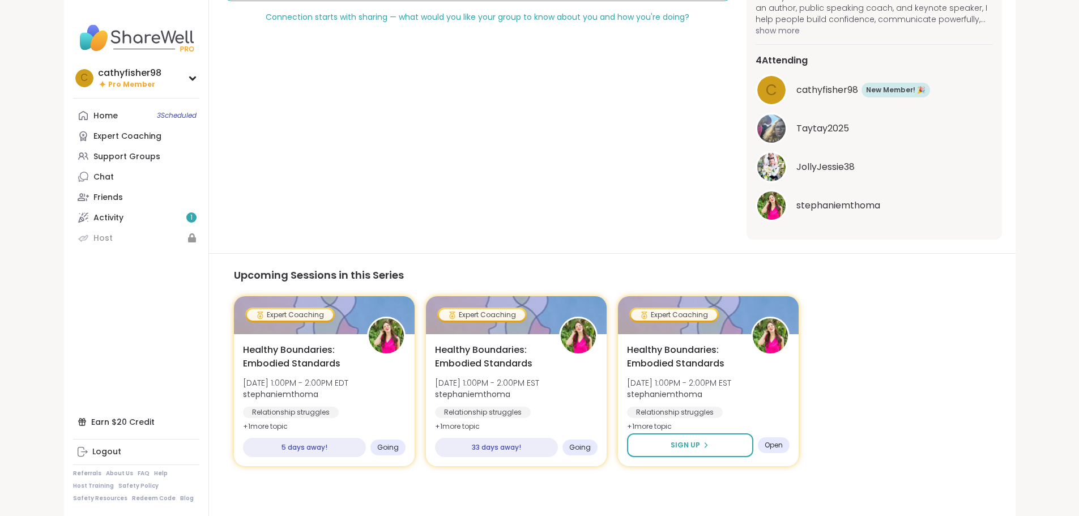
click at [700, 448] on span "Sign Up" at bounding box center [685, 445] width 29 height 10
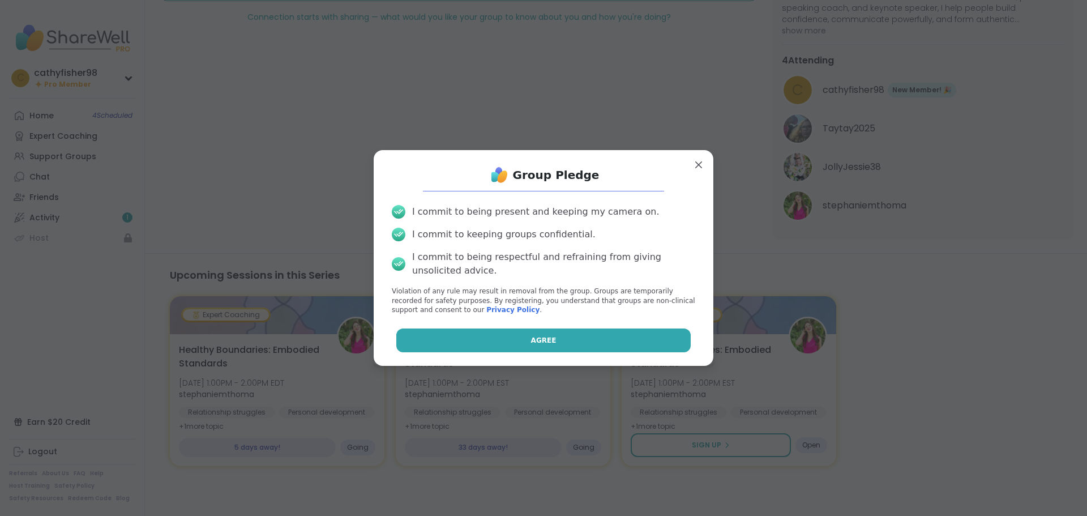
click at [600, 340] on button "Agree" at bounding box center [543, 340] width 295 height 24
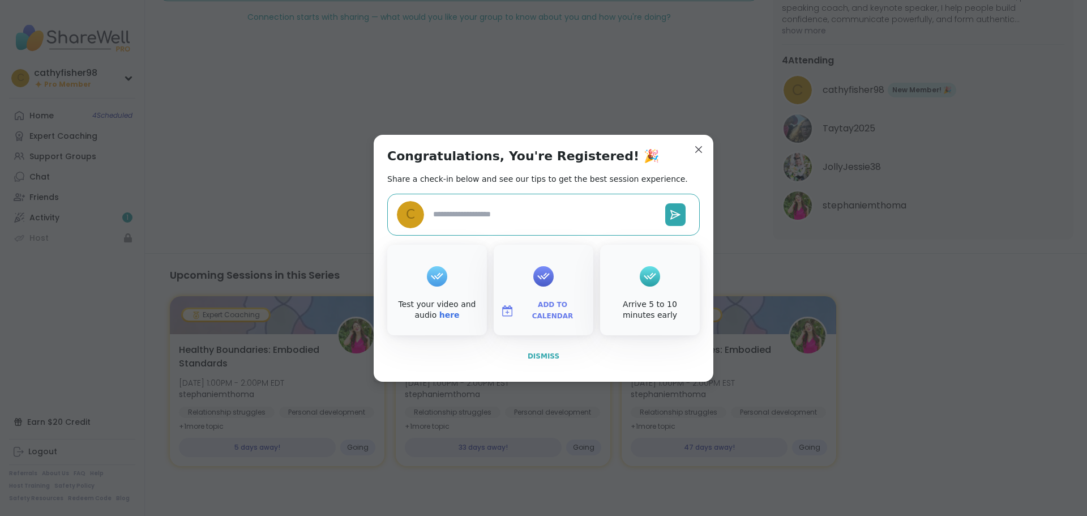
click at [528, 358] on span "Dismiss" at bounding box center [544, 356] width 32 height 8
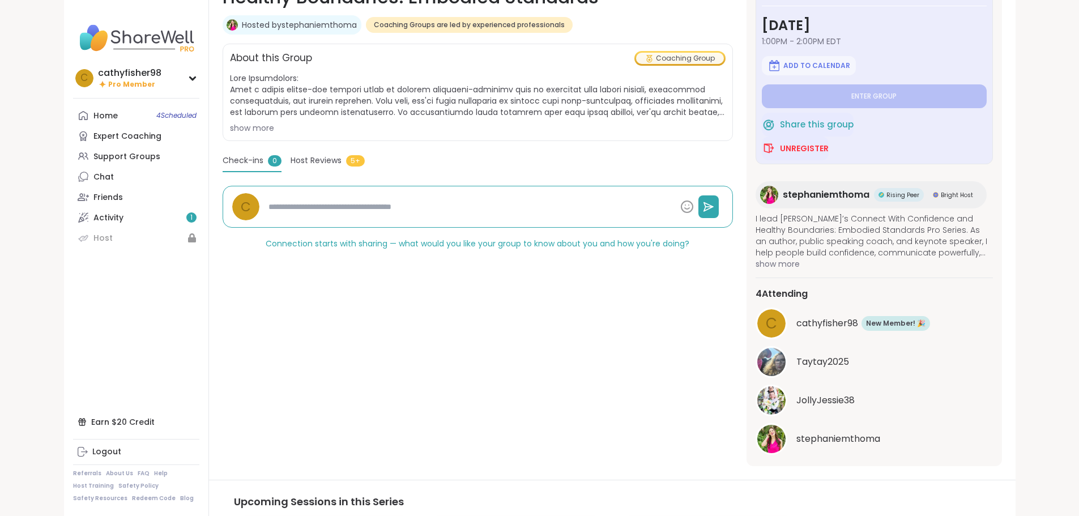
scroll to position [0, 0]
click at [93, 214] on div "Activity 1" at bounding box center [108, 217] width 30 height 11
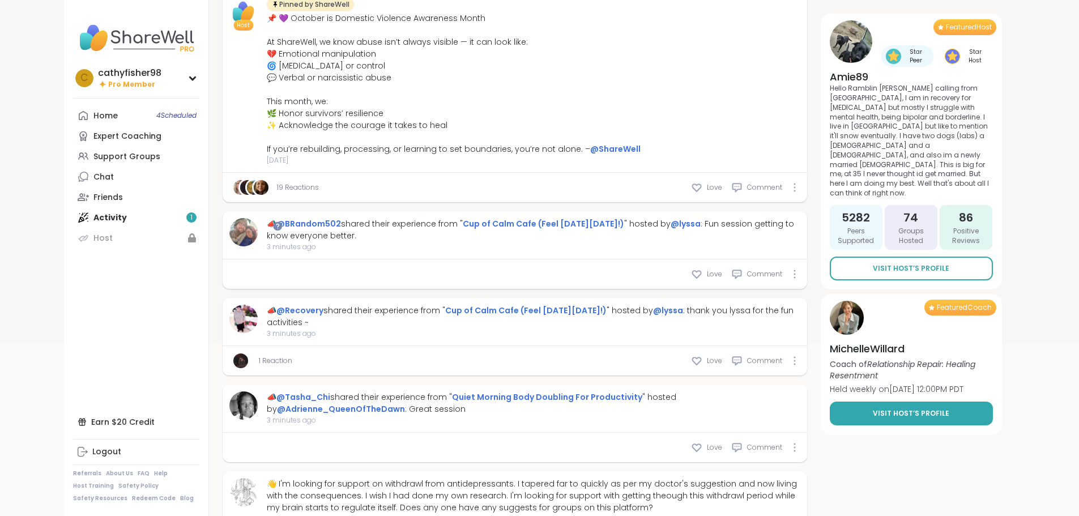
scroll to position [170, 0]
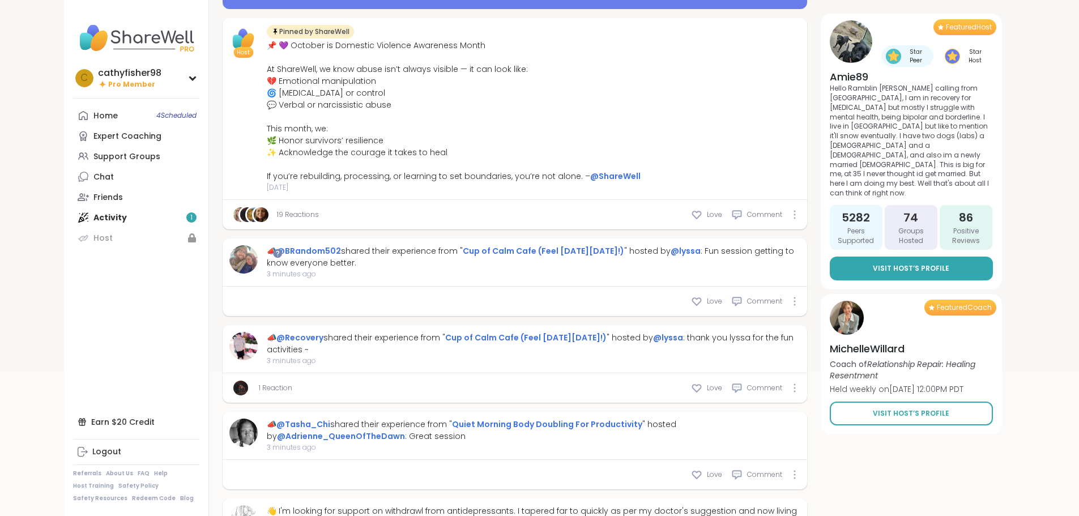
click at [949, 263] on span "Visit Host’s Profile" at bounding box center [911, 268] width 76 height 10
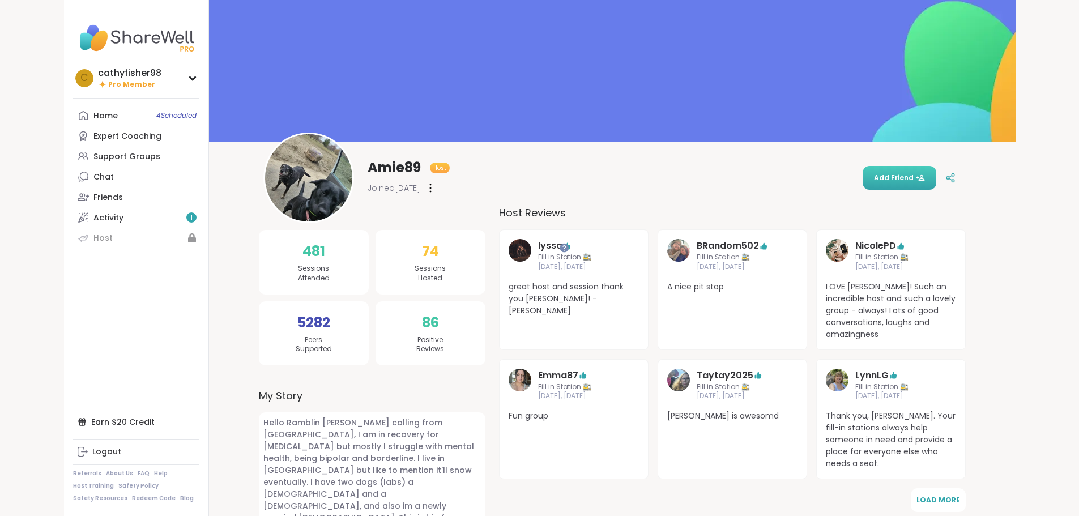
click at [925, 180] on span "Add Friend" at bounding box center [899, 178] width 51 height 10
click at [925, 177] on span "Cancel Invite" at bounding box center [894, 178] width 61 height 10
click at [925, 178] on span "Add Friend" at bounding box center [899, 178] width 51 height 10
click at [925, 178] on span "Cancel Invite" at bounding box center [894, 178] width 61 height 10
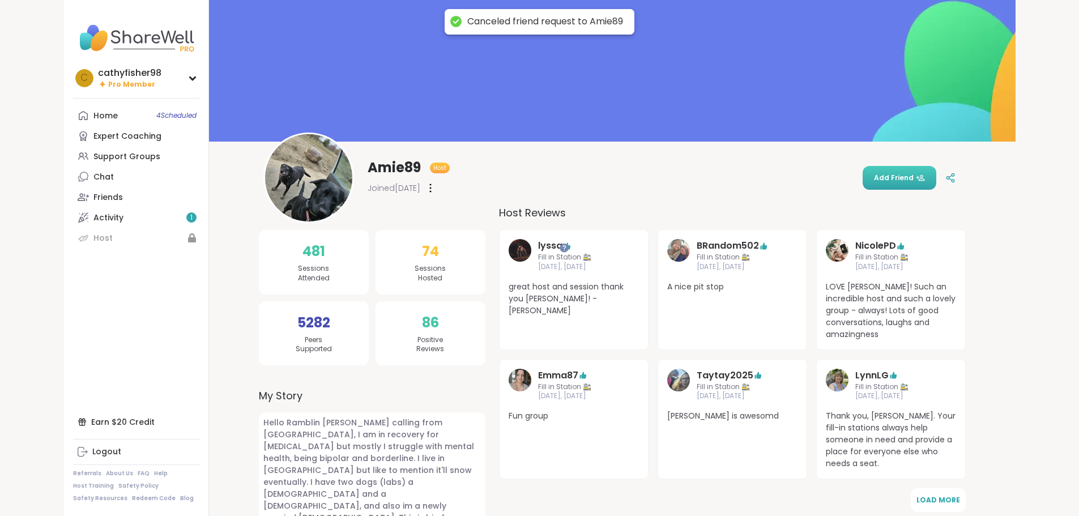
click at [925, 178] on span "Add Friend" at bounding box center [899, 178] width 51 height 10
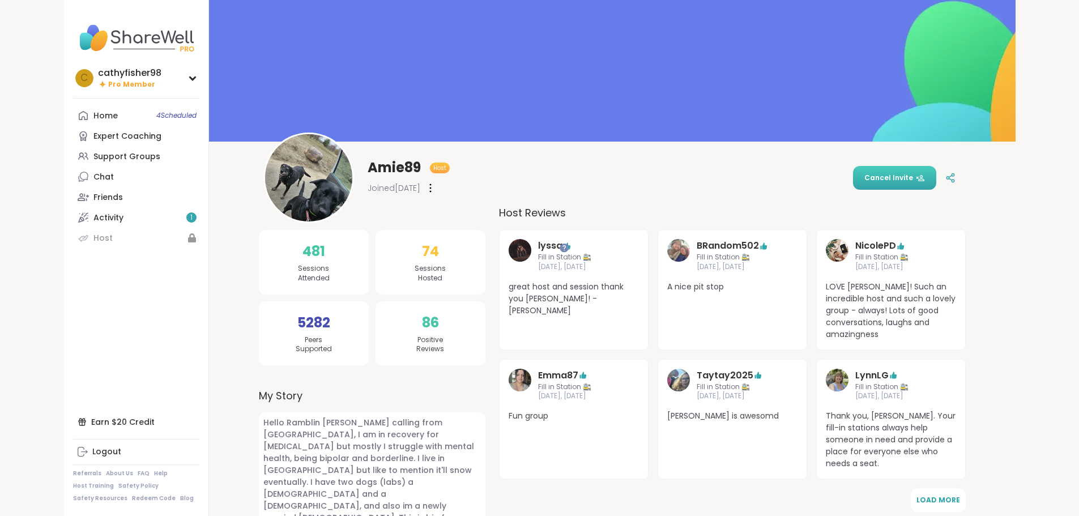
click at [425, 186] on div at bounding box center [430, 188] width 11 height 18
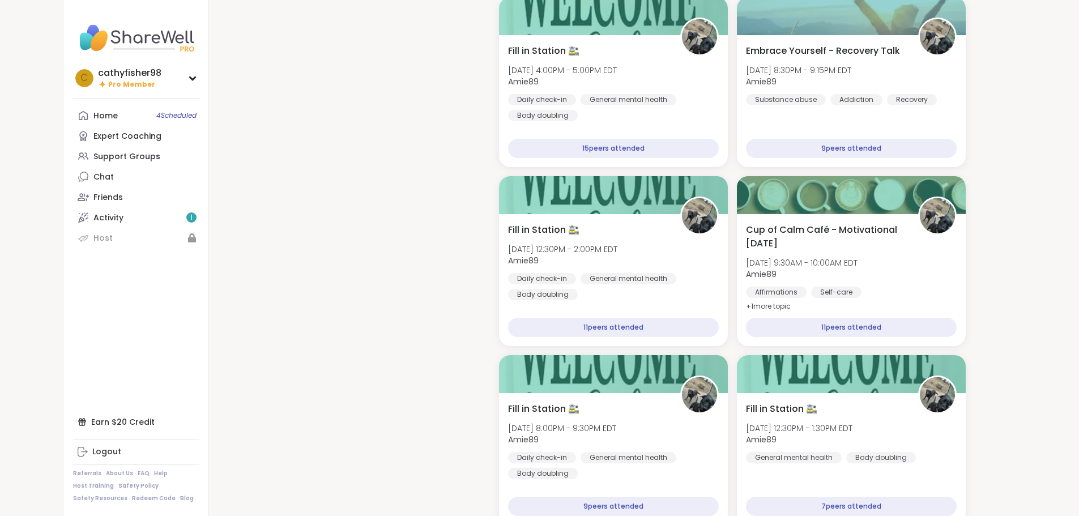
scroll to position [1126, 0]
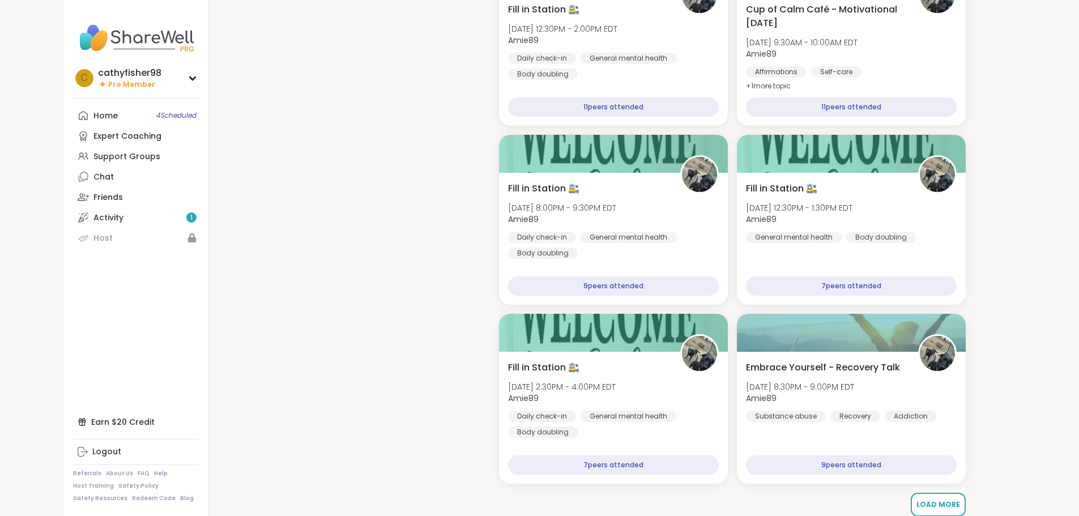
click at [935, 500] on span "Load More" at bounding box center [938, 505] width 44 height 10
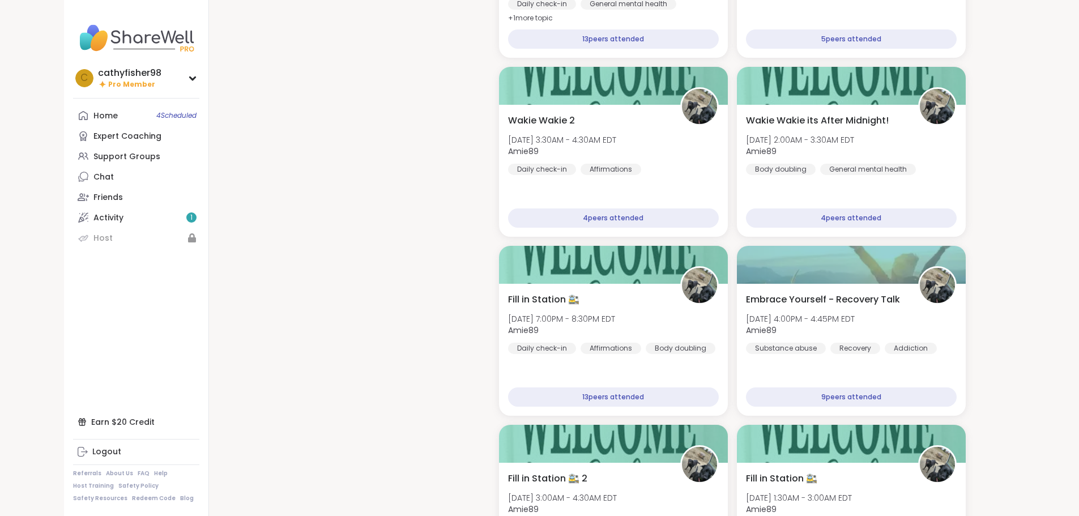
scroll to position [2200, 0]
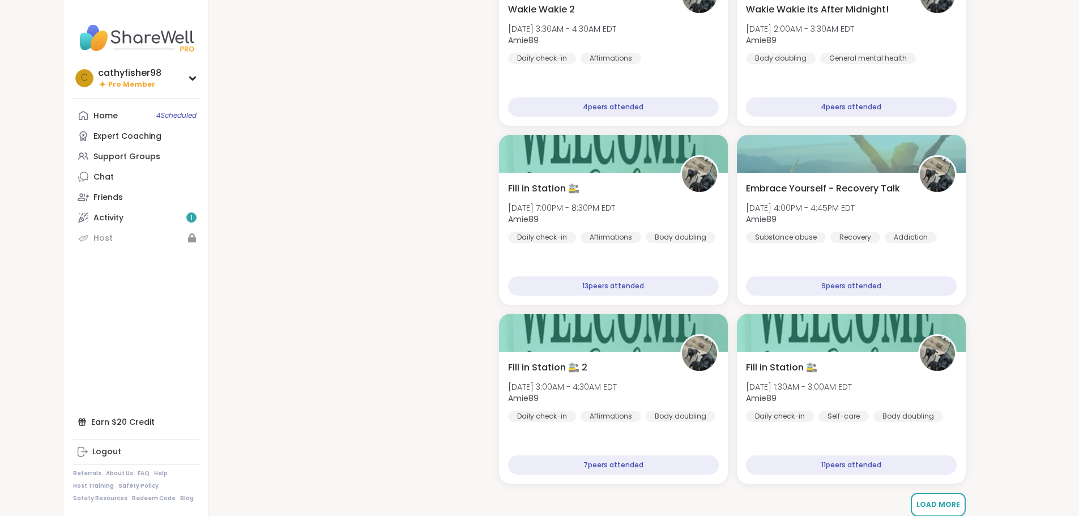
click at [937, 500] on span "Load More" at bounding box center [938, 505] width 44 height 10
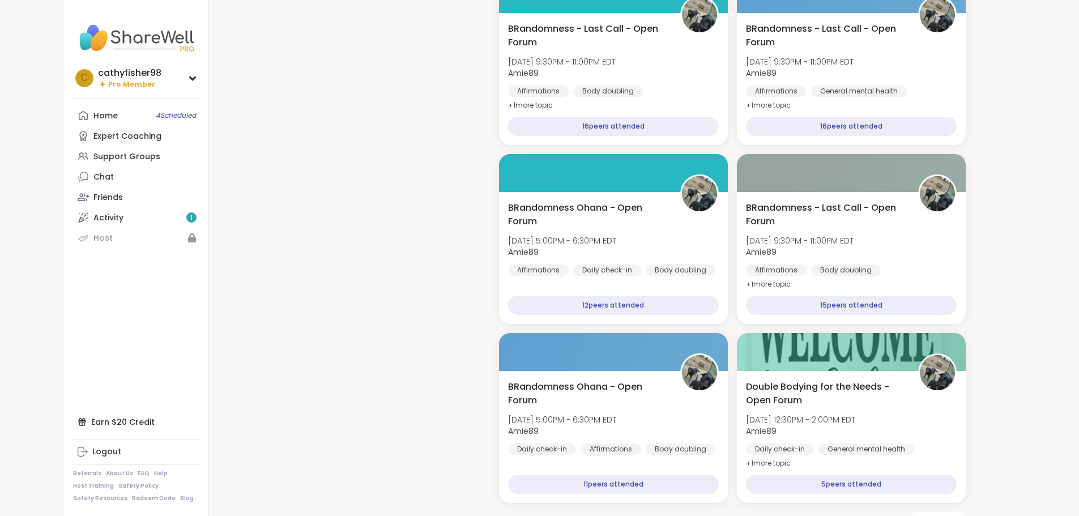
scroll to position [3274, 0]
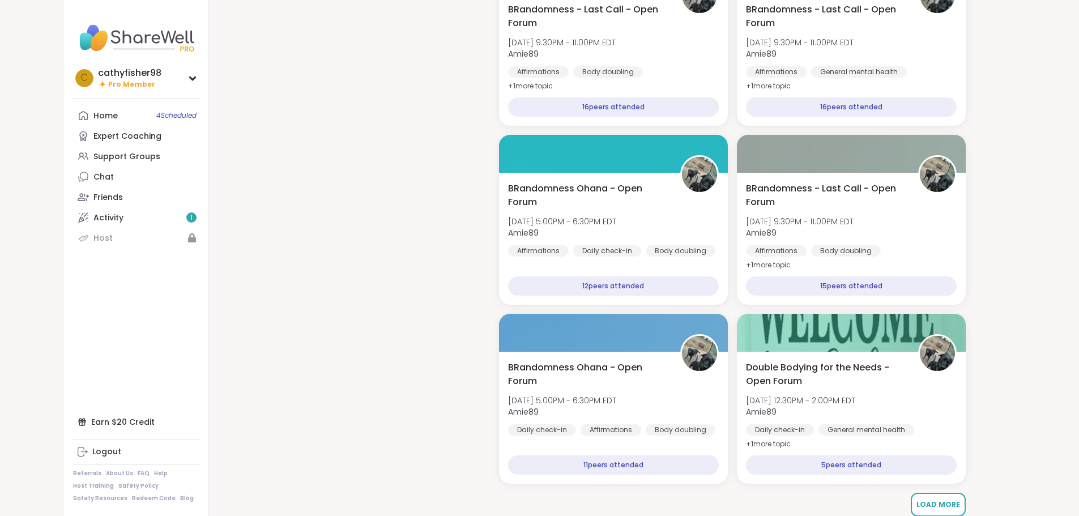
click at [954, 500] on span "Load More" at bounding box center [938, 505] width 44 height 10
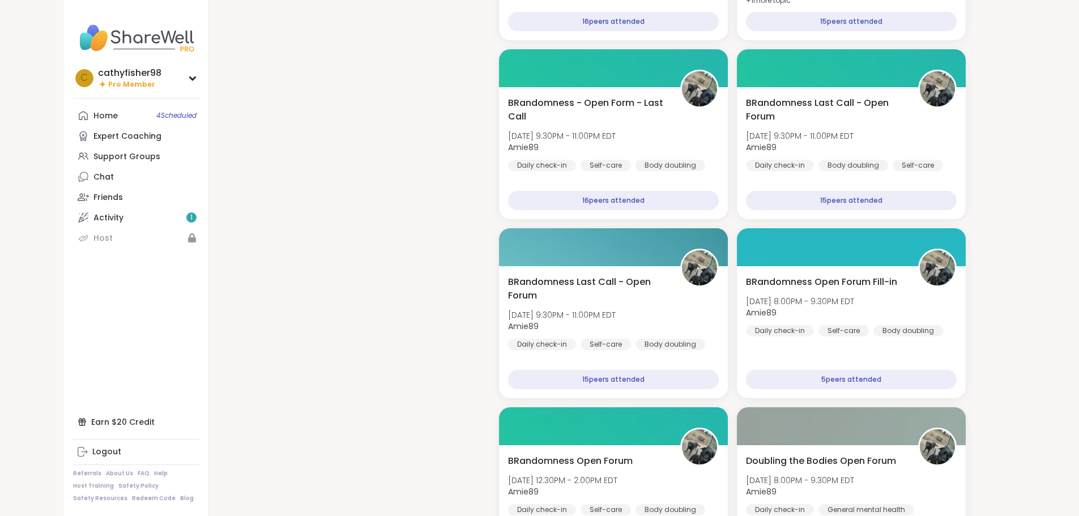
scroll to position [4348, 0]
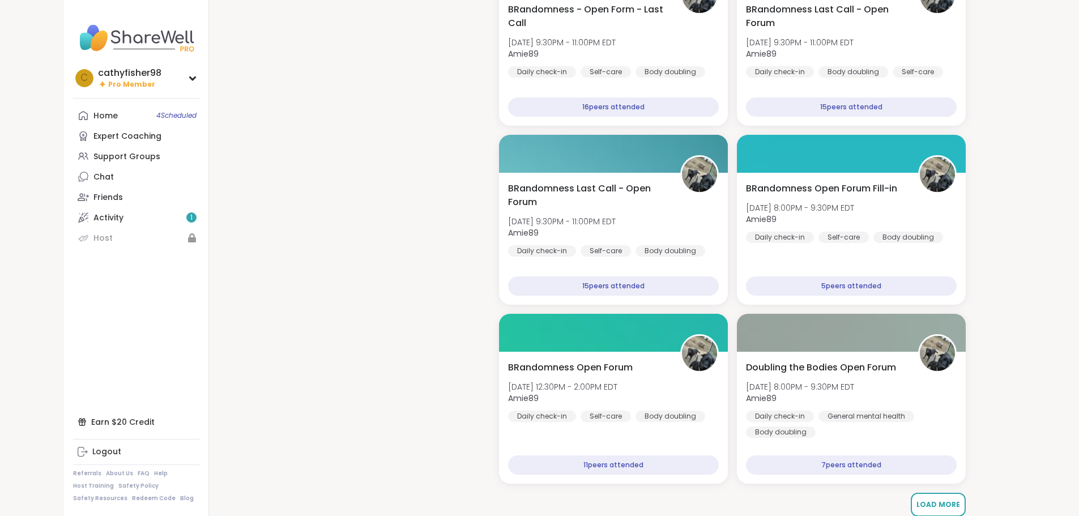
click at [941, 500] on span "Load More" at bounding box center [938, 505] width 44 height 10
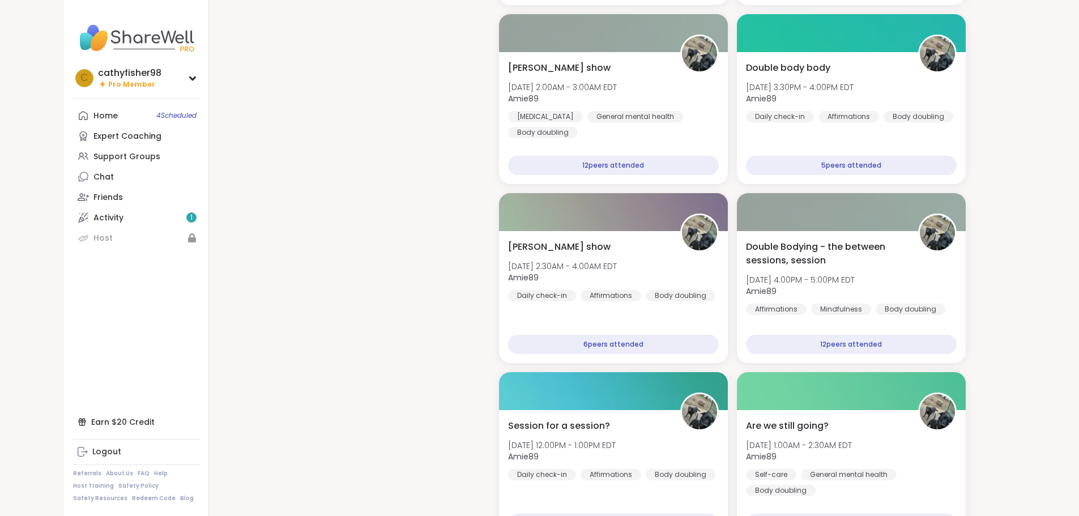
scroll to position [5422, 0]
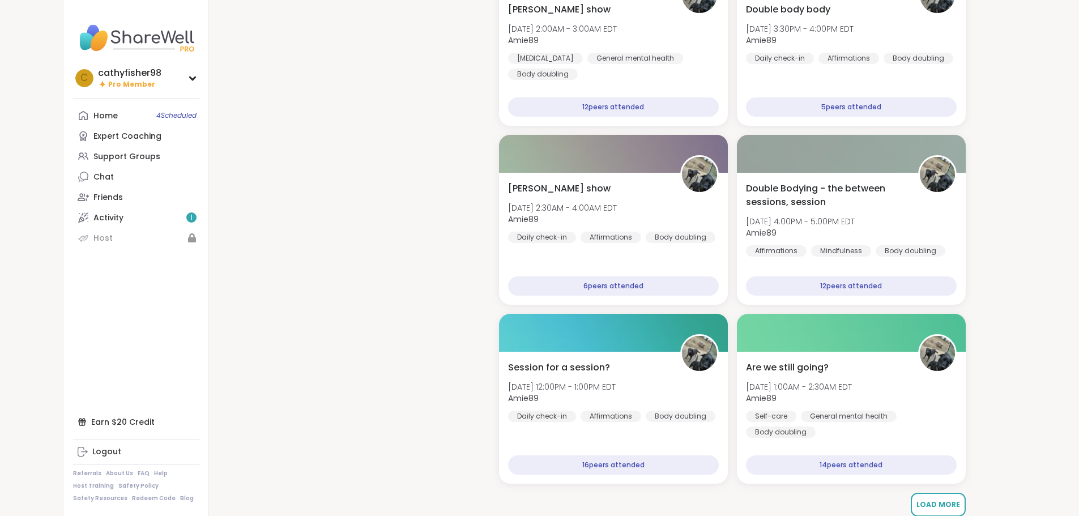
click at [931, 499] on button "Load More" at bounding box center [938, 505] width 55 height 24
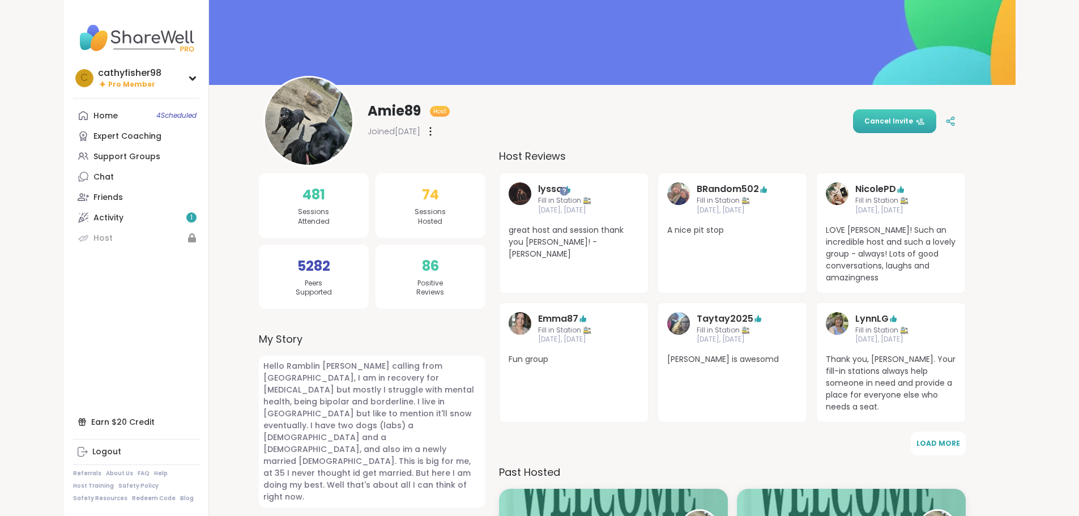
scroll to position [0, 0]
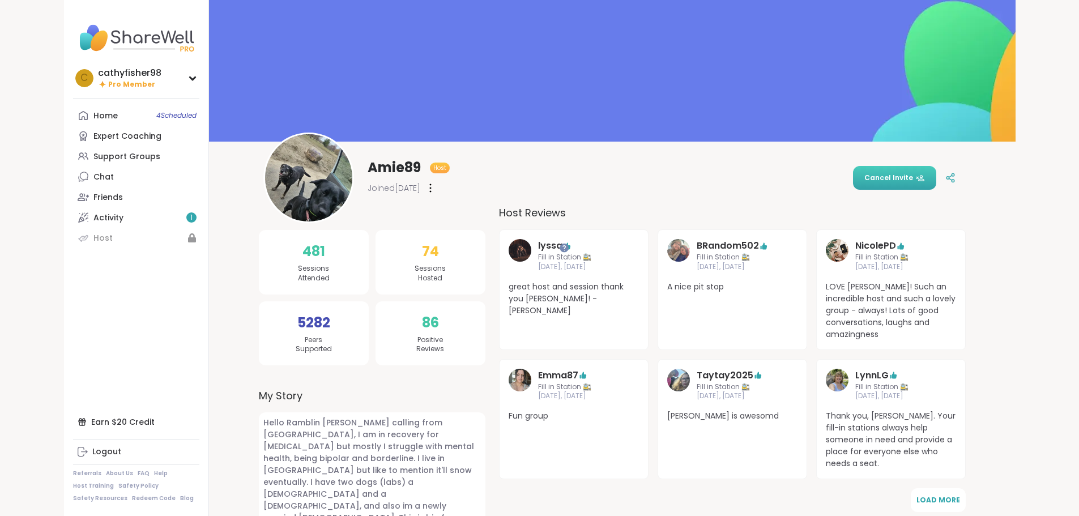
click at [265, 180] on img at bounding box center [308, 177] width 87 height 87
click at [368, 164] on span "Amie89" at bounding box center [394, 168] width 53 height 18
click at [433, 167] on span "Host" at bounding box center [439, 168] width 13 height 8
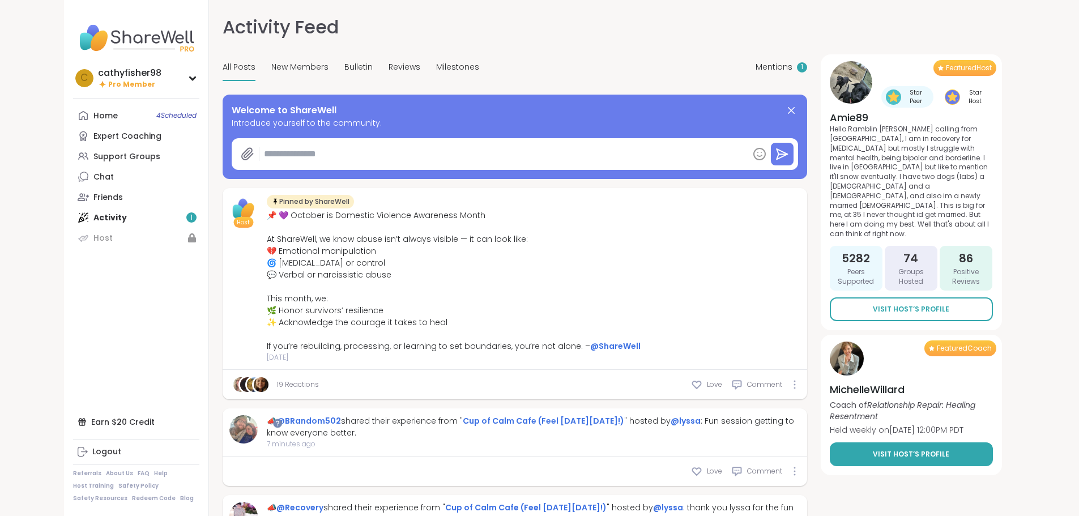
click at [993, 442] on link "Visit Host’s Profile" at bounding box center [911, 454] width 163 height 24
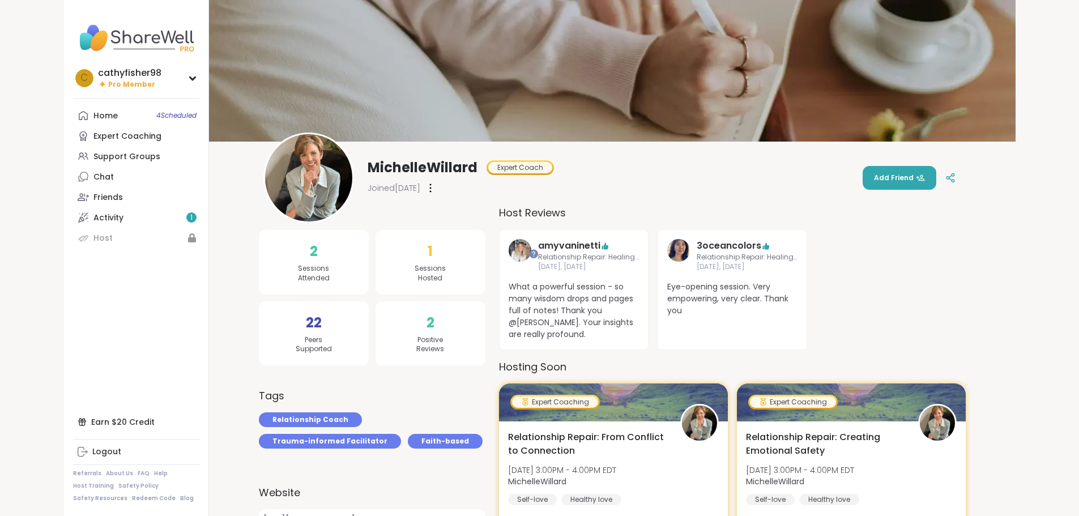
scroll to position [170, 0]
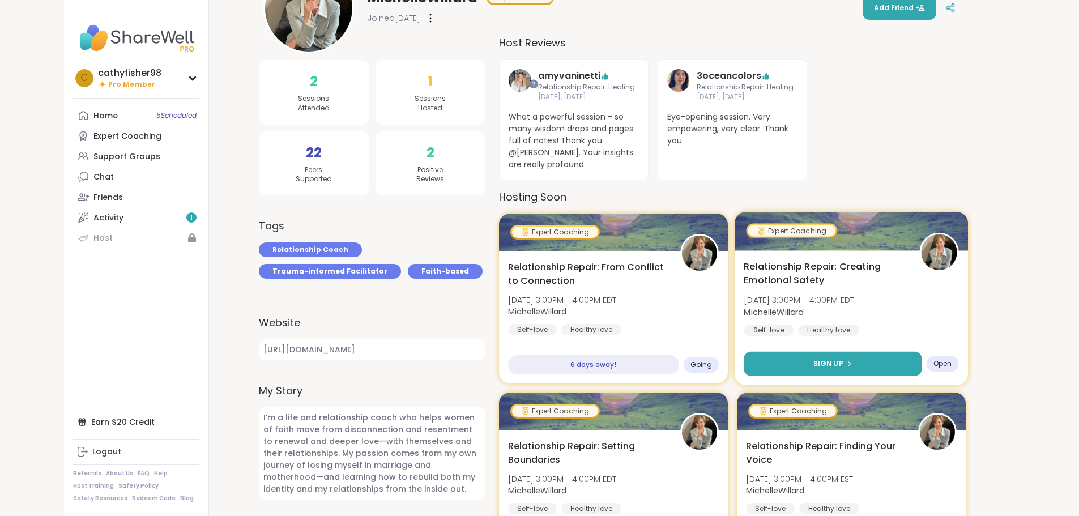
click at [838, 357] on button "Sign Up" at bounding box center [833, 363] width 178 height 24
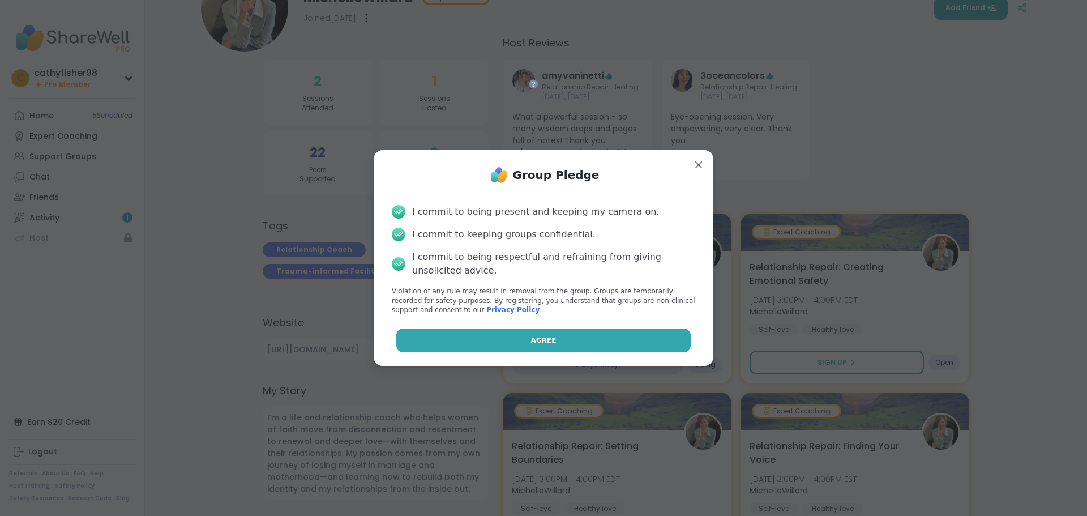
click at [482, 342] on button "Agree" at bounding box center [543, 340] width 295 height 24
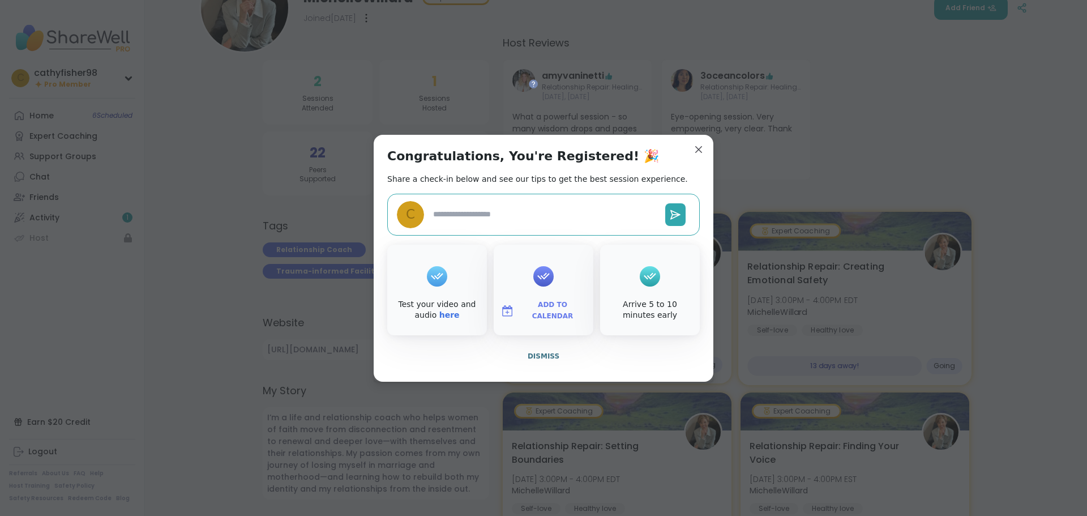
drag, startPoint x: 543, startPoint y: 360, endPoint x: 747, endPoint y: 355, distance: 204.5
click at [543, 360] on span "Dismiss" at bounding box center [544, 356] width 32 height 8
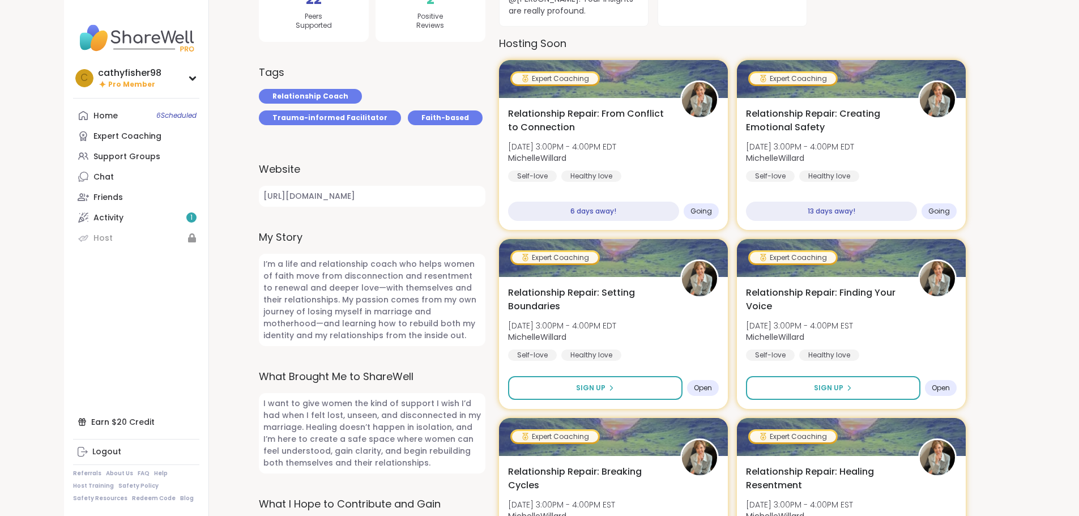
scroll to position [340, 0]
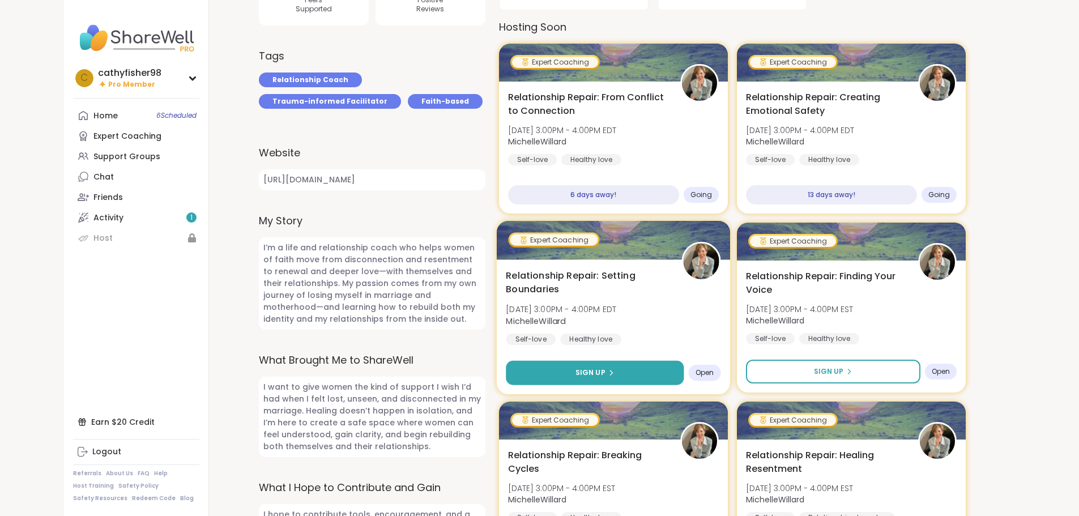
click at [591, 371] on span "Sign Up" at bounding box center [590, 373] width 30 height 10
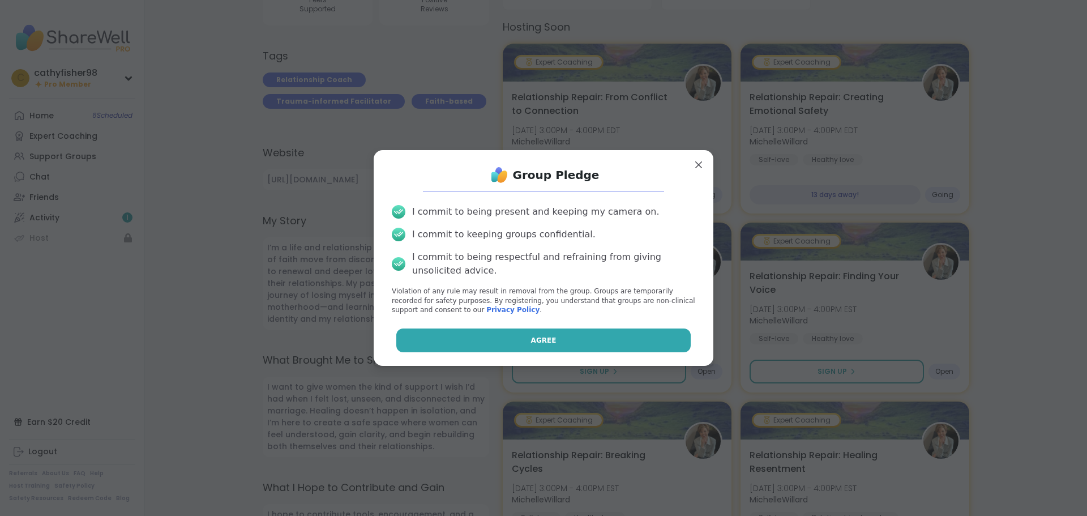
click at [581, 344] on button "Agree" at bounding box center [543, 340] width 295 height 24
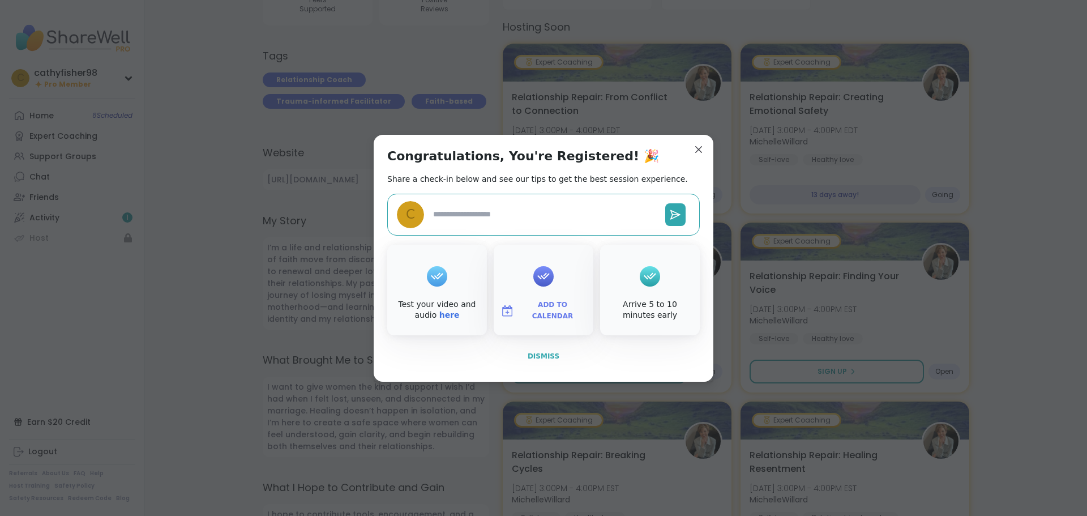
click at [545, 362] on button "Dismiss" at bounding box center [543, 356] width 313 height 24
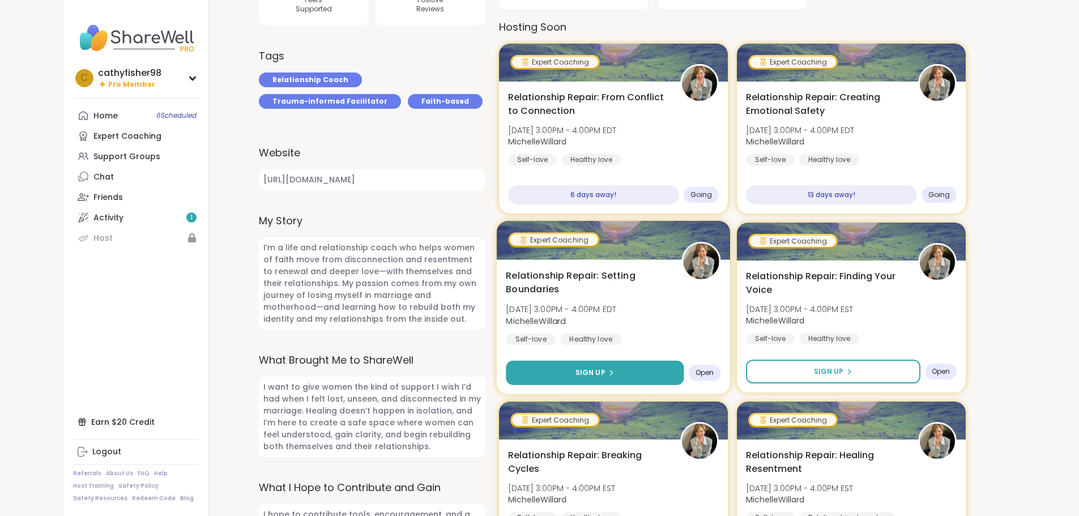
click at [581, 372] on span "Sign Up" at bounding box center [590, 373] width 30 height 10
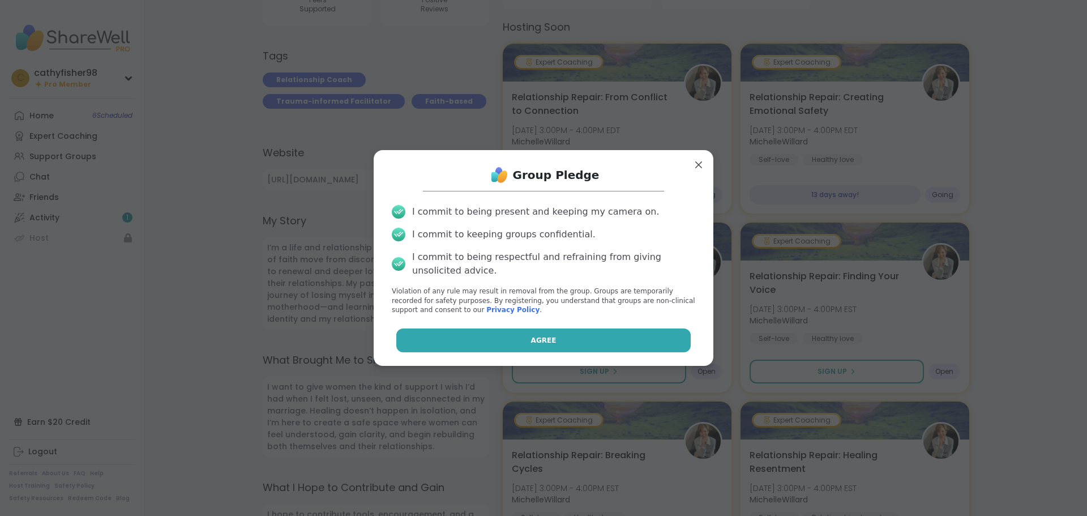
click at [580, 344] on button "Agree" at bounding box center [543, 340] width 295 height 24
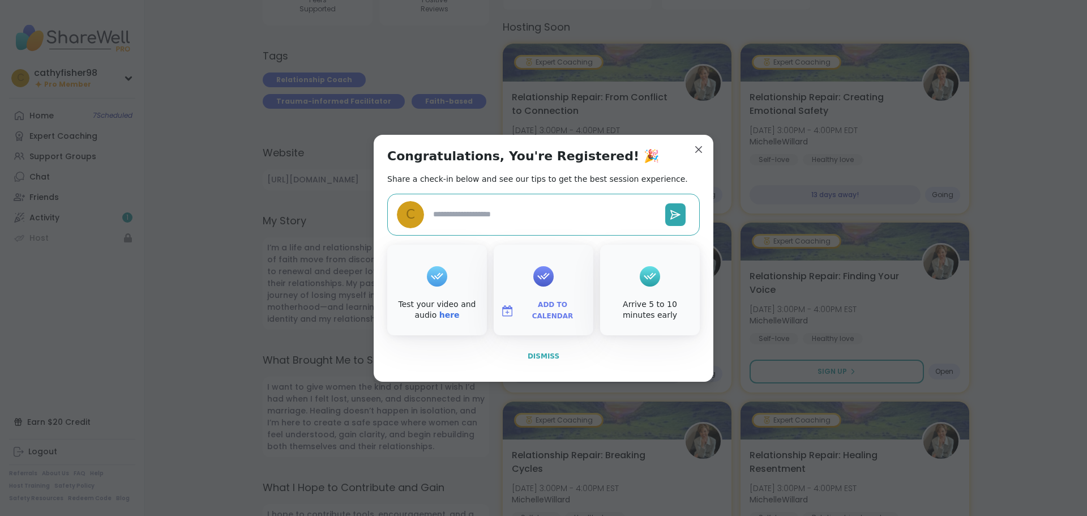
click at [544, 358] on span "Dismiss" at bounding box center [544, 356] width 32 height 8
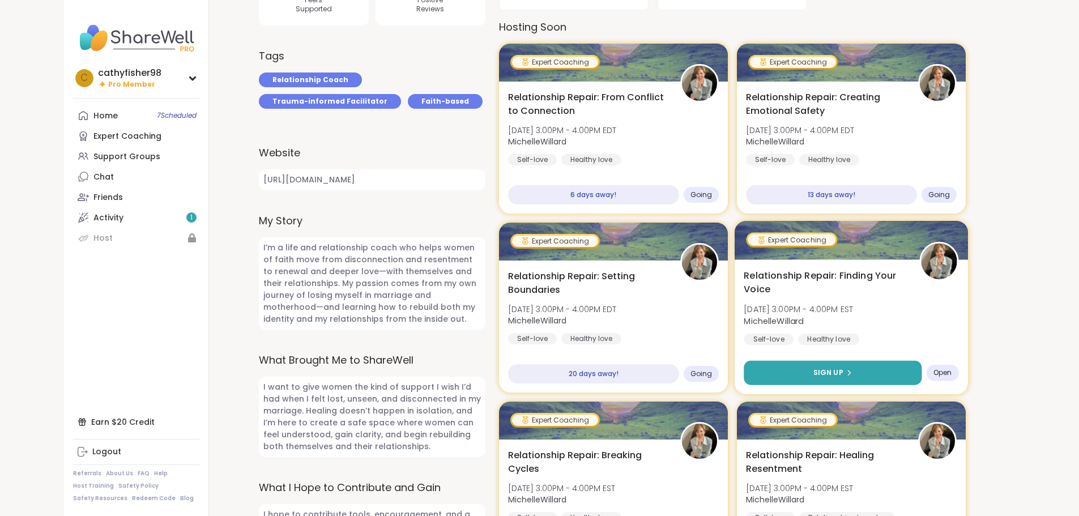
click at [827, 369] on span "Sign Up" at bounding box center [828, 373] width 30 height 10
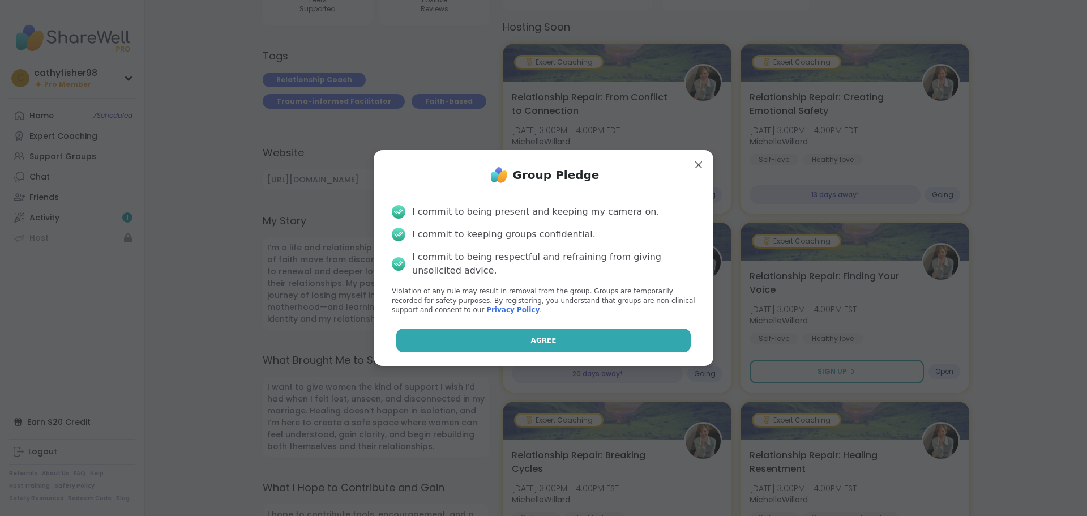
click at [564, 338] on button "Agree" at bounding box center [543, 340] width 295 height 24
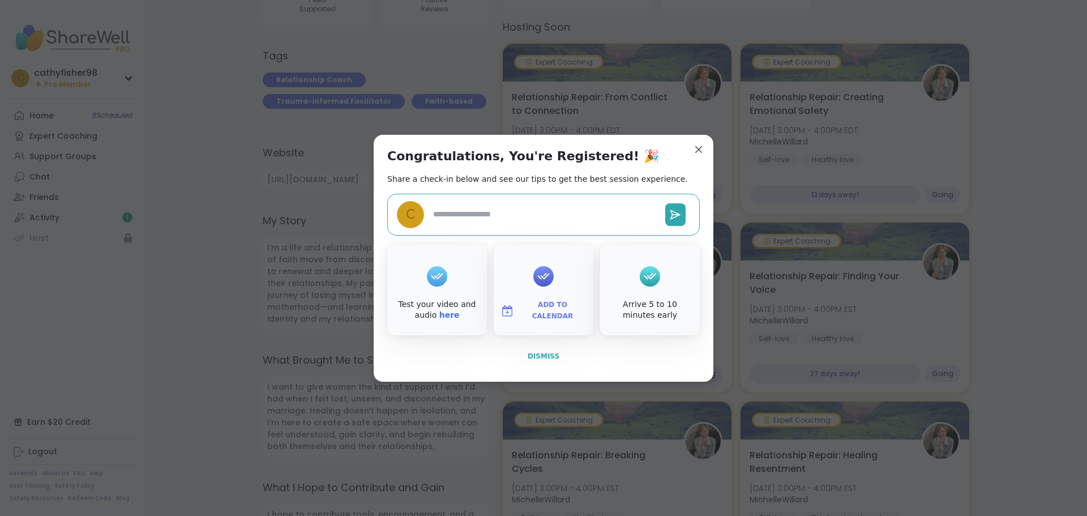
click at [539, 357] on span "Dismiss" at bounding box center [544, 356] width 32 height 8
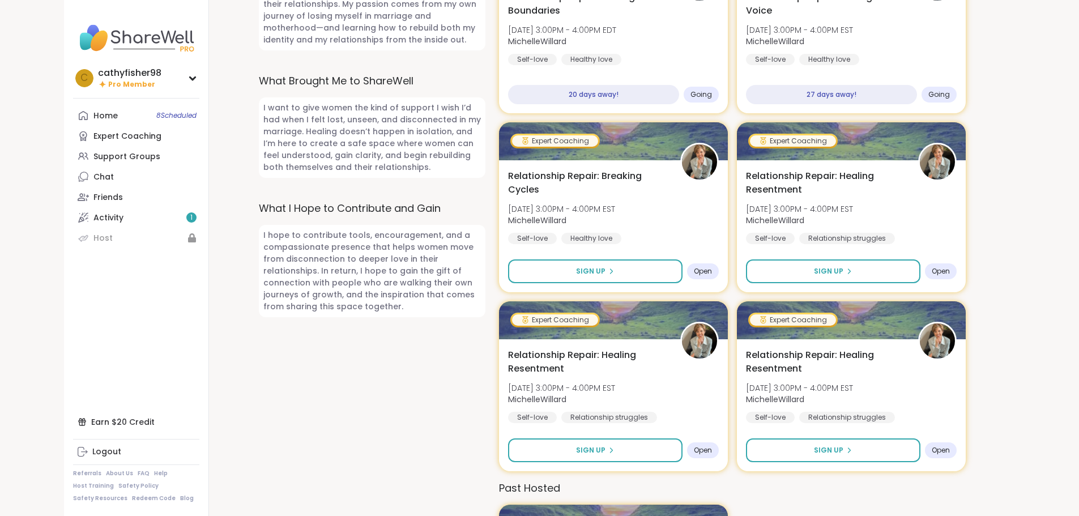
scroll to position [506, 0]
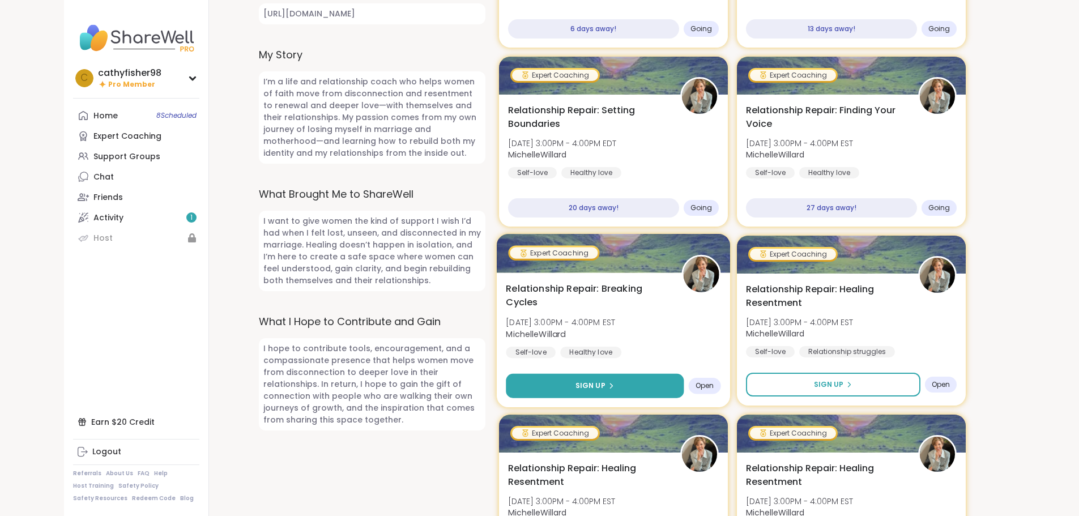
click at [562, 385] on button "Sign Up" at bounding box center [595, 385] width 178 height 24
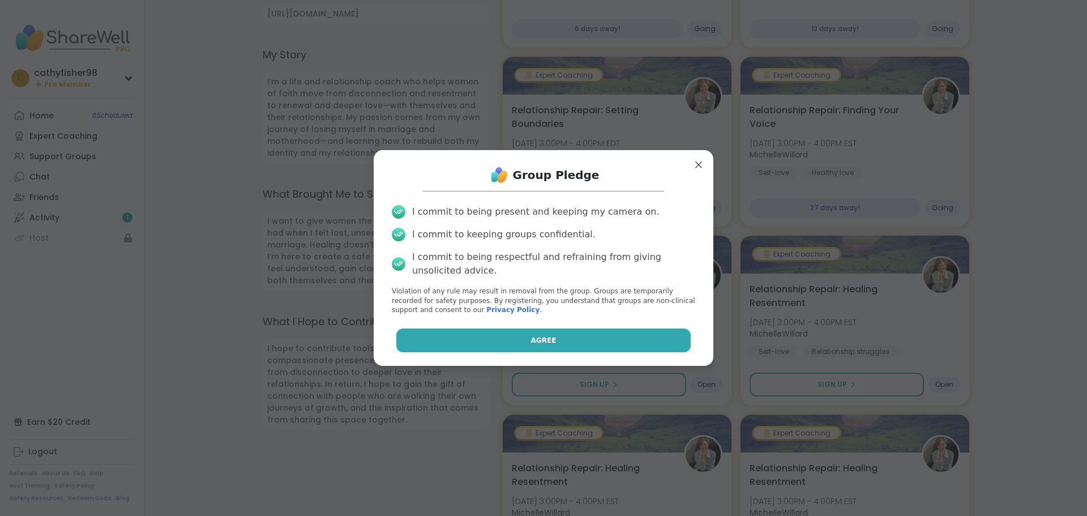
click at [570, 342] on button "Agree" at bounding box center [543, 340] width 295 height 24
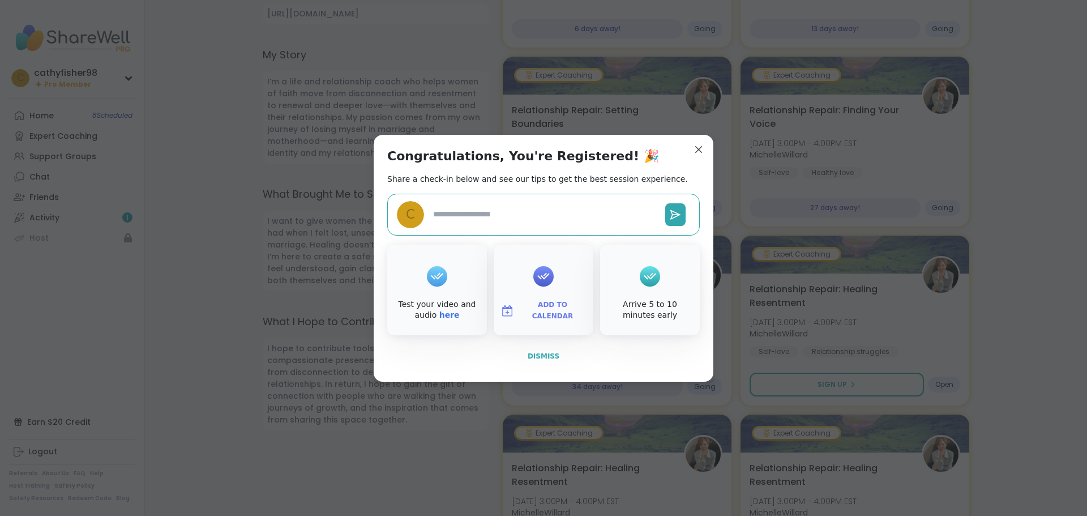
click at [548, 355] on span "Dismiss" at bounding box center [544, 356] width 32 height 8
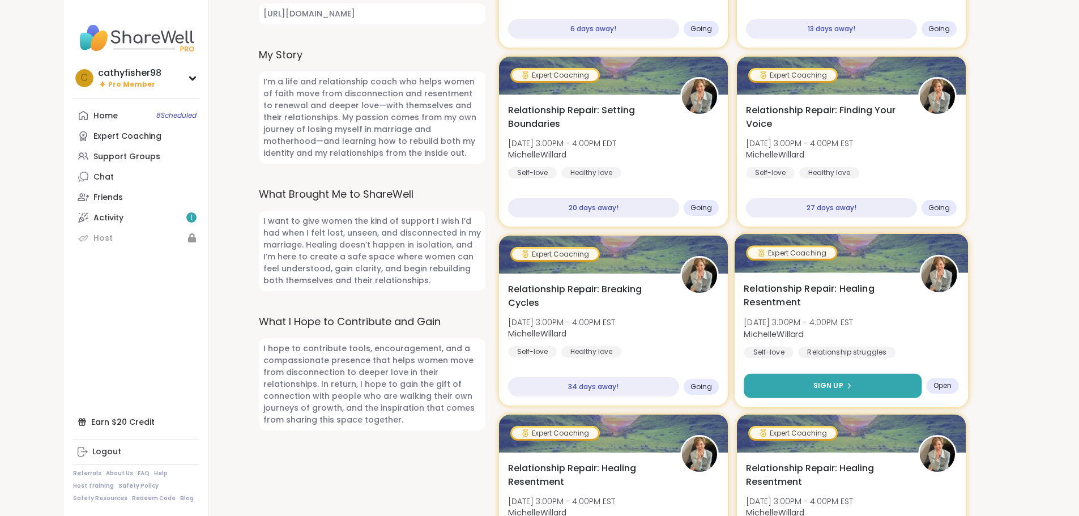
click at [813, 383] on button "Sign Up" at bounding box center [833, 385] width 178 height 24
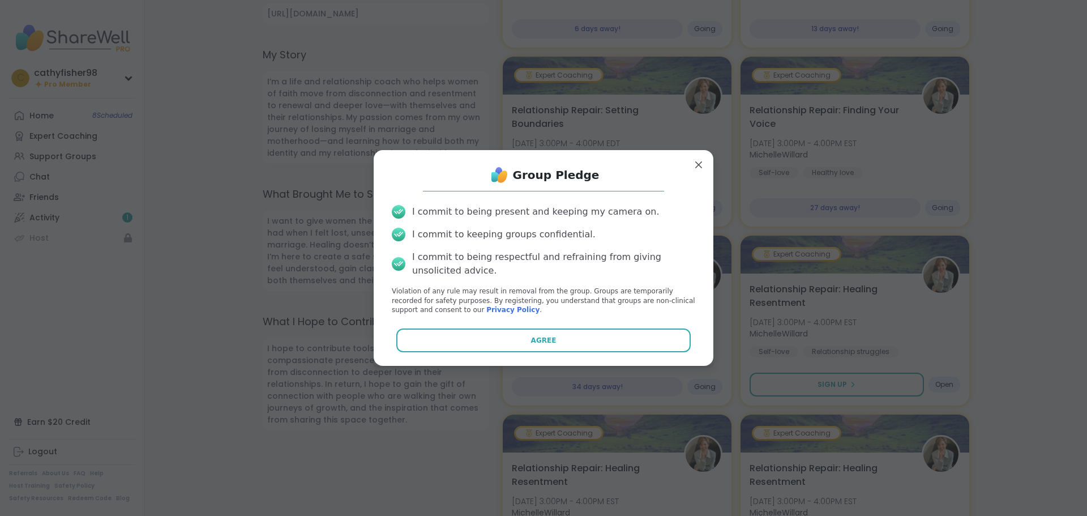
drag, startPoint x: 579, startPoint y: 335, endPoint x: 591, endPoint y: 336, distance: 11.4
click at [581, 335] on button "Agree" at bounding box center [543, 340] width 295 height 24
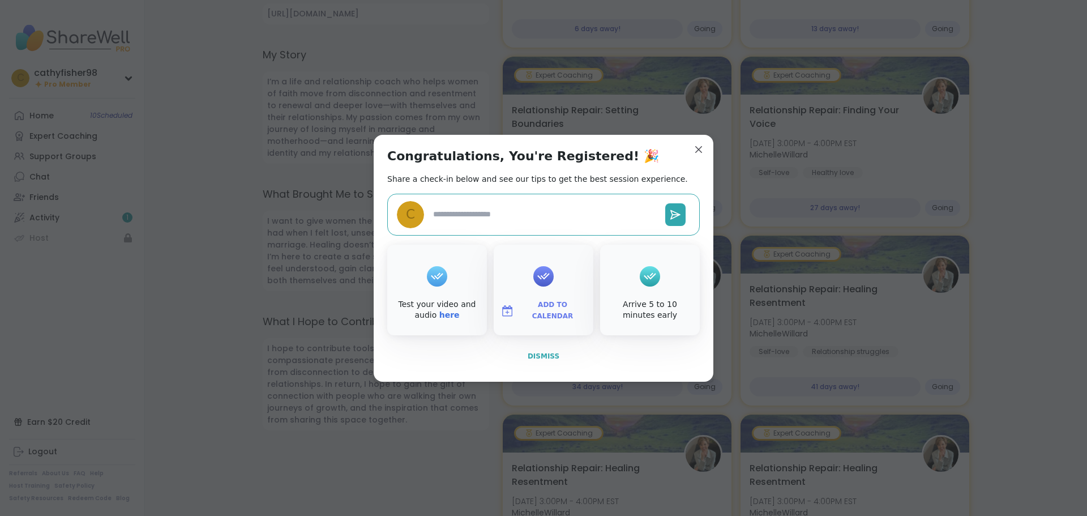
click at [531, 357] on span "Dismiss" at bounding box center [544, 356] width 32 height 8
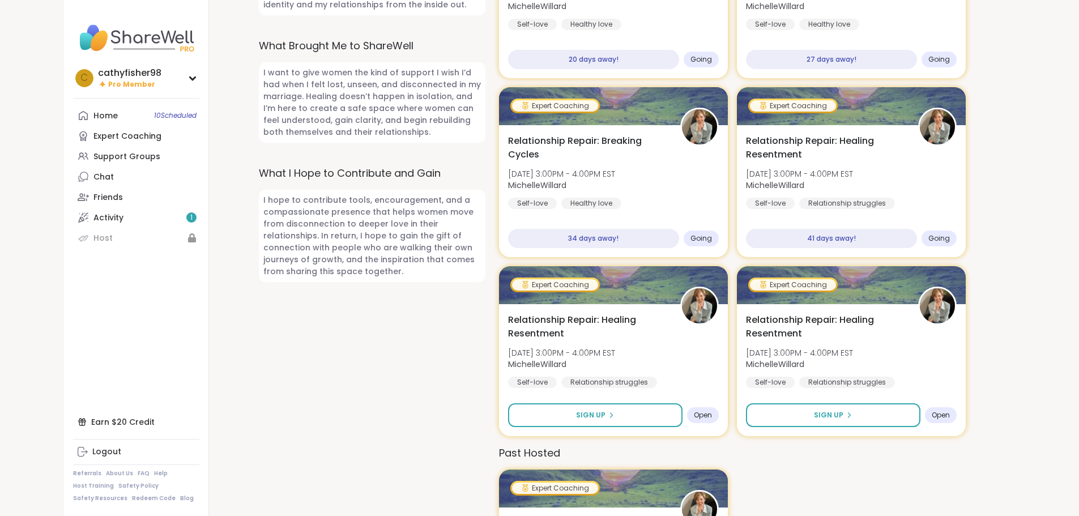
scroll to position [732, 0]
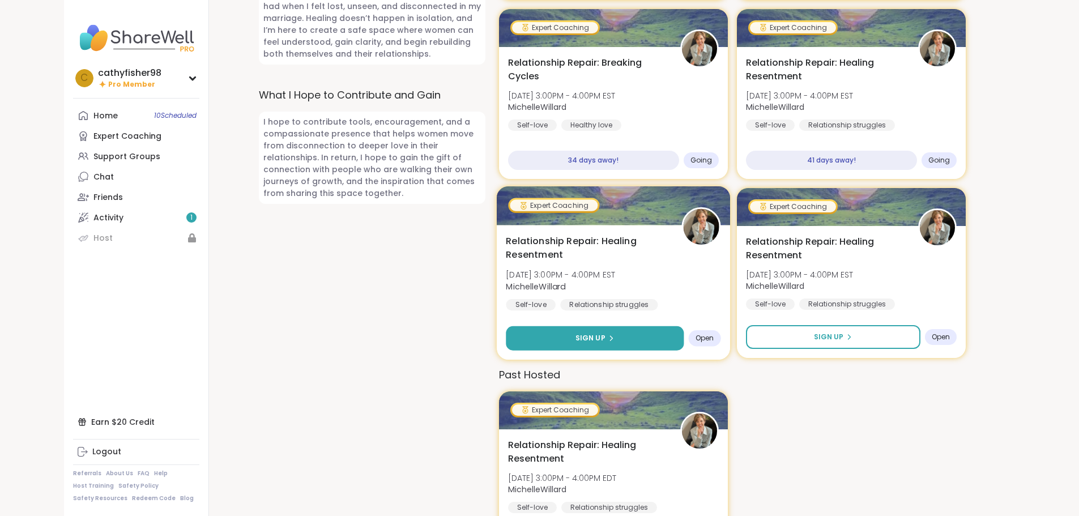
click at [580, 339] on span "Sign Up" at bounding box center [590, 338] width 30 height 10
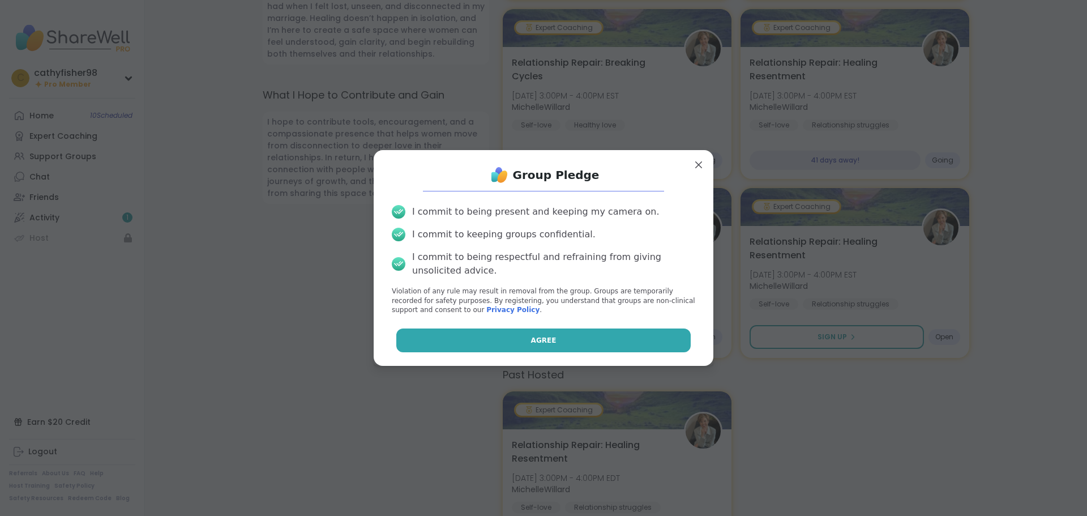
click at [623, 342] on button "Agree" at bounding box center [543, 340] width 295 height 24
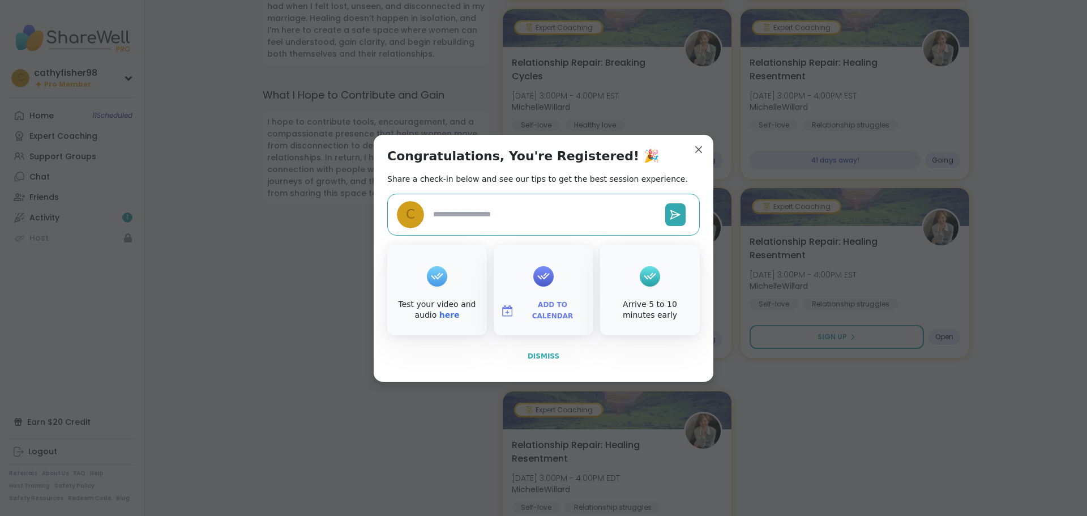
click at [535, 358] on span "Dismiss" at bounding box center [544, 356] width 32 height 8
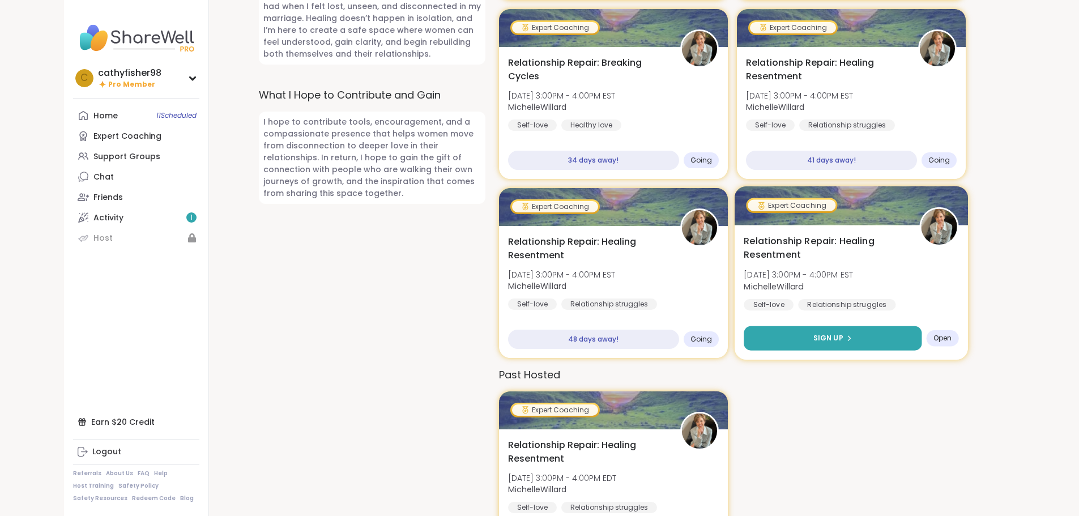
click at [826, 344] on button "Sign Up" at bounding box center [833, 338] width 178 height 24
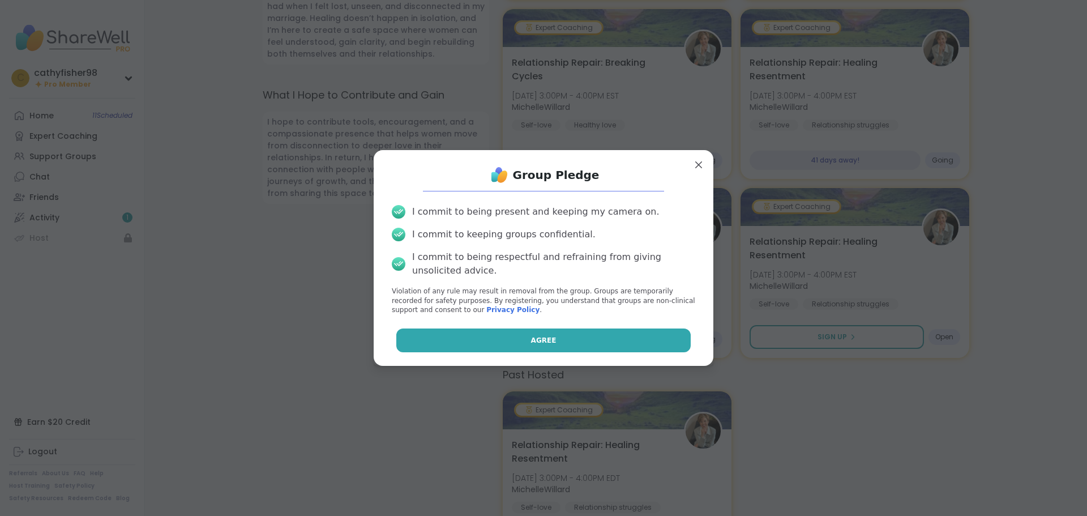
click at [574, 340] on button "Agree" at bounding box center [543, 340] width 295 height 24
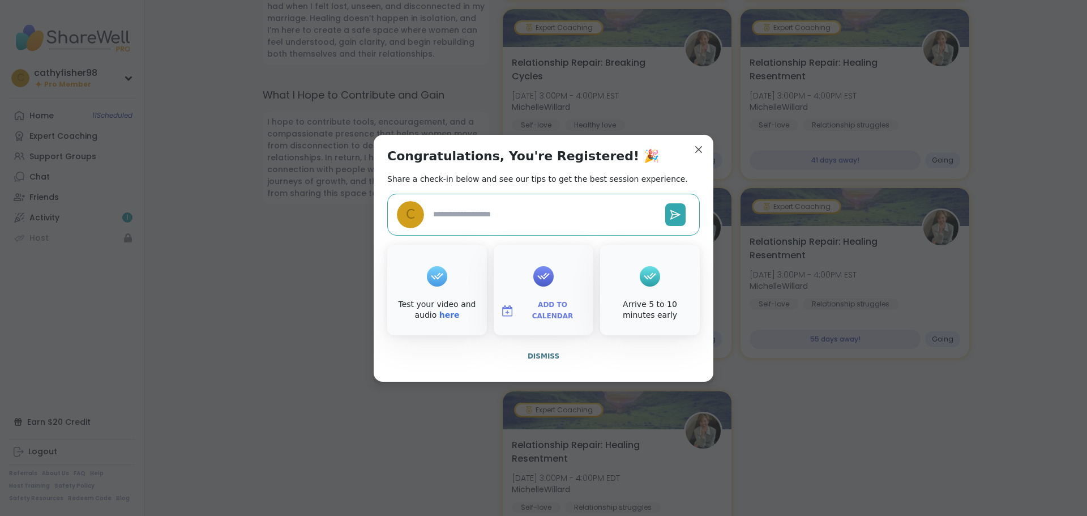
type textarea "*"
click at [539, 357] on span "Dismiss" at bounding box center [544, 356] width 32 height 8
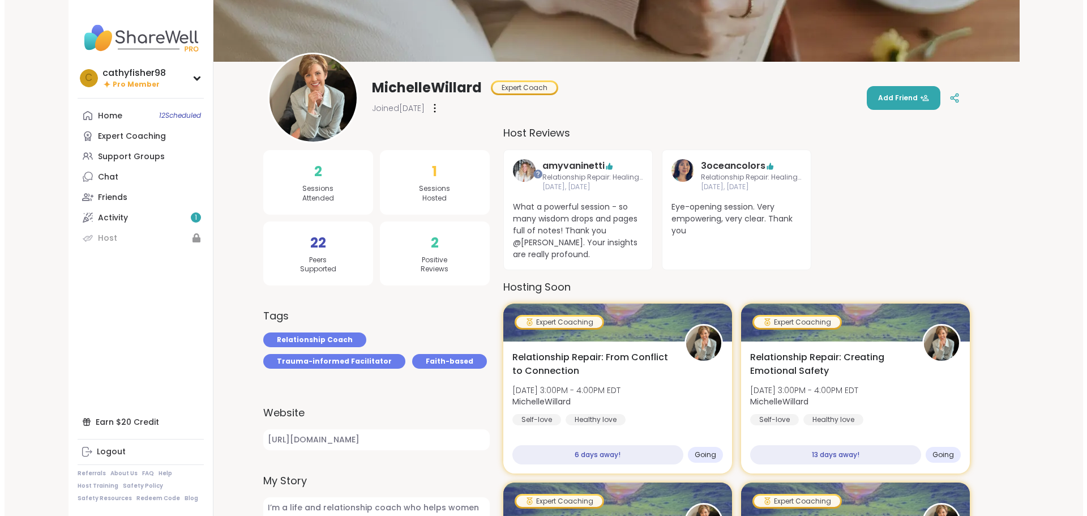
scroll to position [0, 0]
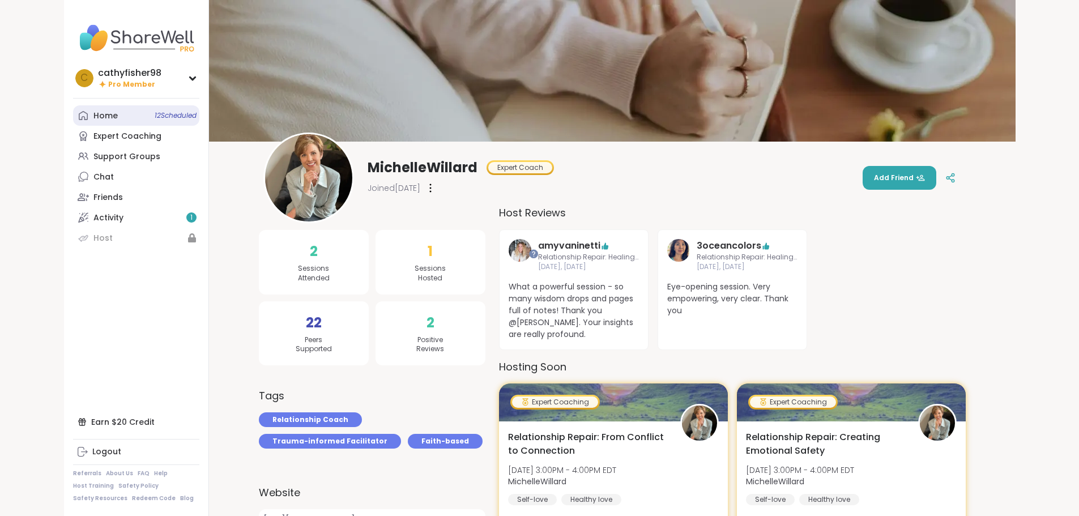
click at [93, 117] on div "Home 12 Scheduled" at bounding box center [105, 115] width 24 height 11
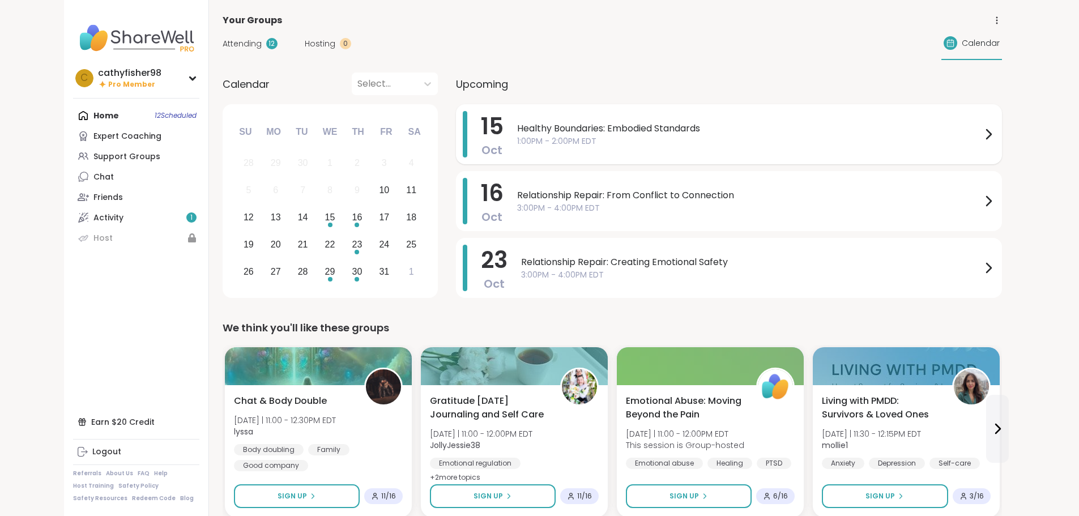
click at [549, 124] on span "Healthy Boundaries: Embodied Standards" at bounding box center [749, 129] width 464 height 14
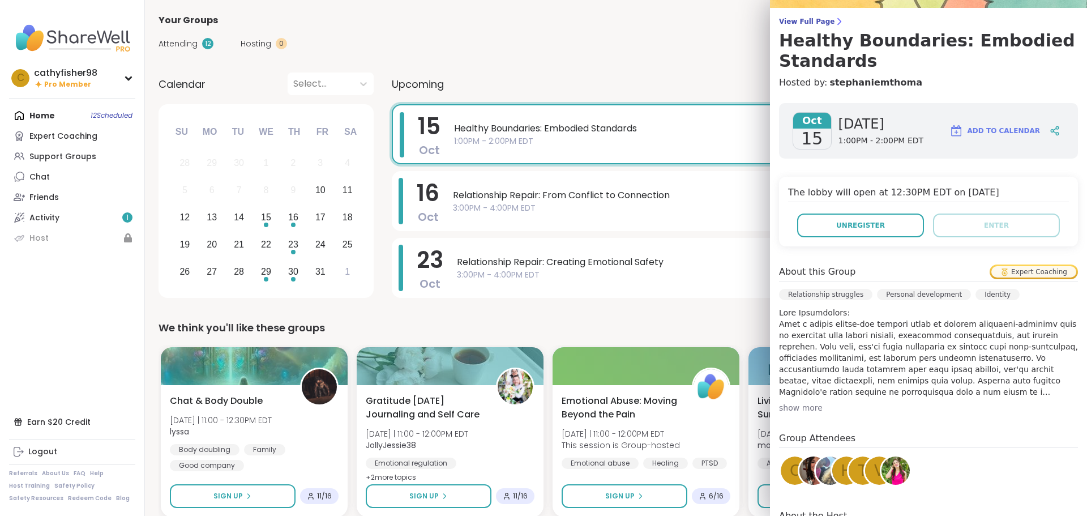
scroll to position [215, 0]
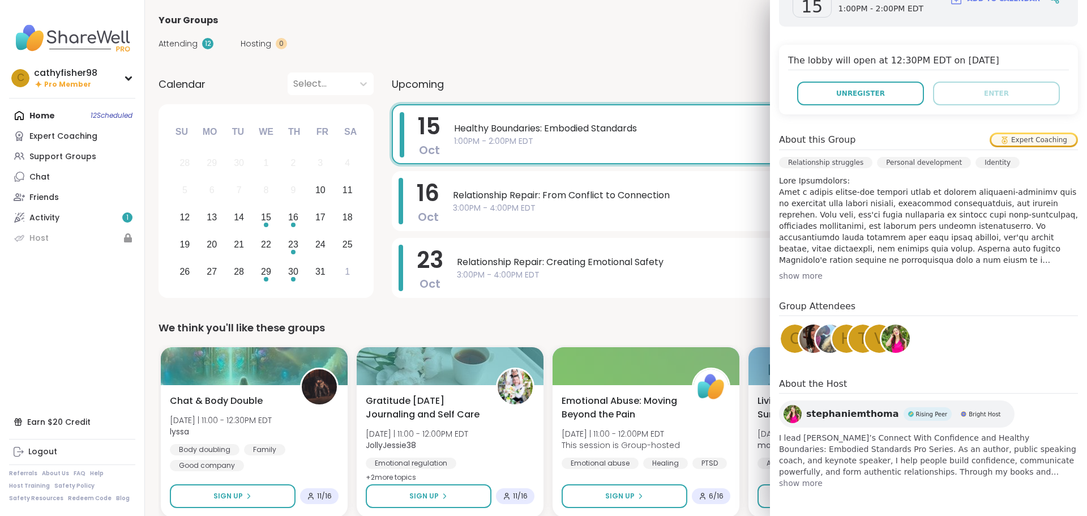
click at [813, 417] on span "stephaniemthoma" at bounding box center [852, 414] width 93 height 14
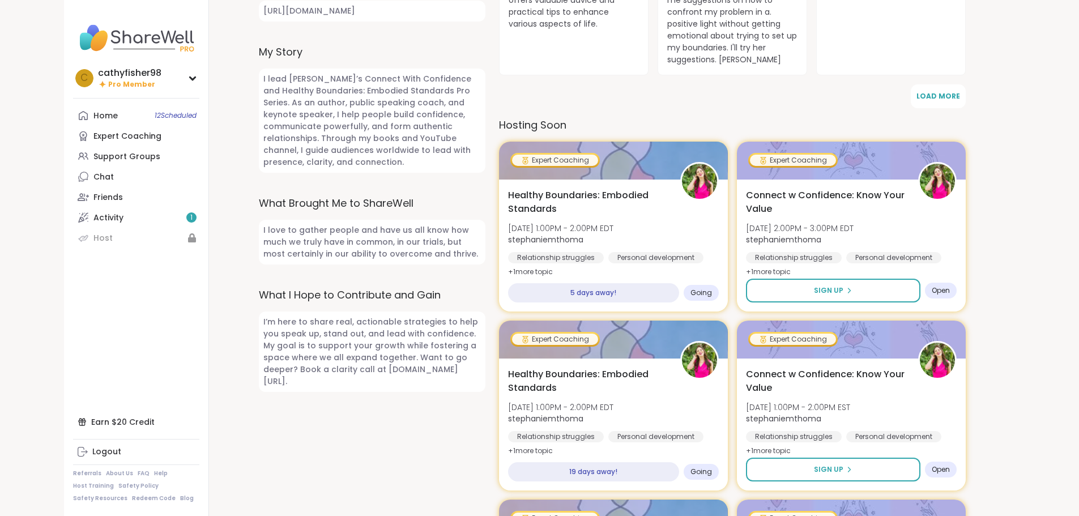
scroll to position [453, 0]
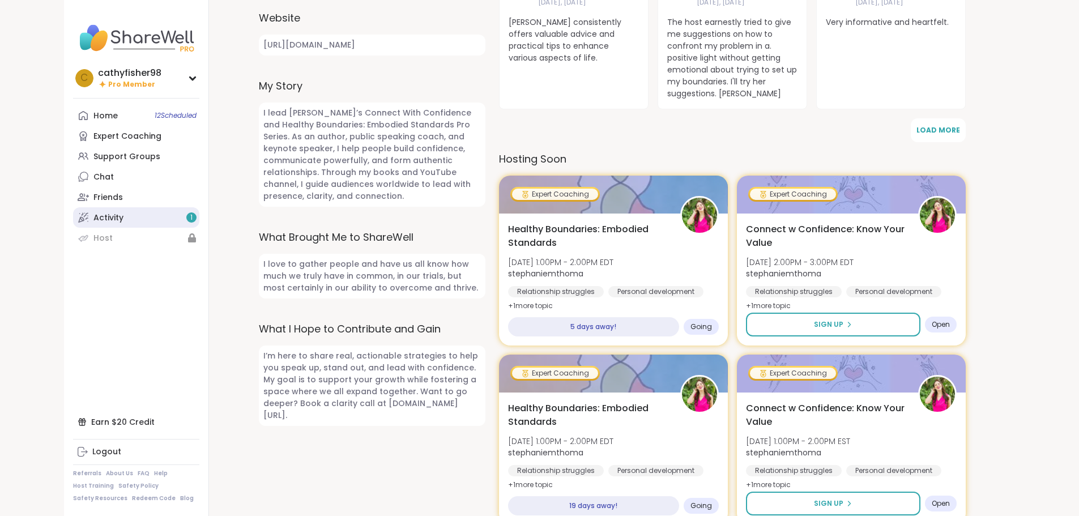
click at [93, 214] on div "Activity 1" at bounding box center [108, 217] width 30 height 11
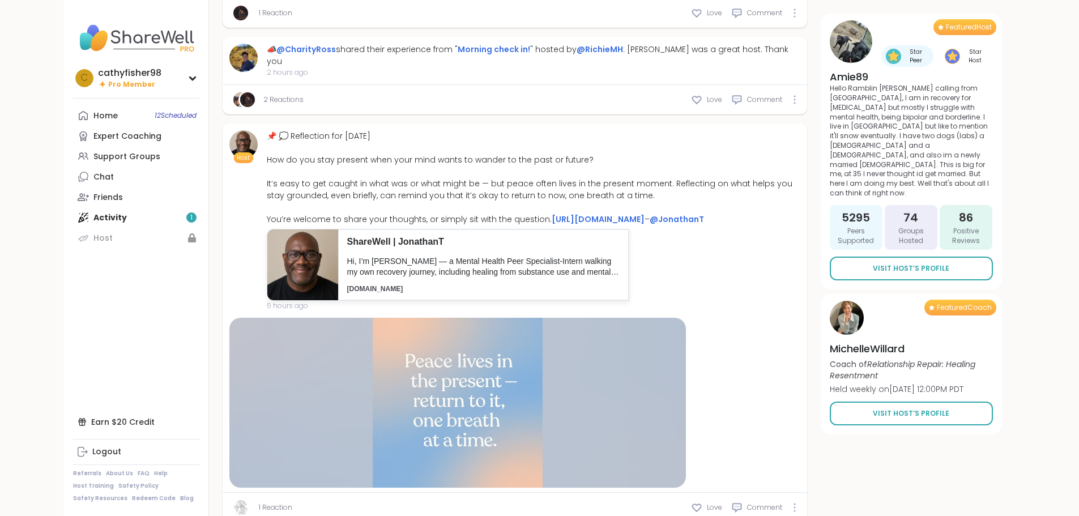
scroll to position [1181, 0]
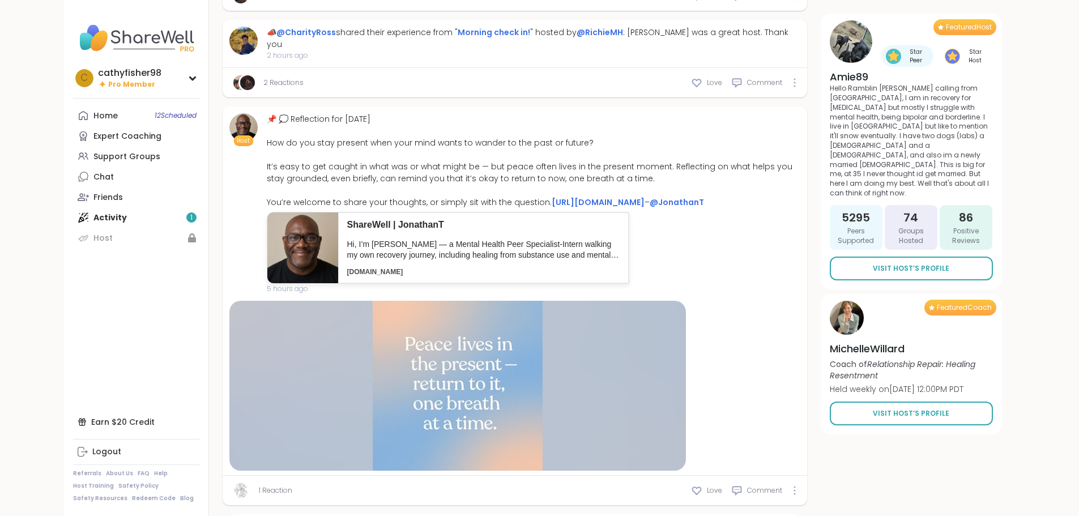
type textarea "*"
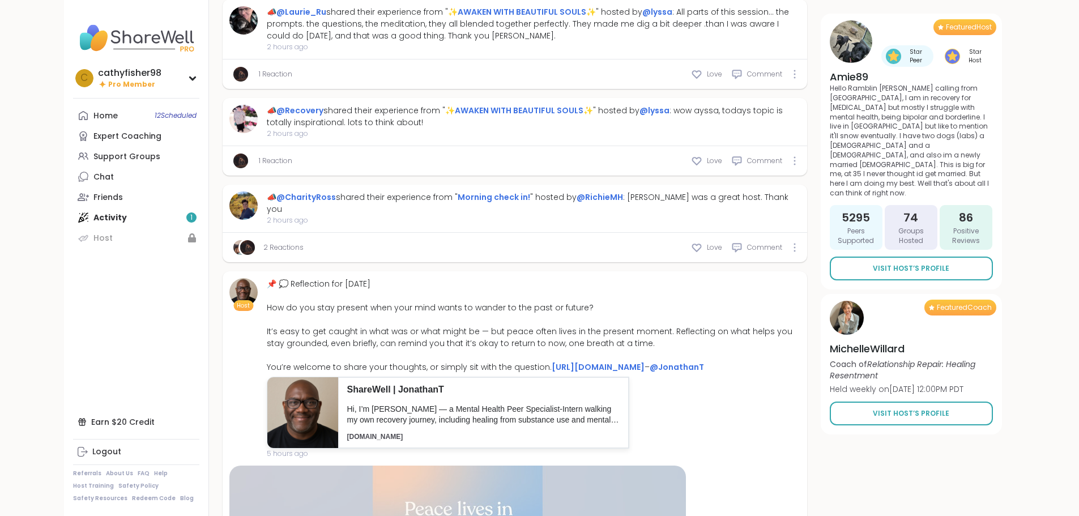
scroll to position [1011, 0]
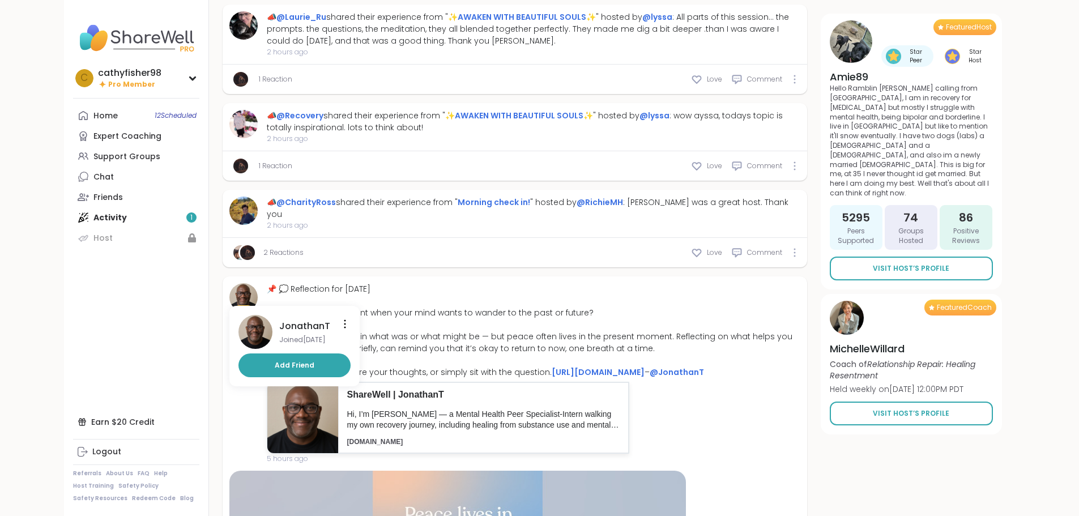
click at [229, 283] on img at bounding box center [243, 297] width 28 height 28
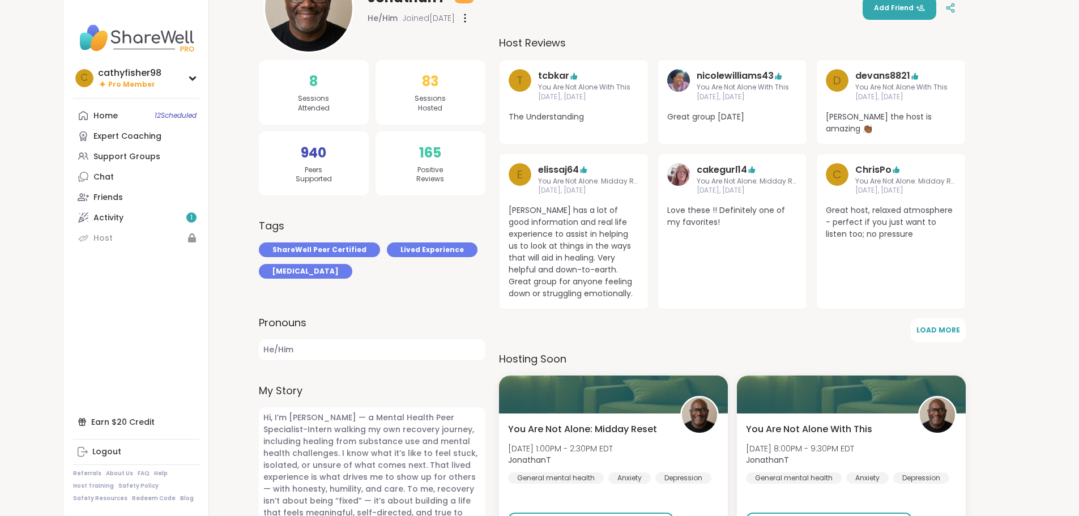
scroll to position [283, 0]
